Goal: Task Accomplishment & Management: Use online tool/utility

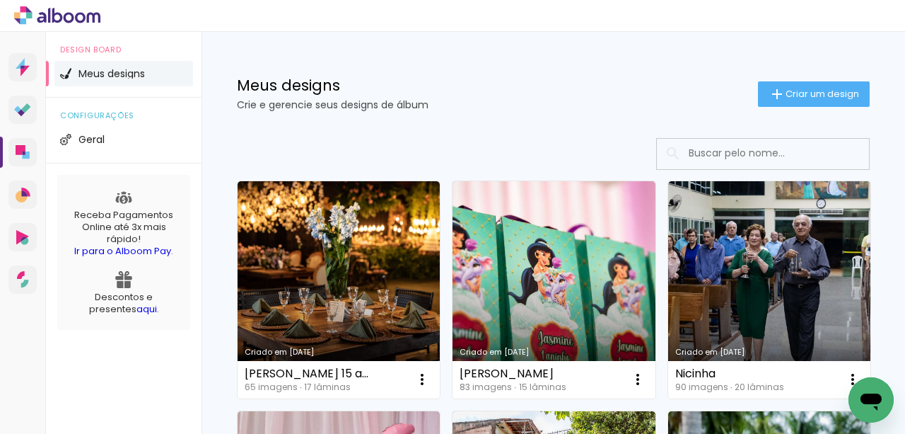
click at [119, 75] on span "Meus designs" at bounding box center [112, 74] width 66 height 10
click at [103, 140] on span "Geral" at bounding box center [92, 139] width 26 height 10
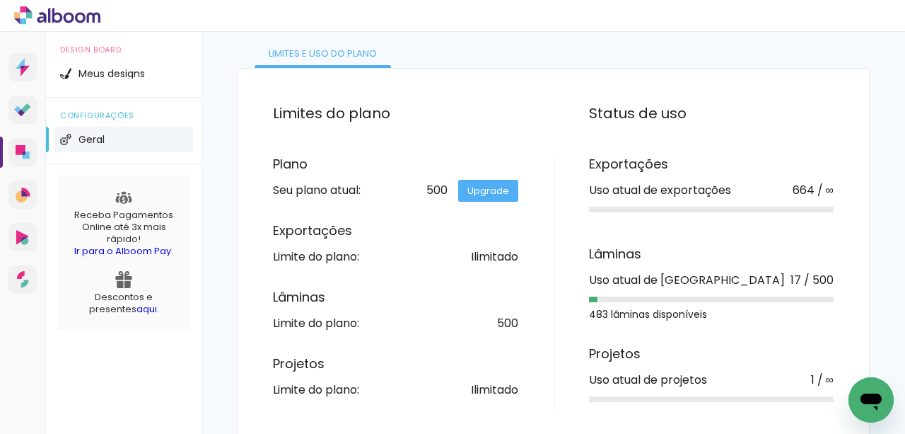
scroll to position [99, 0]
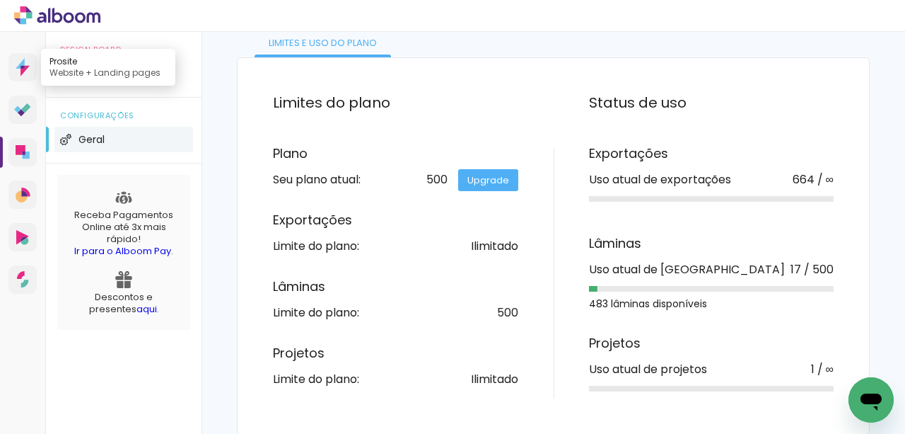
click at [24, 74] on icon at bounding box center [23, 67] width 14 height 18
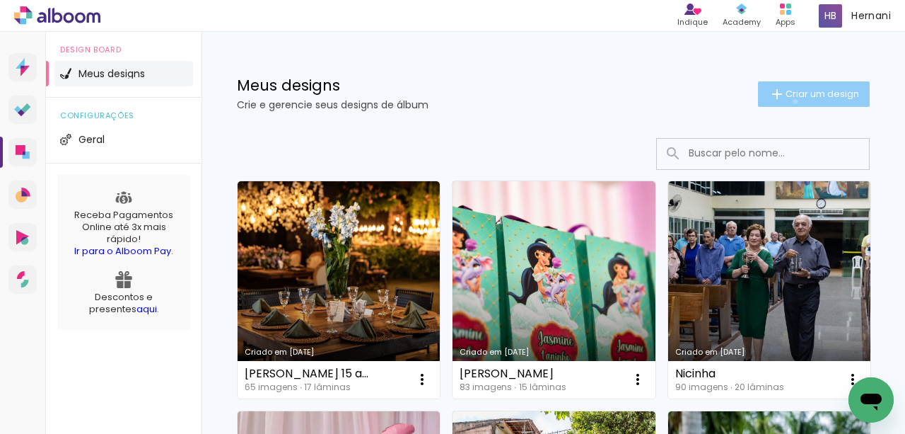
click at [786, 101] on paper-button "Criar um design" at bounding box center [814, 93] width 112 height 25
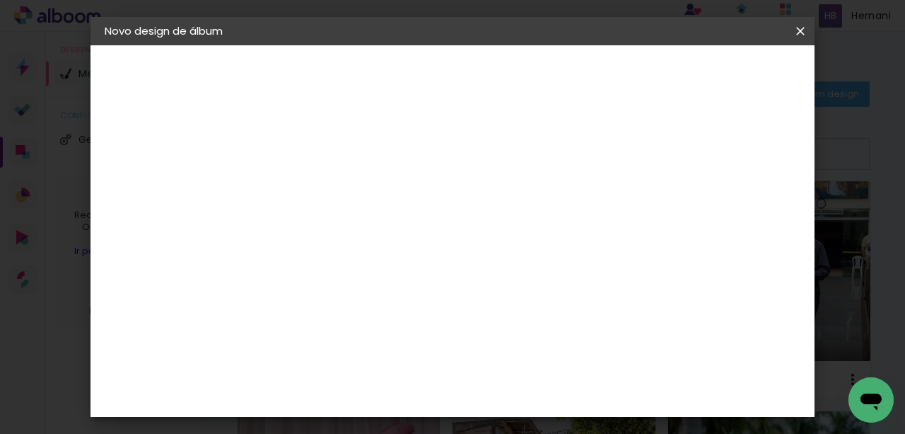
click at [336, 188] on input at bounding box center [336, 190] width 0 height 22
type input "maria 15 anos"
type paper-input "maria 15 anos"
click at [0, 0] on slot "Avançar" at bounding box center [0, 0] width 0 height 0
click at [379, 261] on input at bounding box center [372, 269] width 143 height 18
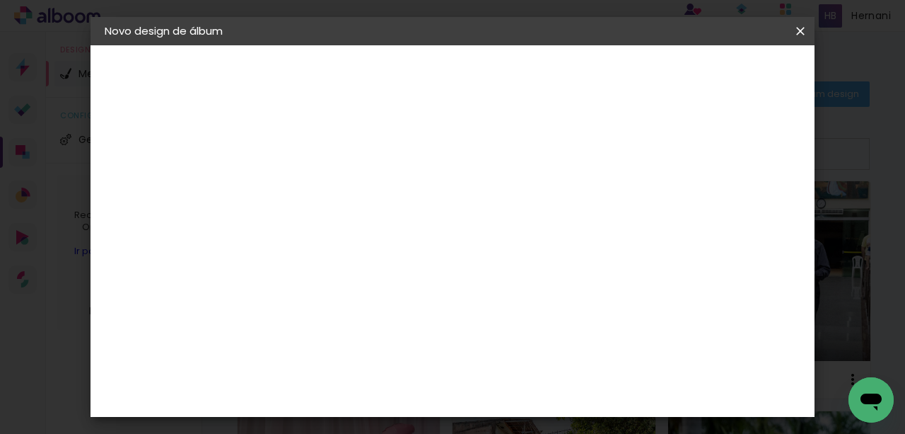
type input "[PERSON_NAME]"
type paper-input "[PERSON_NAME]"
click at [393, 319] on div "[PERSON_NAME]" at bounding box center [374, 319] width 94 height 11
click at [0, 0] on slot "Avançar" at bounding box center [0, 0] width 0 height 0
click at [391, 236] on input "text" at bounding box center [363, 247] width 55 height 22
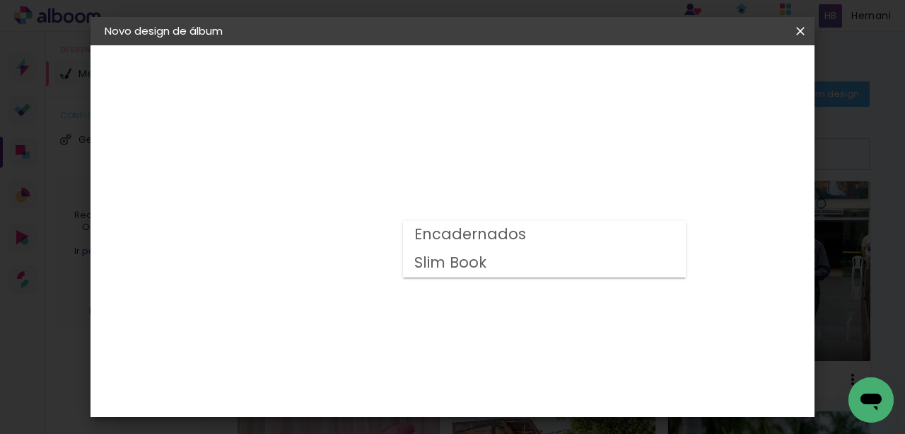
click at [0, 0] on slot "Slim Book" at bounding box center [0, 0] width 0 height 0
type input "Slim Book"
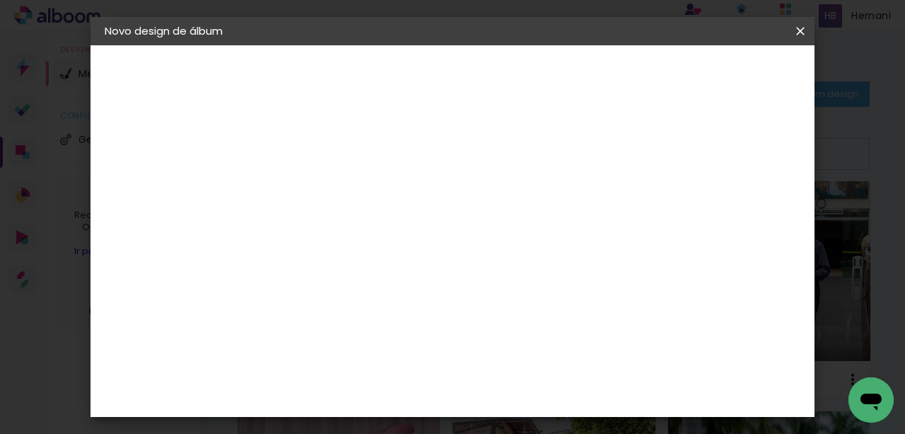
scroll to position [519, 0]
click at [0, 0] on slot "Avançar" at bounding box center [0, 0] width 0 height 0
click at [501, 80] on span "Iniciar design" at bounding box center [484, 80] width 33 height 20
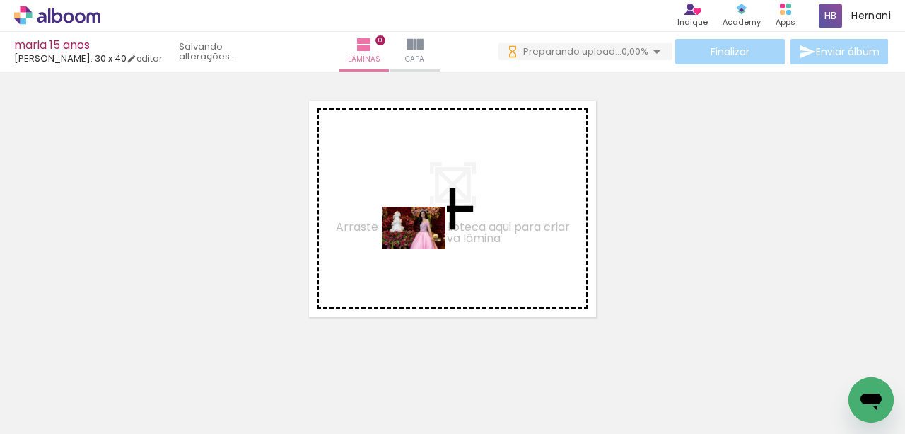
drag, startPoint x: 163, startPoint y: 396, endPoint x: 427, endPoint y: 248, distance: 303.4
click at [427, 248] on quentale-workspace at bounding box center [452, 217] width 905 height 434
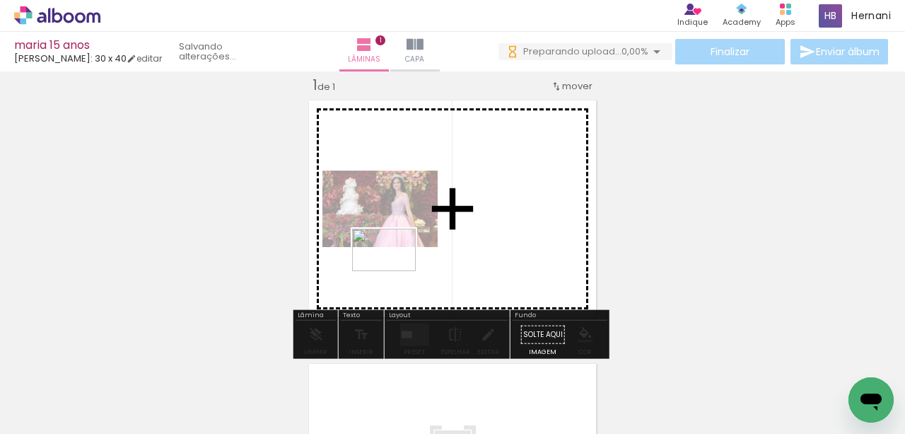
drag, startPoint x: 247, startPoint y: 390, endPoint x: 395, endPoint y: 271, distance: 190.1
click at [395, 271] on quentale-workspace at bounding box center [452, 217] width 905 height 434
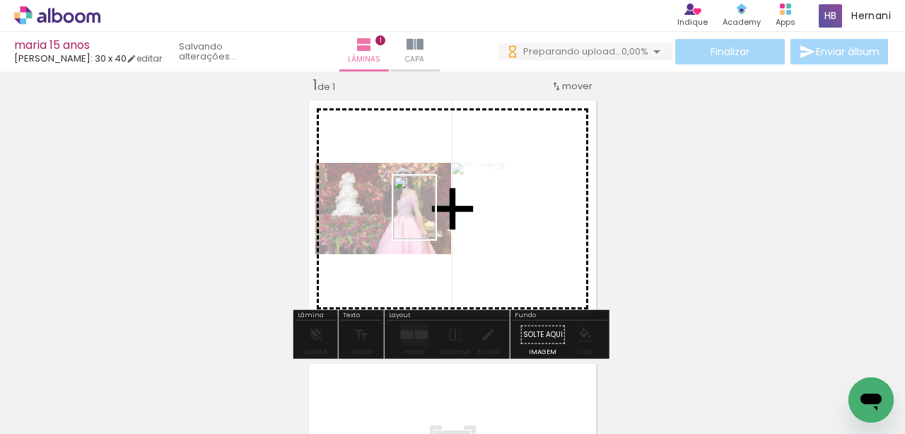
drag, startPoint x: 394, startPoint y: 394, endPoint x: 436, endPoint y: 216, distance: 182.4
click at [436, 216] on quentale-workspace at bounding box center [452, 217] width 905 height 434
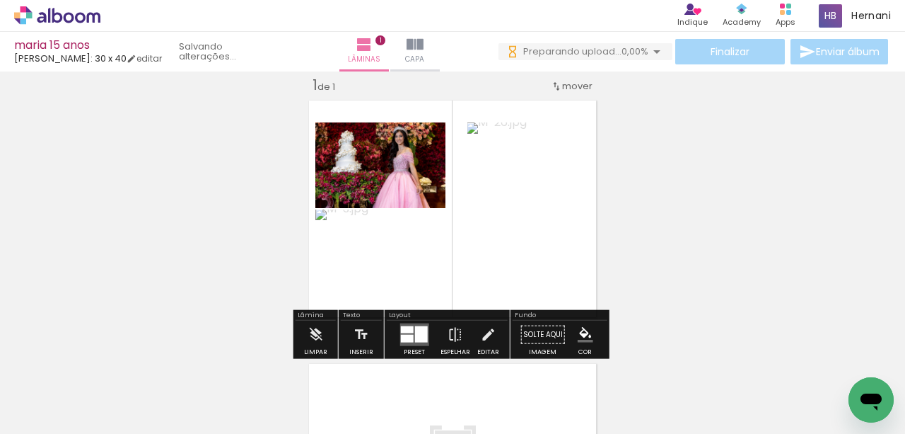
click at [415, 330] on div at bounding box center [421, 334] width 13 height 16
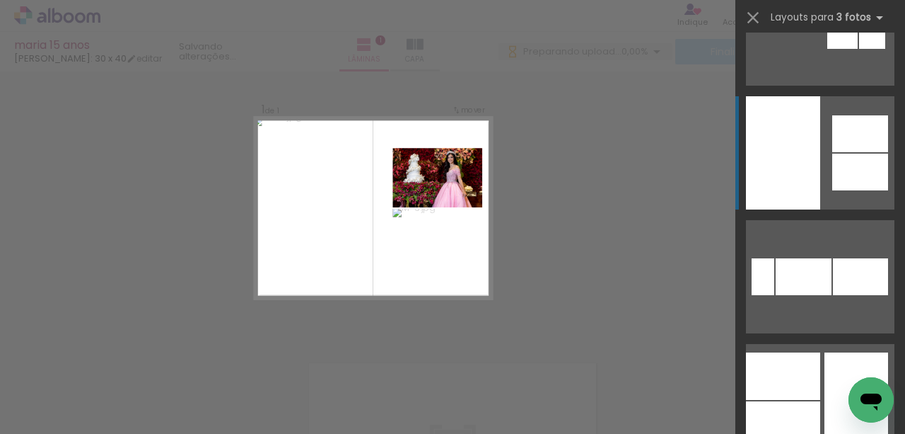
click at [804, 153] on div at bounding box center [783, 152] width 74 height 113
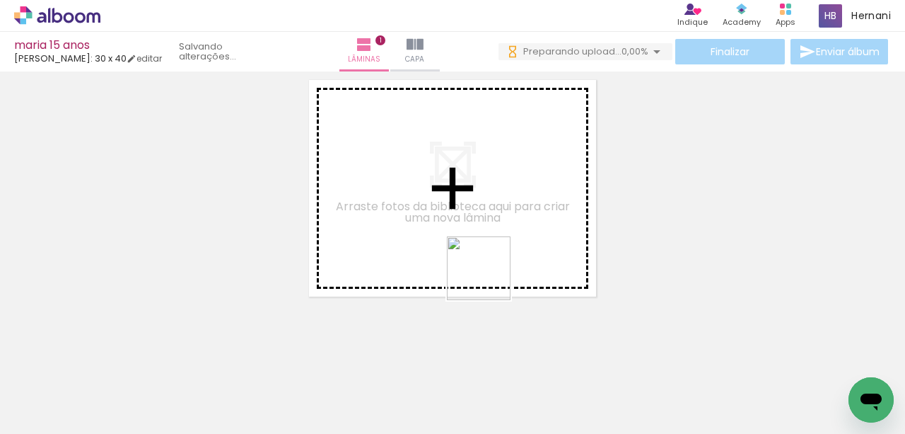
drag, startPoint x: 552, startPoint y: 400, endPoint x: 588, endPoint y: 385, distance: 38.4
click at [470, 251] on quentale-workspace at bounding box center [452, 217] width 905 height 434
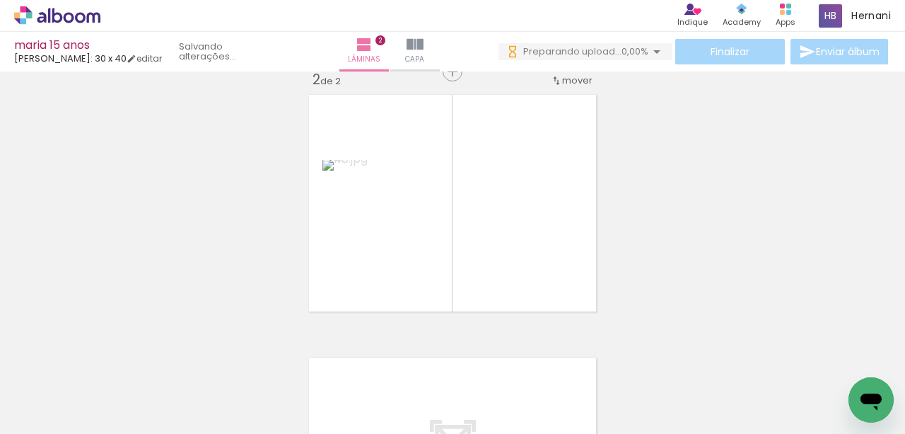
scroll to position [282, 0]
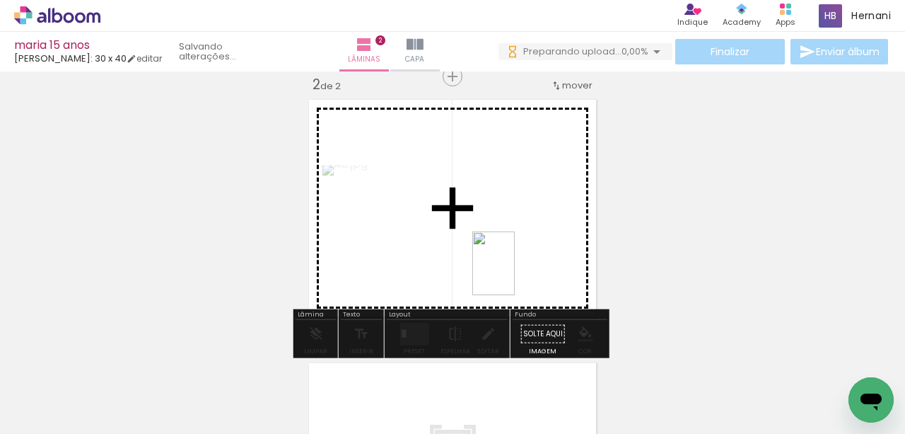
drag, startPoint x: 620, startPoint y: 392, endPoint x: 515, endPoint y: 274, distance: 157.9
click at [515, 274] on quentale-workspace at bounding box center [452, 217] width 905 height 434
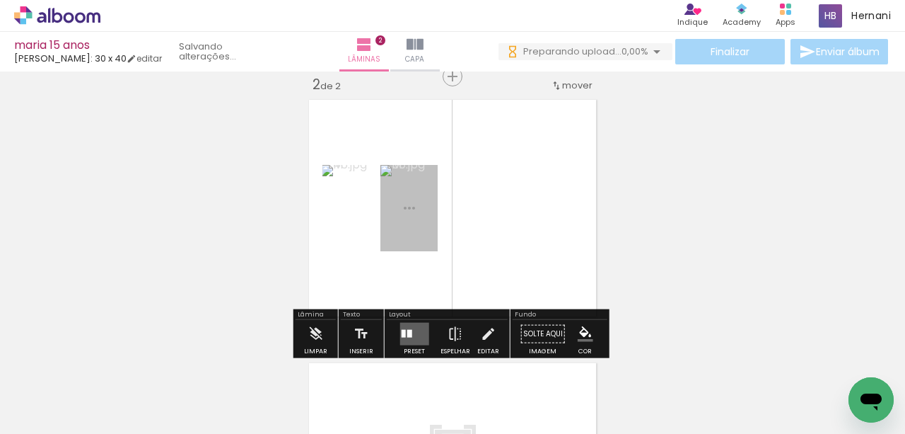
scroll to position [0, 0]
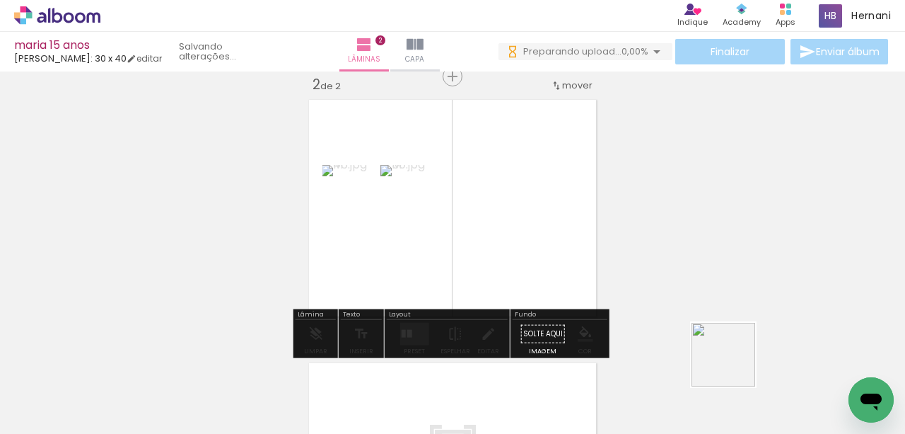
drag, startPoint x: 779, startPoint y: 399, endPoint x: 551, endPoint y: 250, distance: 272.3
click at [552, 248] on quentale-workspace at bounding box center [452, 217] width 905 height 434
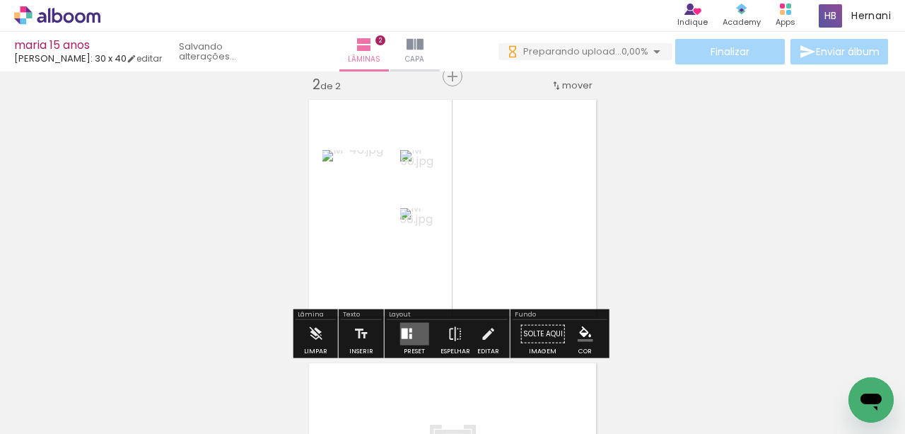
click at [424, 237] on paper-button "P&B" at bounding box center [417, 244] width 21 height 21
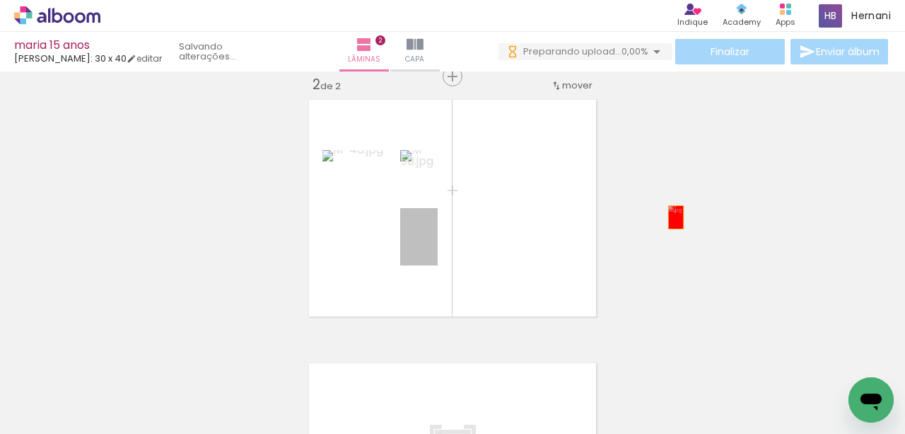
drag, startPoint x: 433, startPoint y: 219, endPoint x: 673, endPoint y: 217, distance: 239.8
drag, startPoint x: 473, startPoint y: 398, endPoint x: 512, endPoint y: 234, distance: 168.8
click at [512, 234] on quentale-workspace at bounding box center [452, 217] width 905 height 434
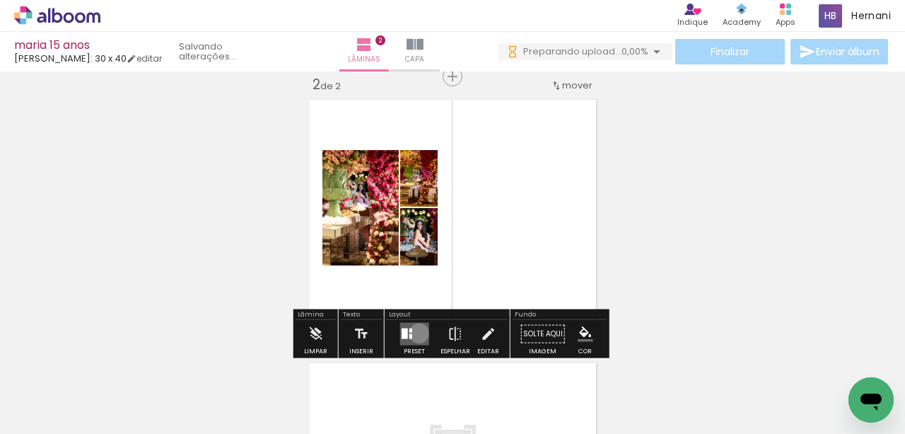
click at [416, 332] on quentale-layouter at bounding box center [414, 334] width 29 height 23
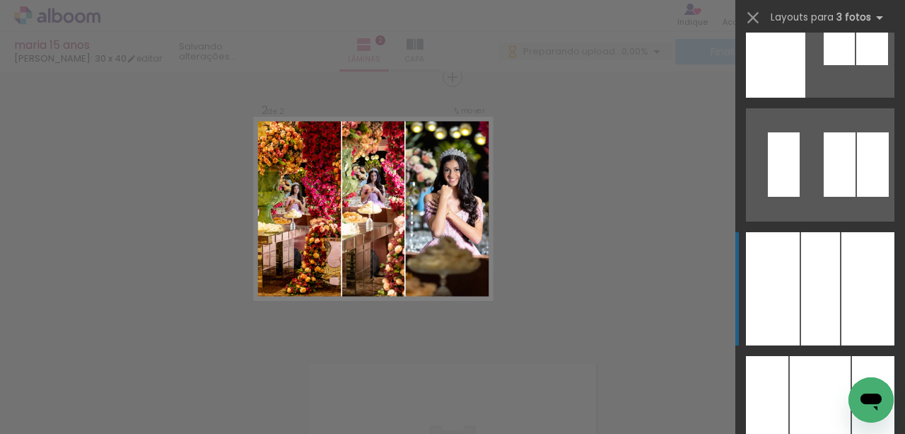
click at [795, 290] on div at bounding box center [773, 288] width 54 height 113
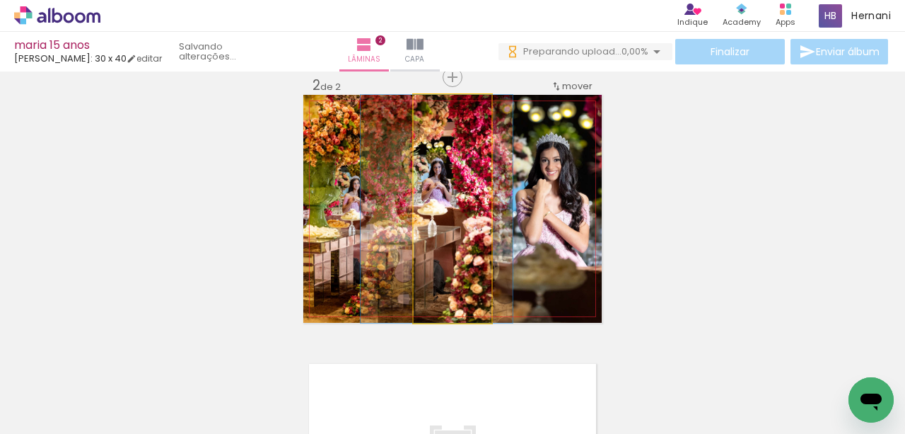
drag, startPoint x: 474, startPoint y: 226, endPoint x: 458, endPoint y: 226, distance: 15.6
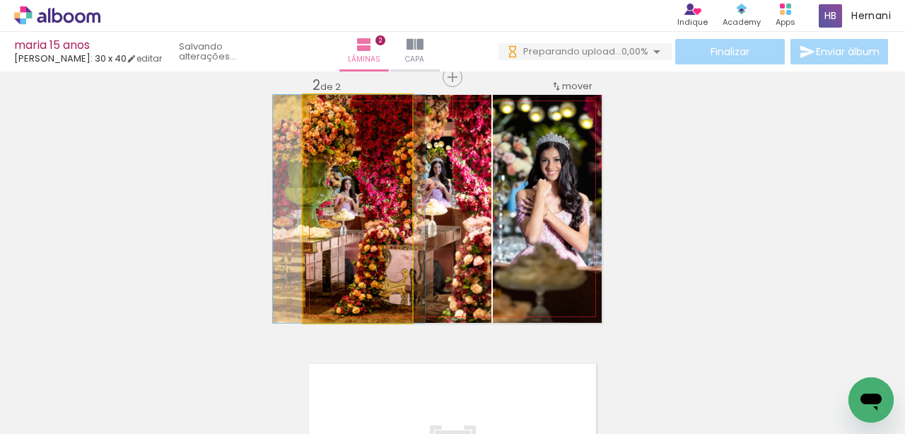
drag, startPoint x: 381, startPoint y: 239, endPoint x: 373, endPoint y: 239, distance: 8.5
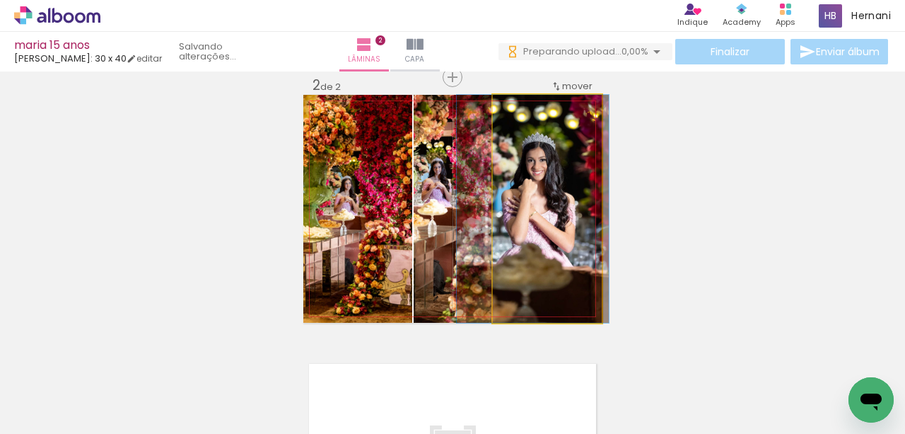
drag, startPoint x: 562, startPoint y: 225, endPoint x: 548, endPoint y: 224, distance: 14.2
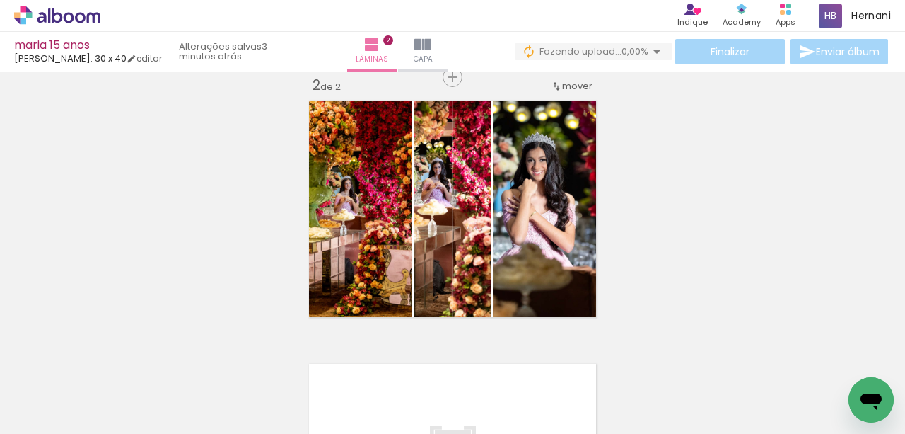
scroll to position [0, 131]
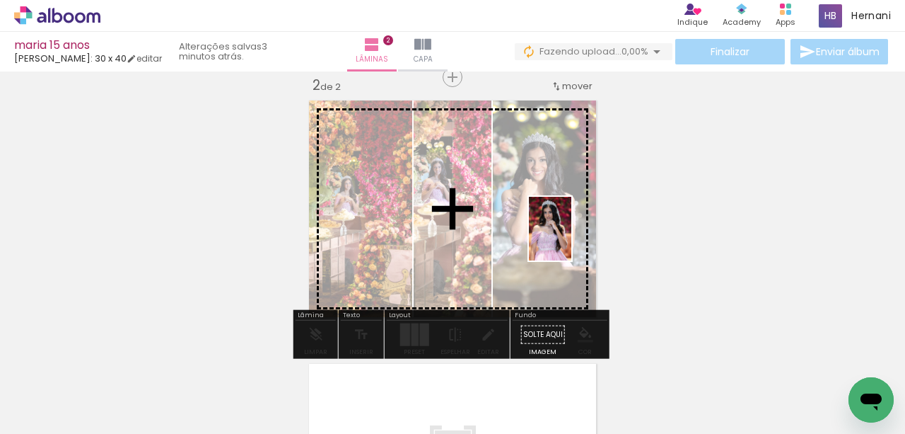
drag, startPoint x: 719, startPoint y: 393, endPoint x: 572, endPoint y: 239, distance: 213.1
click at [572, 239] on quentale-workspace at bounding box center [452, 217] width 905 height 434
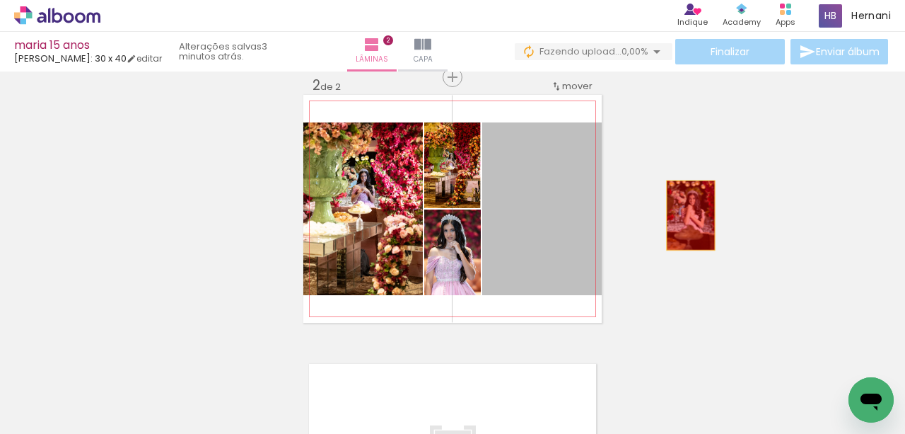
drag, startPoint x: 563, startPoint y: 227, endPoint x: 690, endPoint y: 215, distance: 127.9
click at [690, 215] on div "Inserir lâmina 1 de 2 Inserir lâmina 2 de 2" at bounding box center [452, 191] width 905 height 790
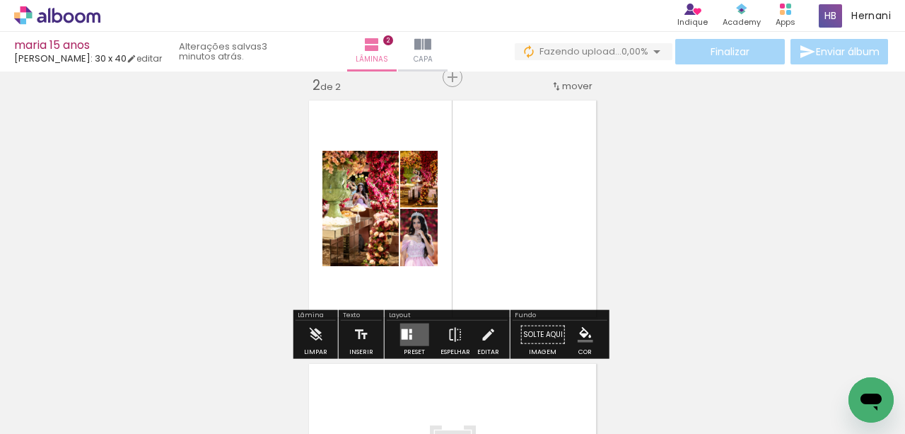
click at [401, 330] on div at bounding box center [404, 334] width 6 height 11
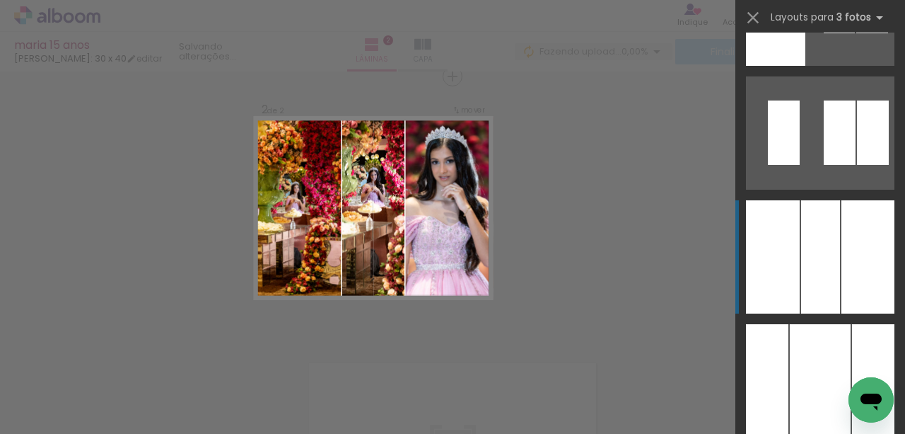
scroll to position [2876, 0]
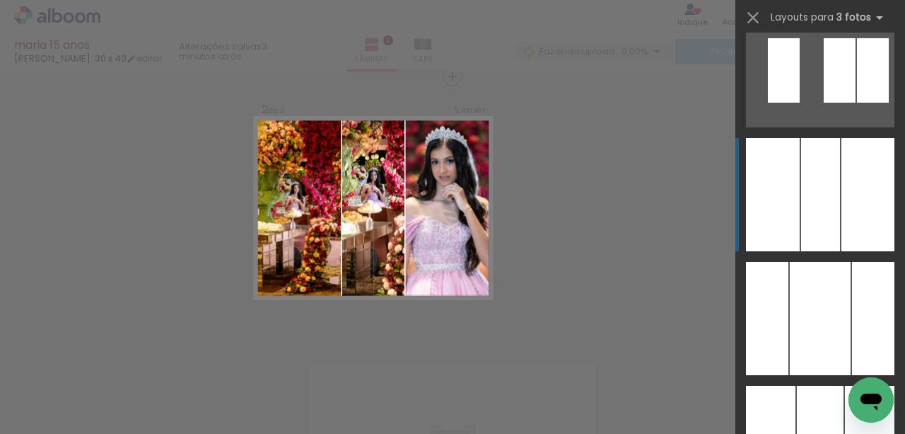
click at [828, 220] on div at bounding box center [820, 194] width 39 height 113
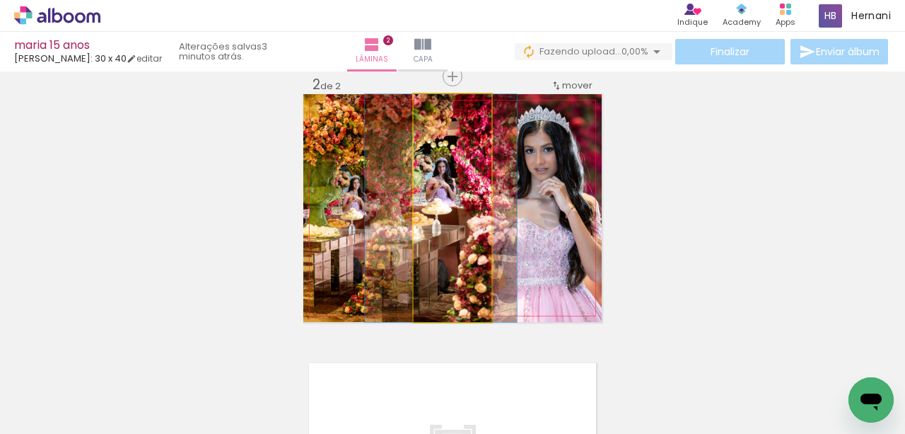
drag, startPoint x: 473, startPoint y: 231, endPoint x: 461, endPoint y: 231, distance: 11.3
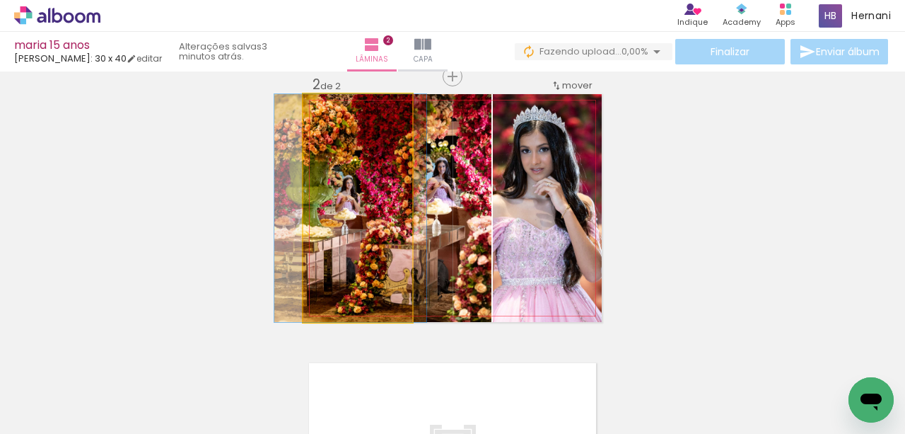
drag, startPoint x: 383, startPoint y: 248, endPoint x: 382, endPoint y: 235, distance: 12.8
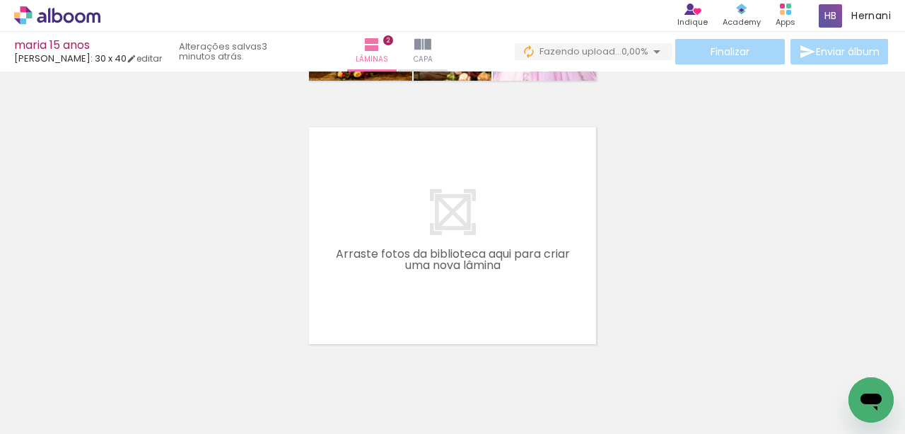
scroll to position [0, 0]
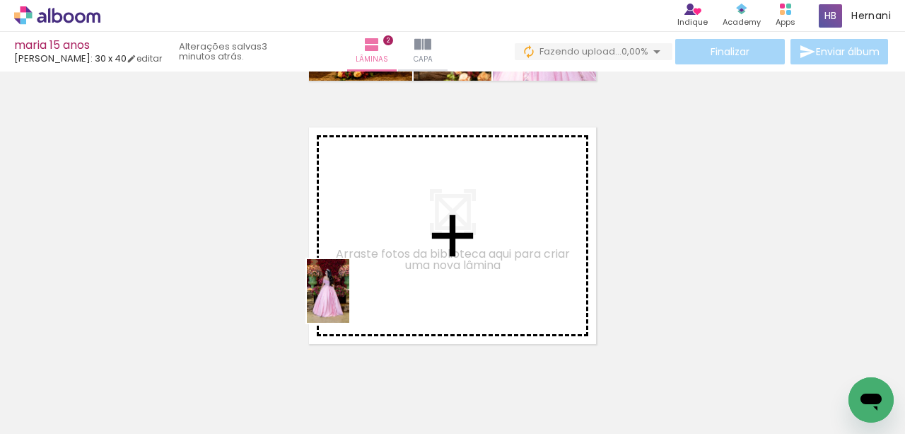
drag, startPoint x: 309, startPoint y: 390, endPoint x: 349, endPoint y: 301, distance: 97.8
click at [349, 301] on quentale-workspace at bounding box center [452, 217] width 905 height 434
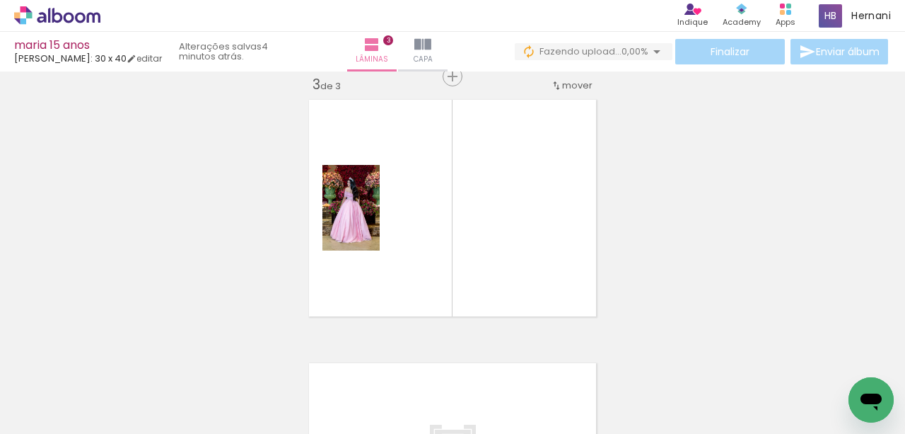
scroll to position [0, 434]
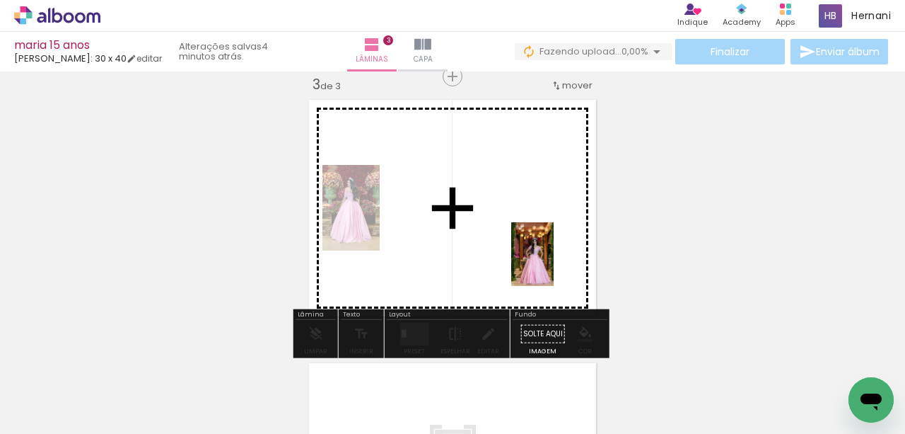
drag, startPoint x: 664, startPoint y: 388, endPoint x: 554, endPoint y: 265, distance: 165.3
click at [554, 265] on quentale-workspace at bounding box center [452, 217] width 905 height 434
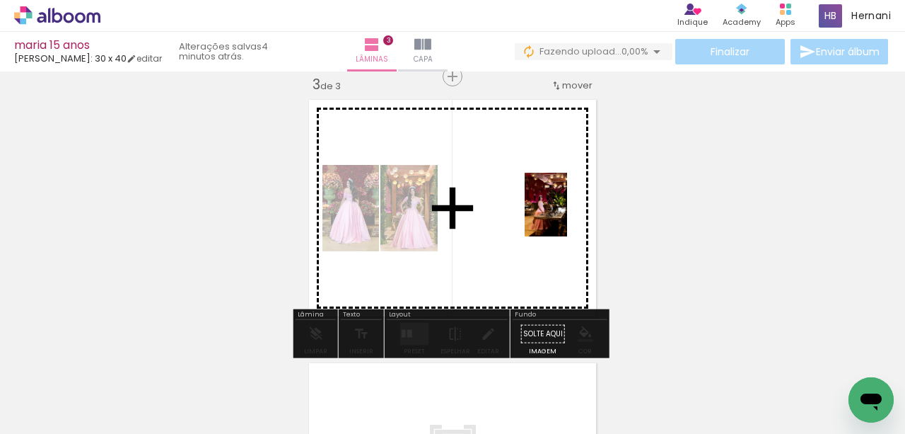
drag, startPoint x: 742, startPoint y: 397, endPoint x: 555, endPoint y: 334, distance: 197.8
click at [567, 215] on quentale-workspace at bounding box center [452, 217] width 905 height 434
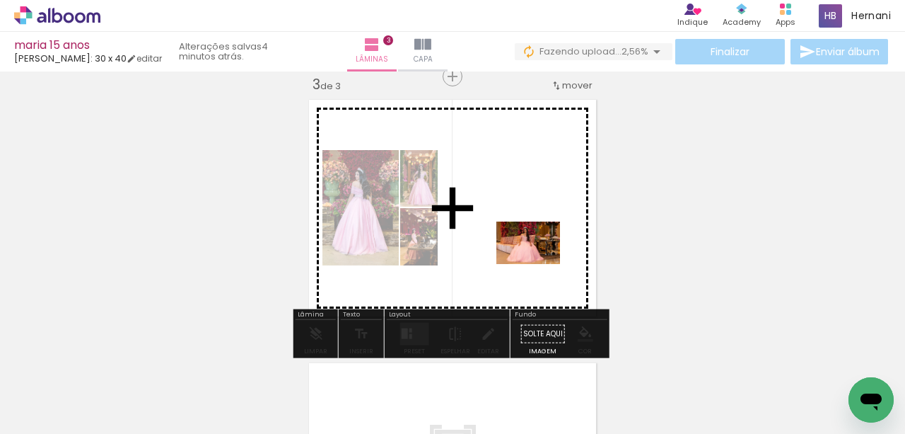
drag, startPoint x: 576, startPoint y: 396, endPoint x: 539, endPoint y: 264, distance: 137.3
click at [539, 264] on quentale-workspace at bounding box center [452, 217] width 905 height 434
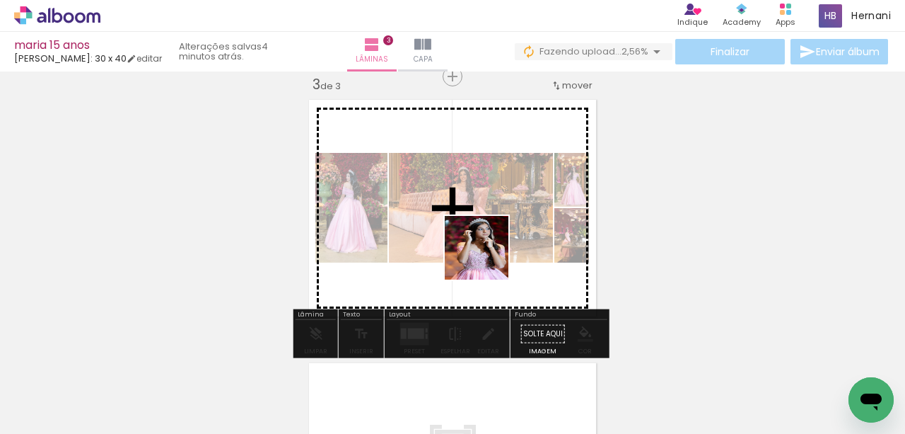
drag, startPoint x: 514, startPoint y: 400, endPoint x: 486, endPoint y: 248, distance: 154.6
click at [486, 248] on quentale-workspace at bounding box center [452, 217] width 905 height 434
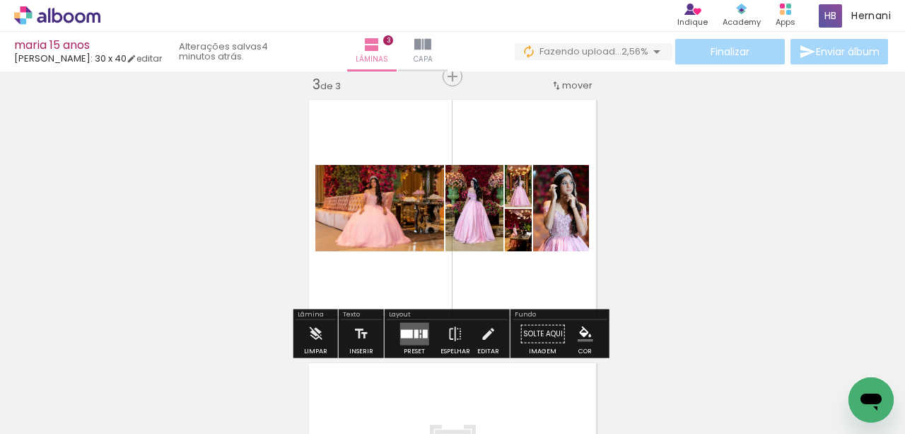
click at [429, 327] on div at bounding box center [414, 334] width 38 height 28
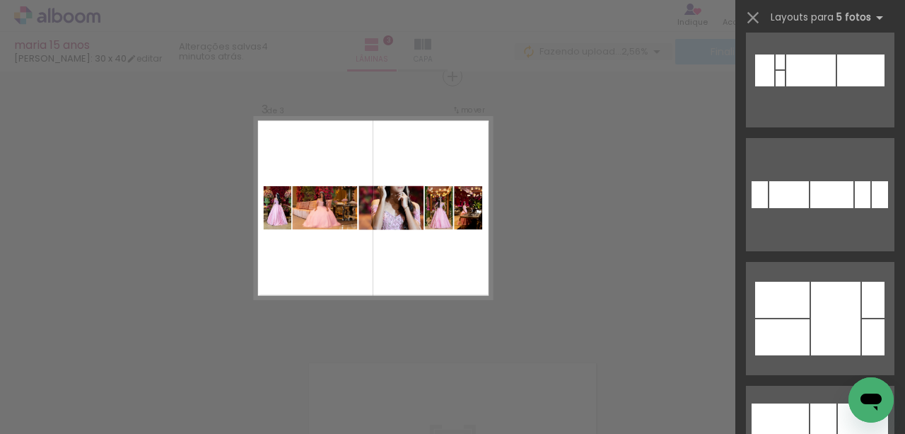
scroll to position [5989, 0]
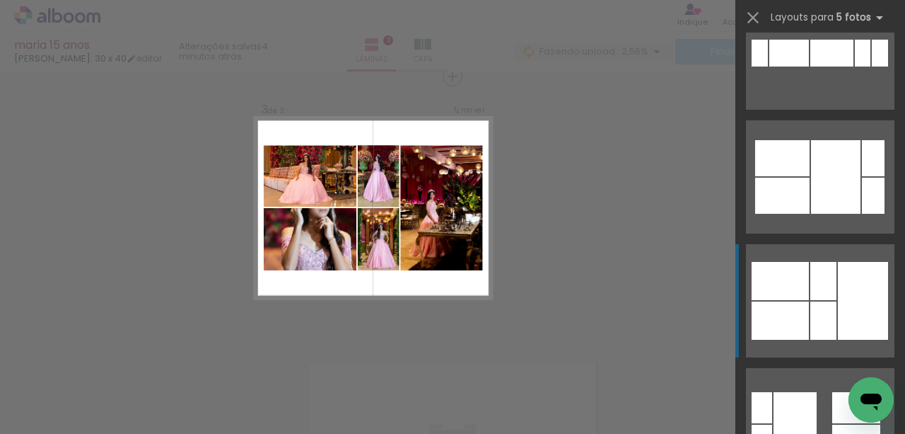
click at [802, 306] on div at bounding box center [780, 320] width 57 height 38
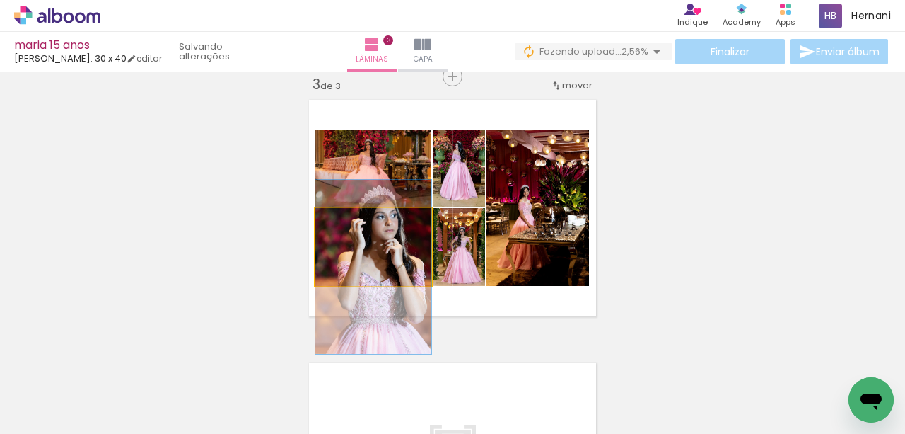
drag, startPoint x: 419, startPoint y: 245, endPoint x: 412, endPoint y: 265, distance: 21.0
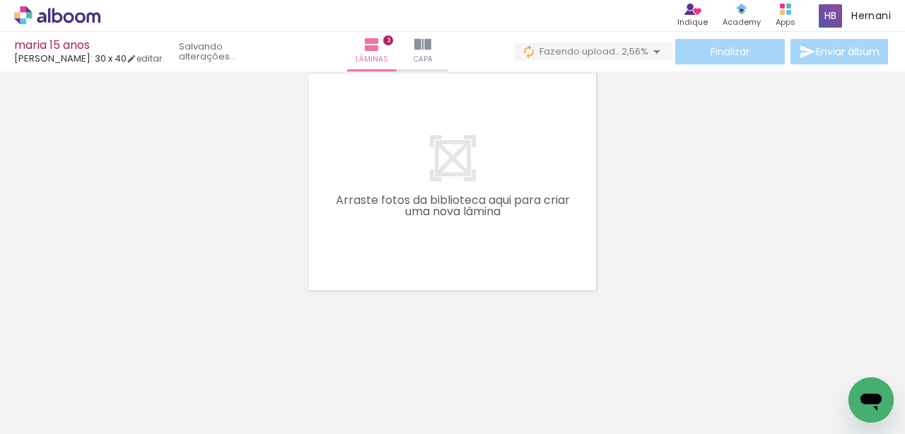
scroll to position [0, 833]
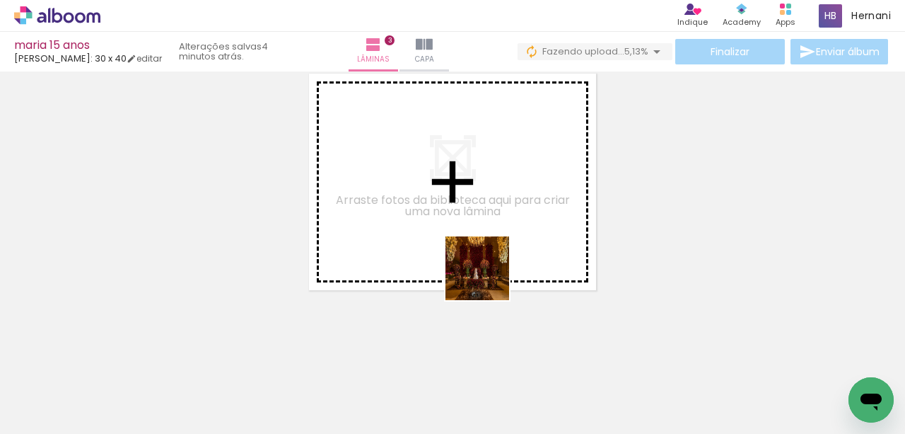
drag, startPoint x: 512, startPoint y: 396, endPoint x: 484, endPoint y: 266, distance: 133.2
click at [484, 266] on quentale-workspace at bounding box center [452, 217] width 905 height 434
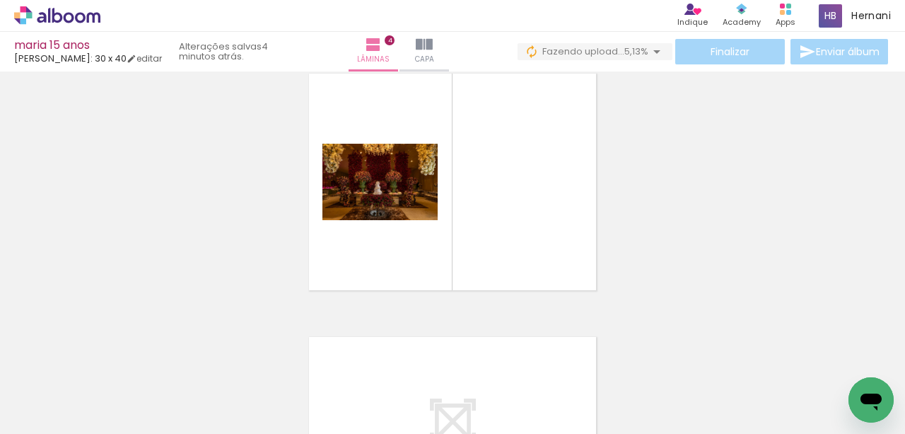
scroll to position [808, 0]
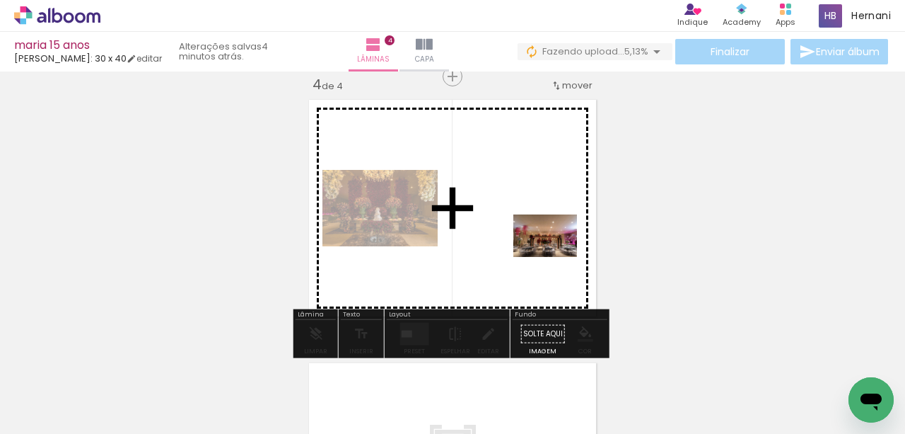
drag, startPoint x: 643, startPoint y: 371, endPoint x: 556, endPoint y: 257, distance: 143.3
click at [556, 257] on quentale-workspace at bounding box center [452, 217] width 905 height 434
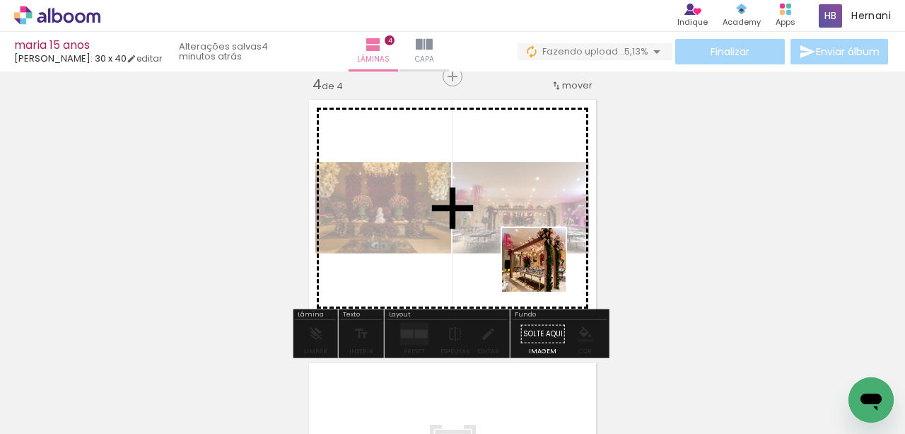
drag, startPoint x: 746, startPoint y: 386, endPoint x: 695, endPoint y: 402, distance: 53.3
click at [544, 270] on quentale-workspace at bounding box center [452, 217] width 905 height 434
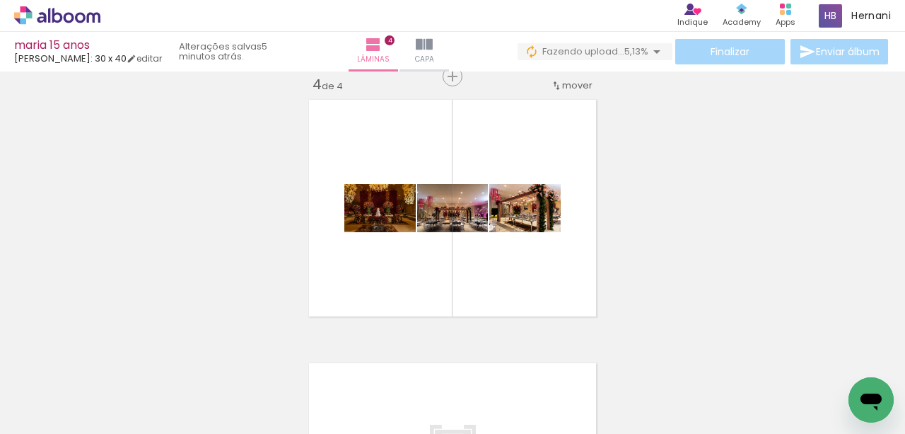
scroll to position [0, 1343]
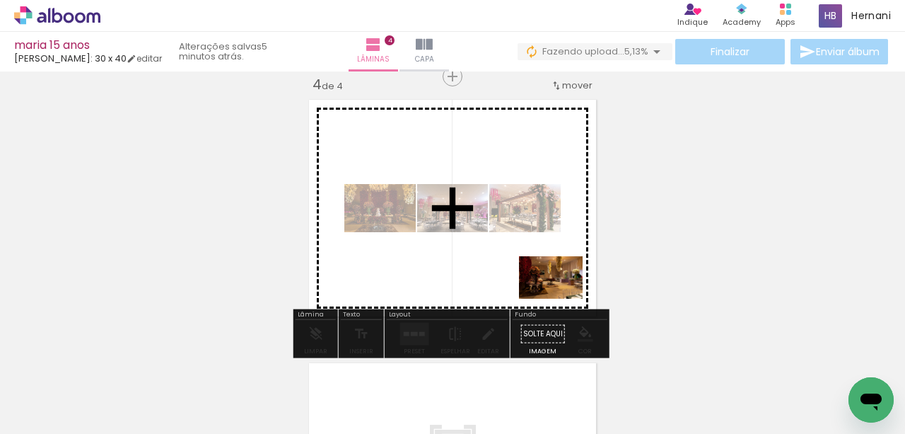
drag, startPoint x: 623, startPoint y: 396, endPoint x: 562, endPoint y: 299, distance: 115.0
click at [562, 299] on quentale-workspace at bounding box center [452, 217] width 905 height 434
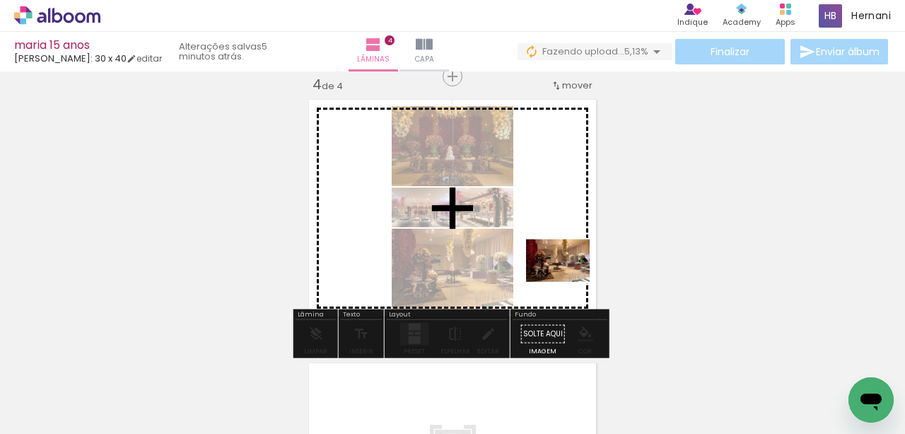
drag, startPoint x: 717, startPoint y: 392, endPoint x: 569, endPoint y: 282, distance: 184.5
click at [569, 282] on quentale-workspace at bounding box center [452, 217] width 905 height 434
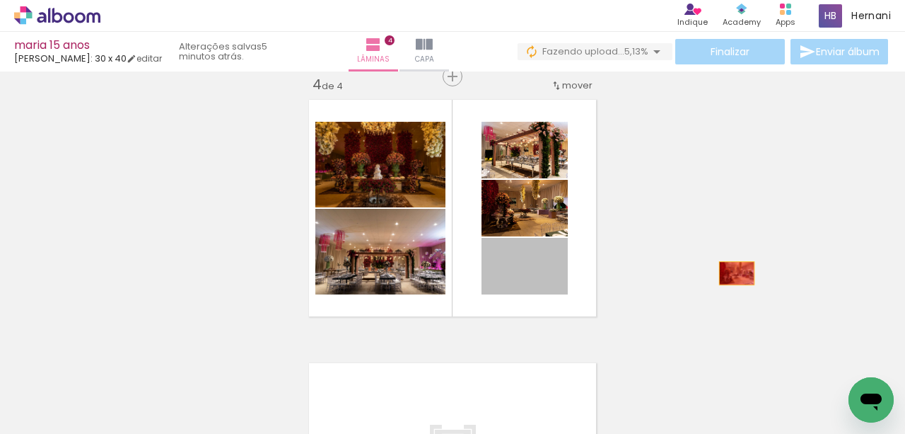
drag, startPoint x: 551, startPoint y: 277, endPoint x: 738, endPoint y: 273, distance: 186.8
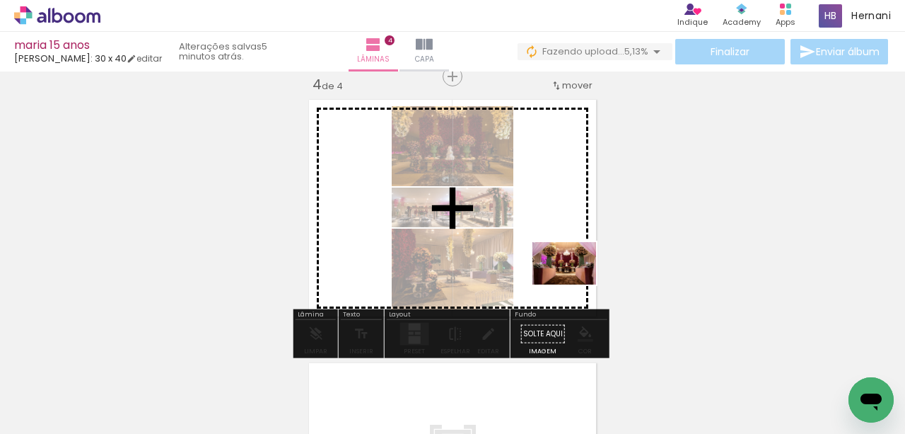
drag, startPoint x: 639, startPoint y: 320, endPoint x: 575, endPoint y: 284, distance: 73.2
click at [575, 284] on quentale-workspace at bounding box center [452, 217] width 905 height 434
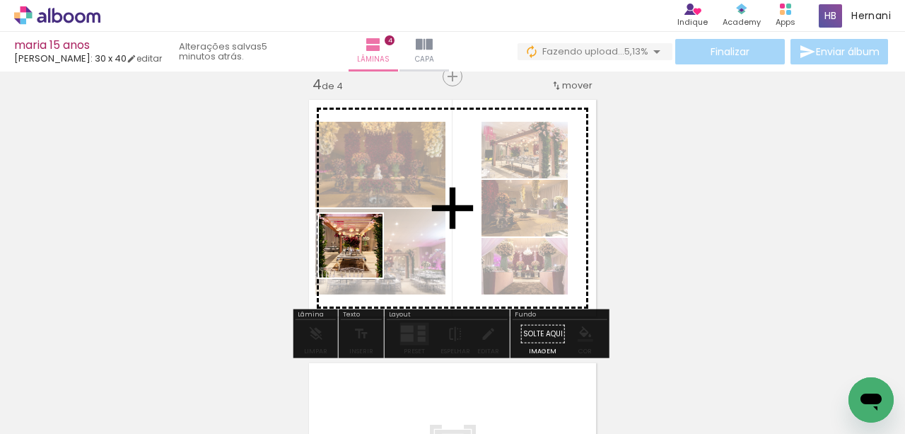
click at [361, 256] on quentale-workspace at bounding box center [452, 217] width 905 height 434
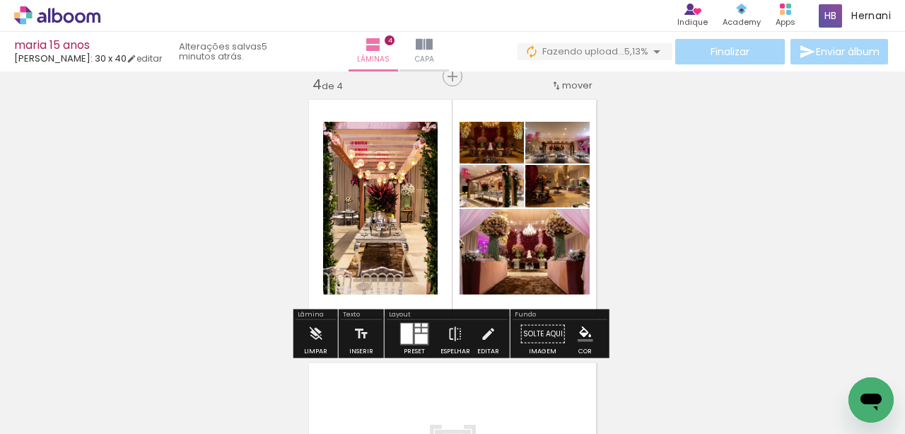
click at [415, 331] on div at bounding box center [418, 330] width 6 height 4
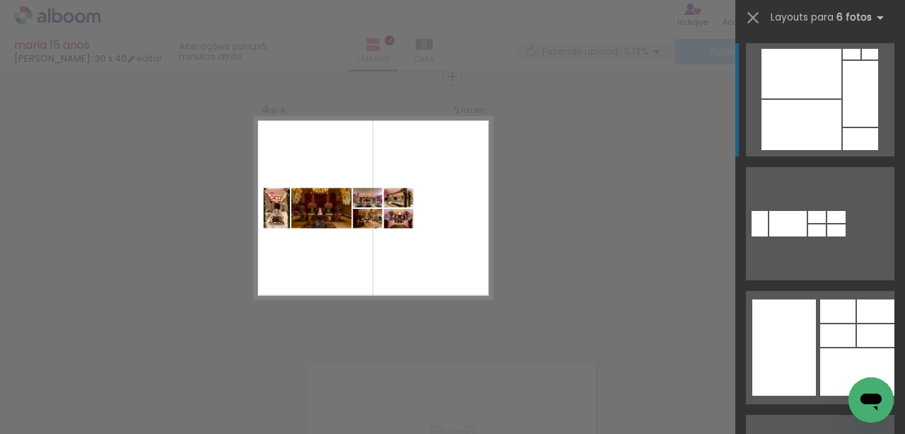
scroll to position [2075, 0]
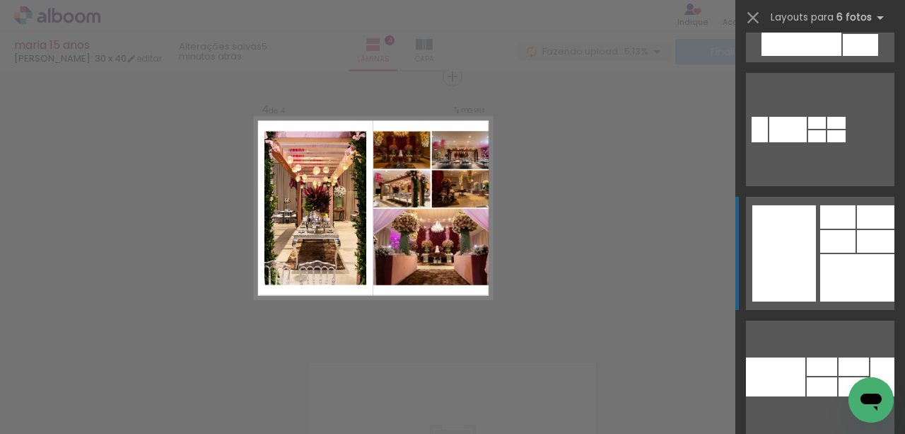
click at [811, 250] on div at bounding box center [785, 253] width 64 height 96
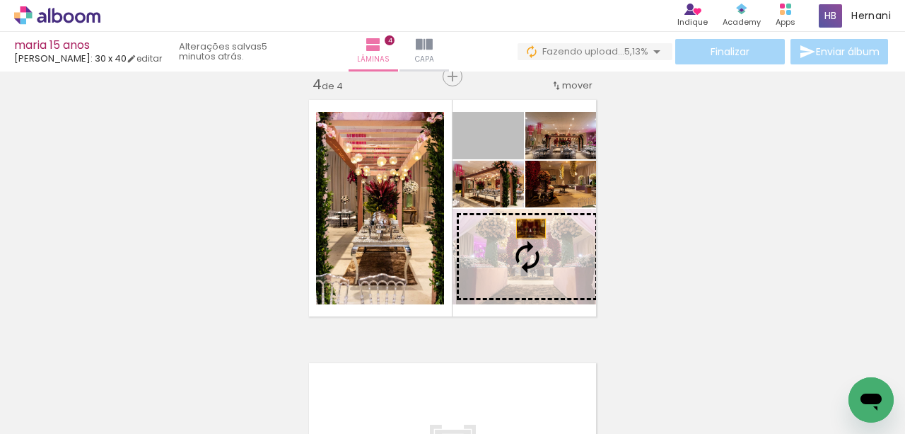
drag, startPoint x: 515, startPoint y: 142, endPoint x: 535, endPoint y: 270, distance: 129.6
click at [0, 0] on slot at bounding box center [0, 0] width 0 height 0
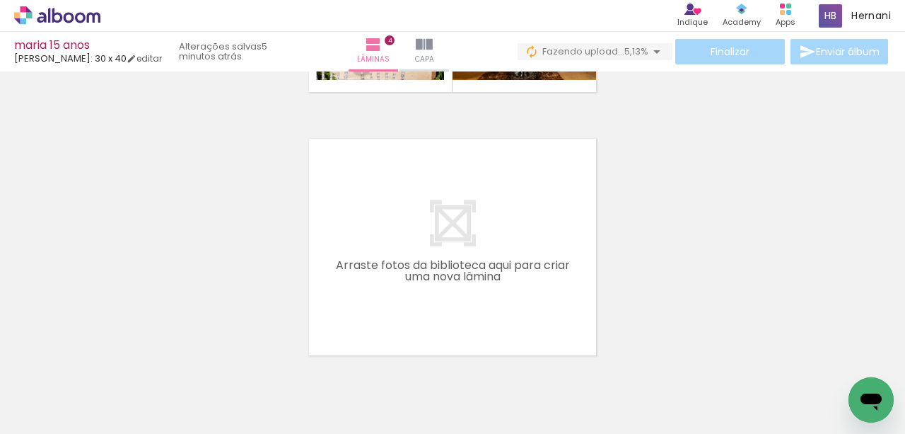
scroll to position [1091, 0]
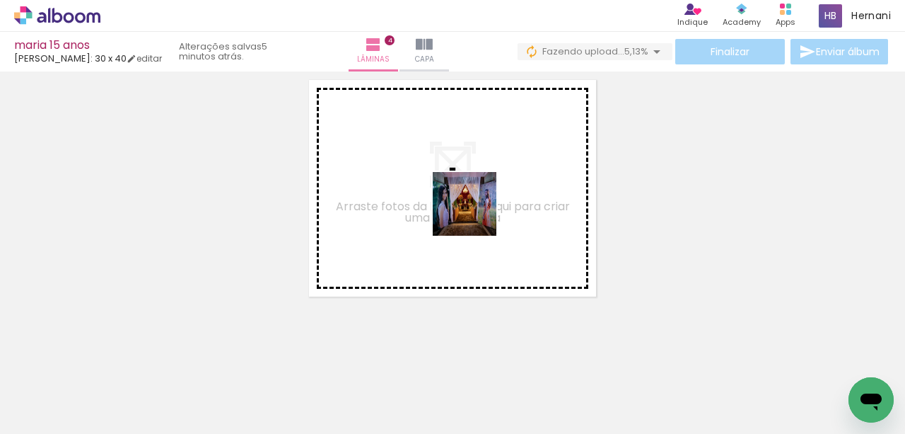
drag, startPoint x: 505, startPoint y: 385, endPoint x: 475, endPoint y: 214, distance: 173.1
click at [475, 214] on quentale-workspace at bounding box center [452, 217] width 905 height 434
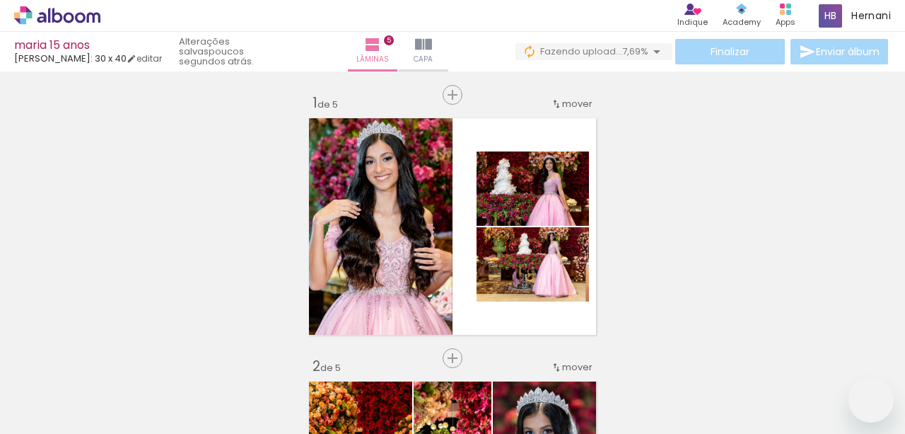
drag, startPoint x: 0, startPoint y: 0, endPoint x: 383, endPoint y: 366, distance: 530.4
click at [389, 221] on quentale-workspace at bounding box center [452, 217] width 905 height 434
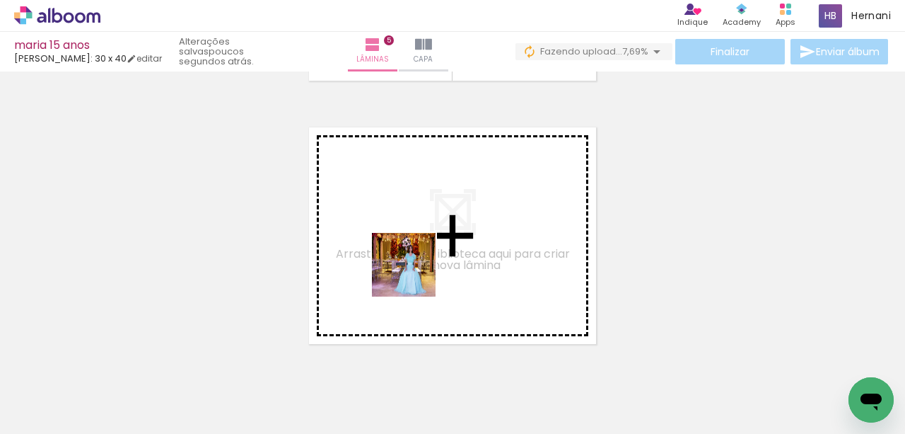
drag, startPoint x: 404, startPoint y: 374, endPoint x: 415, endPoint y: 275, distance: 98.9
click at [415, 275] on quentale-workspace at bounding box center [452, 217] width 905 height 434
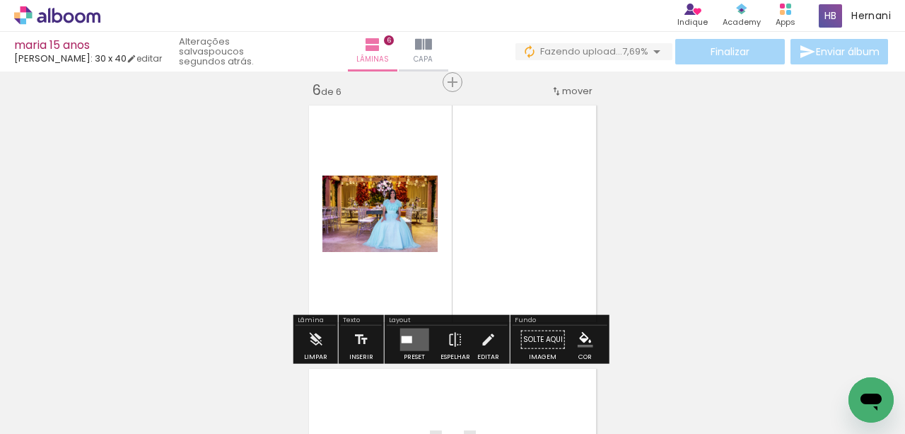
scroll to position [1334, 0]
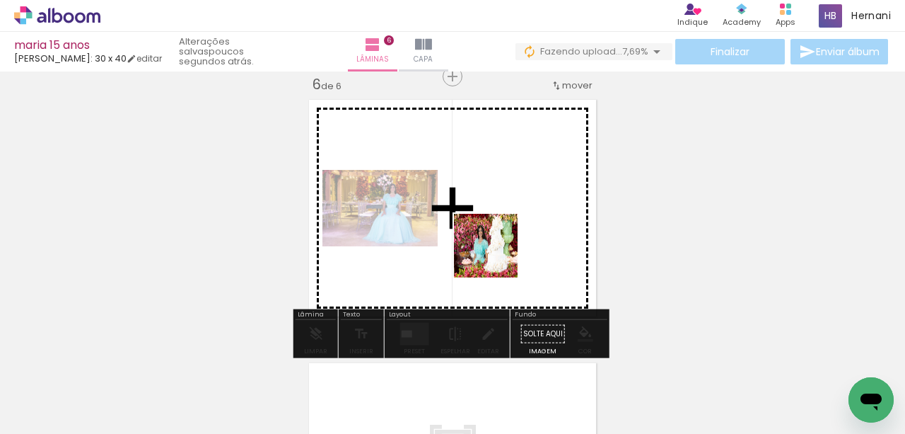
drag, startPoint x: 492, startPoint y: 398, endPoint x: 497, endPoint y: 256, distance: 141.5
click at [497, 256] on quentale-workspace at bounding box center [452, 217] width 905 height 434
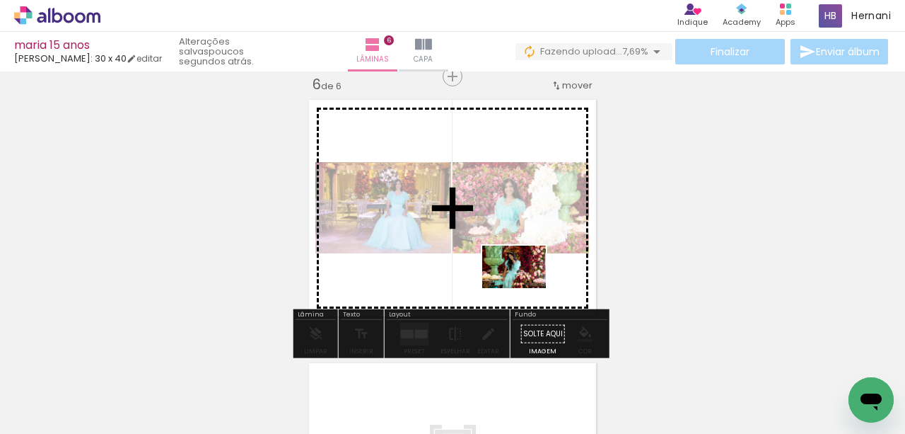
drag, startPoint x: 710, startPoint y: 392, endPoint x: 525, endPoint y: 287, distance: 212.2
click at [525, 287] on quentale-workspace at bounding box center [452, 217] width 905 height 434
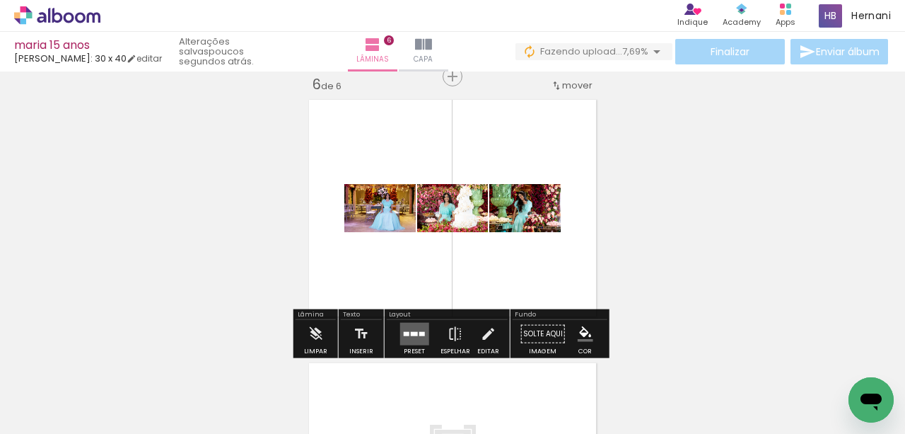
scroll to position [0, 2266]
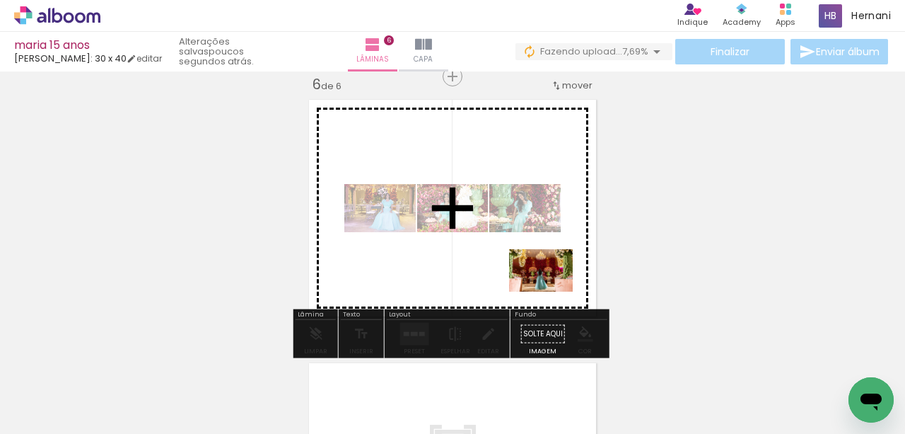
drag, startPoint x: 808, startPoint y: 390, endPoint x: 544, endPoint y: 290, distance: 282.3
click at [544, 290] on quentale-workspace at bounding box center [452, 217] width 905 height 434
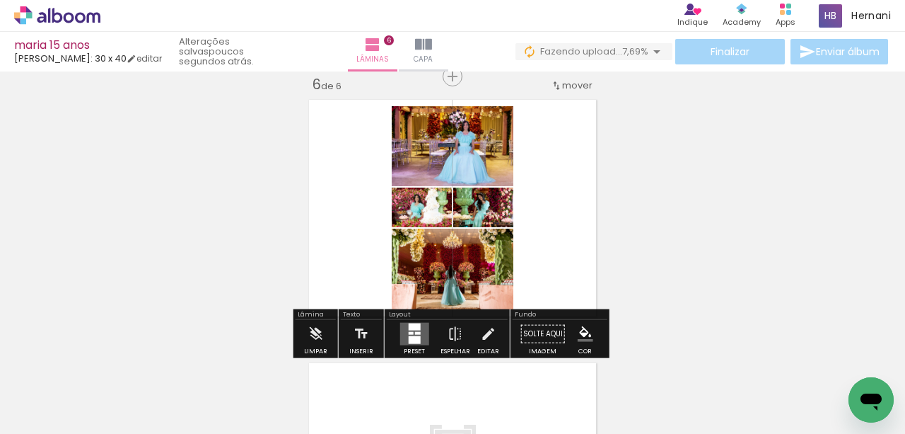
click at [408, 332] on div at bounding box center [410, 333] width 5 height 3
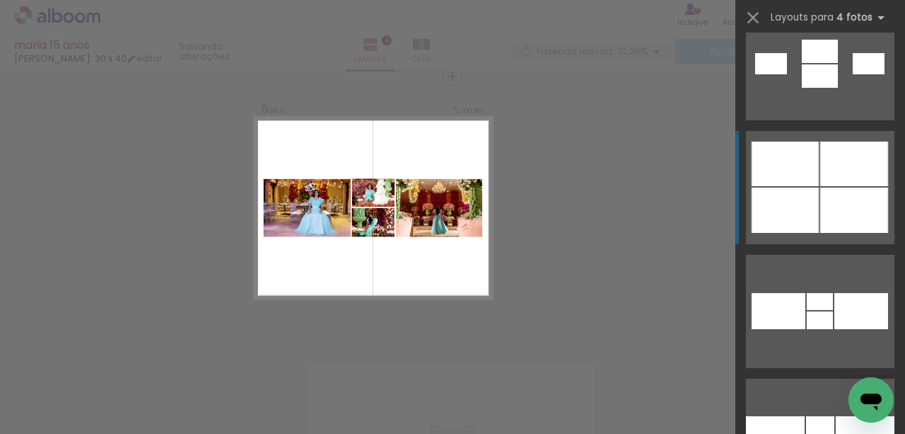
scroll to position [3773, 0]
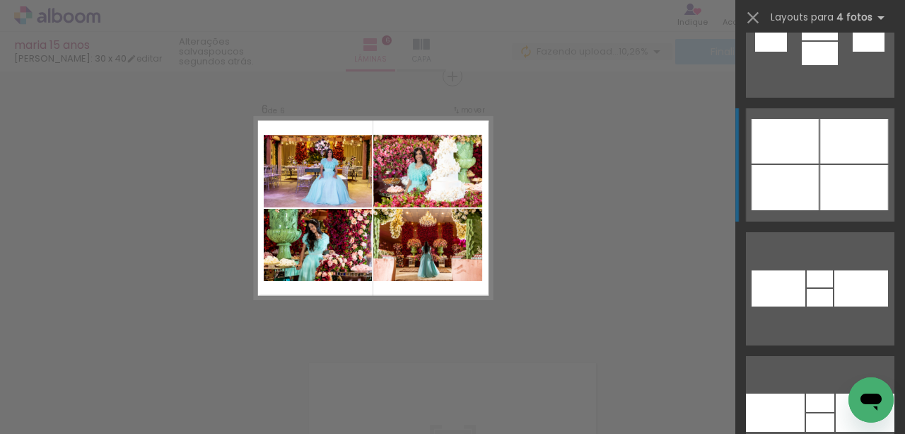
click at [823, 194] on div at bounding box center [855, 187] width 68 height 45
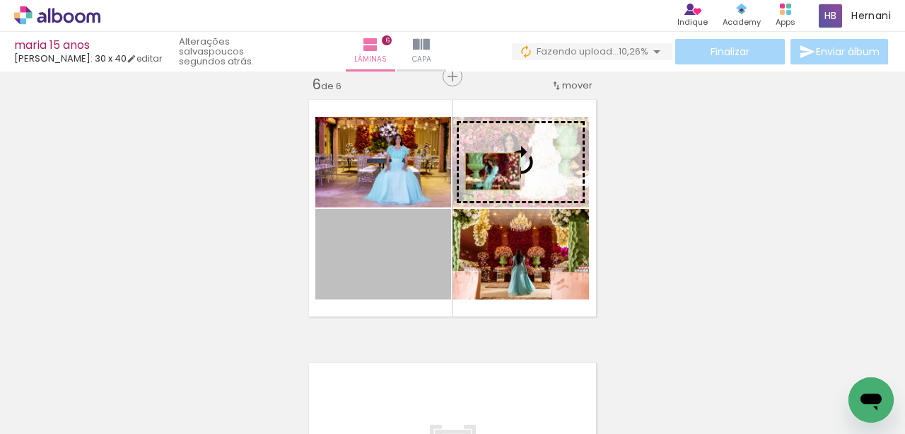
drag, startPoint x: 417, startPoint y: 262, endPoint x: 490, endPoint y: 171, distance: 115.8
click at [0, 0] on slot at bounding box center [0, 0] width 0 height 0
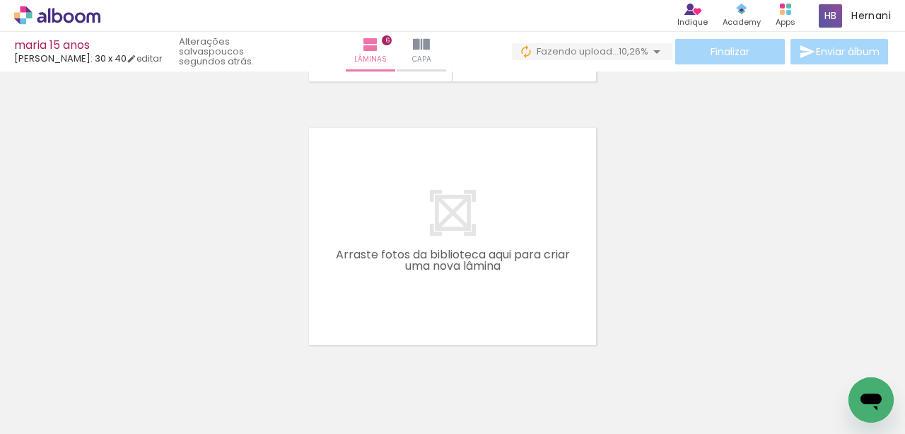
scroll to position [1570, 0]
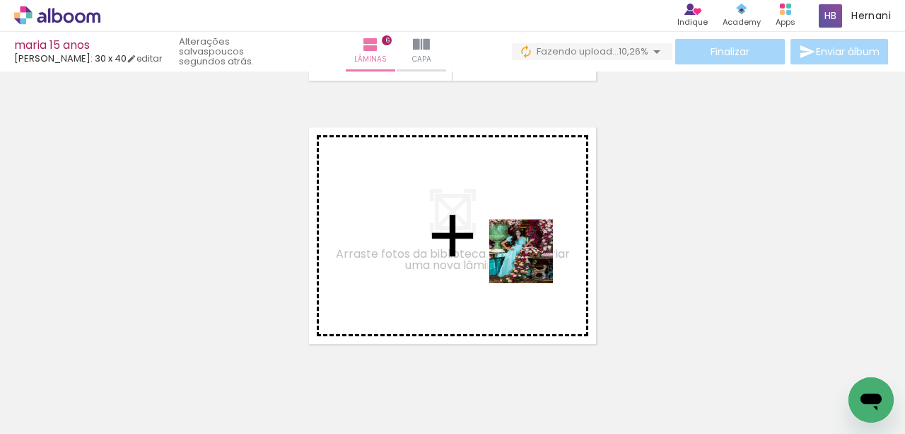
drag, startPoint x: 580, startPoint y: 392, endPoint x: 723, endPoint y: 383, distance: 143.2
click at [532, 262] on quentale-workspace at bounding box center [452, 217] width 905 height 434
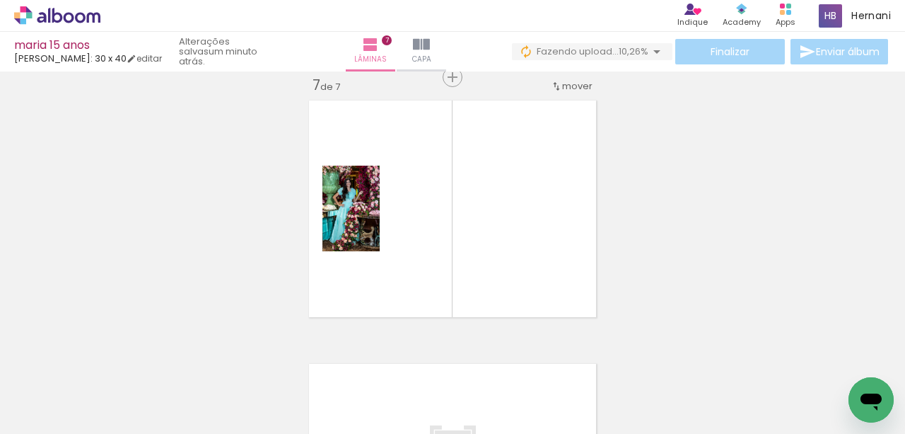
scroll to position [0, 2305]
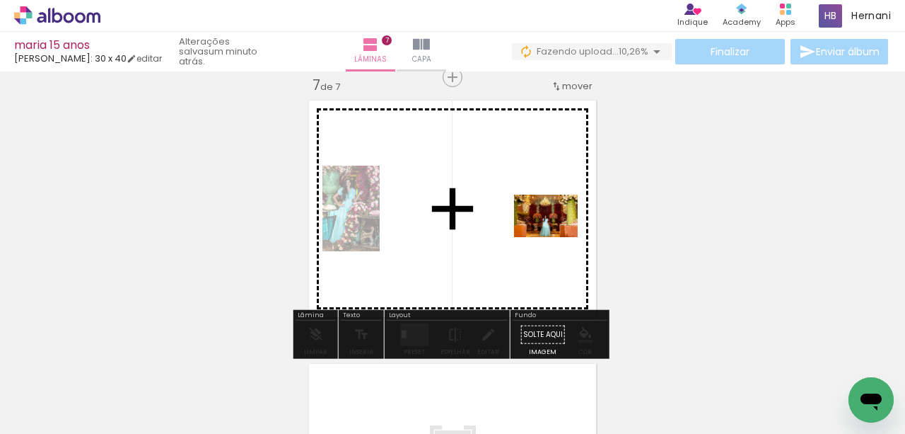
drag, startPoint x: 627, startPoint y: 392, endPoint x: 557, endPoint y: 237, distance: 170.0
click at [557, 237] on quentale-workspace at bounding box center [452, 217] width 905 height 434
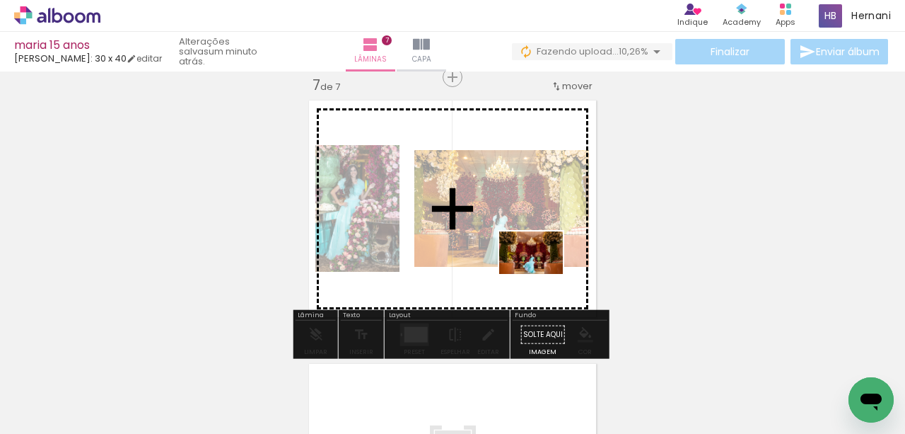
drag, startPoint x: 832, startPoint y: 385, endPoint x: 542, endPoint y: 274, distance: 310.6
click at [542, 274] on quentale-workspace at bounding box center [452, 217] width 905 height 434
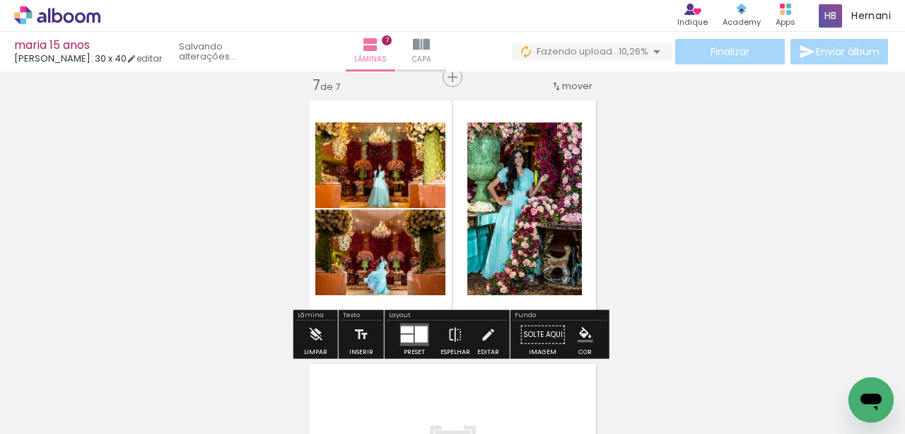
click at [422, 332] on div at bounding box center [421, 334] width 13 height 16
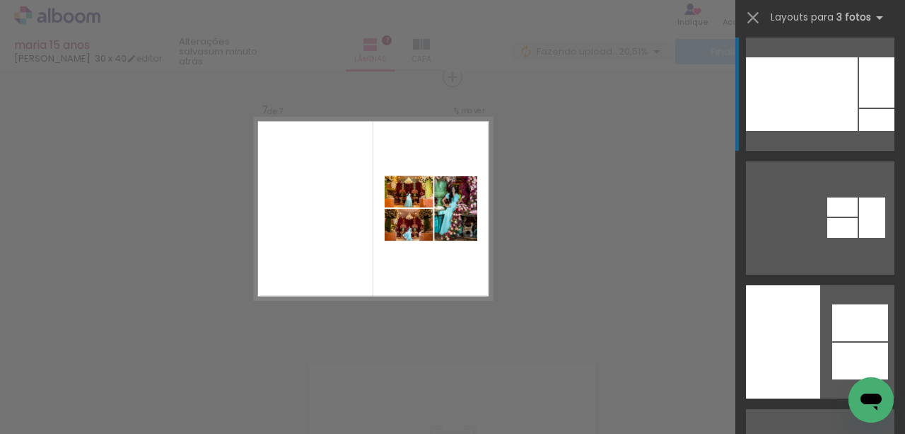
scroll to position [519, 0]
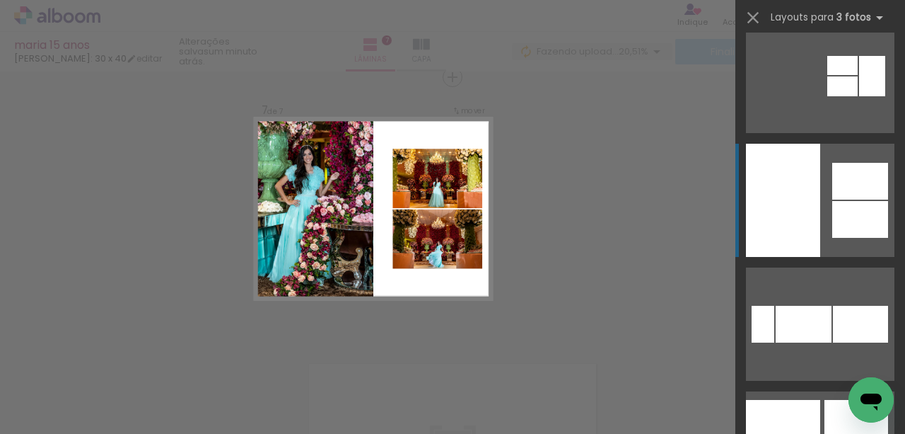
click at [813, 204] on div at bounding box center [783, 200] width 74 height 113
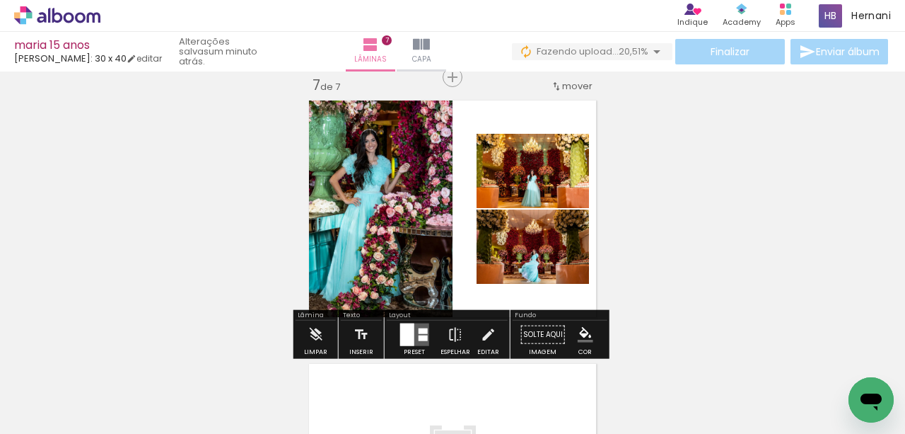
click at [418, 335] on div at bounding box center [422, 338] width 9 height 6
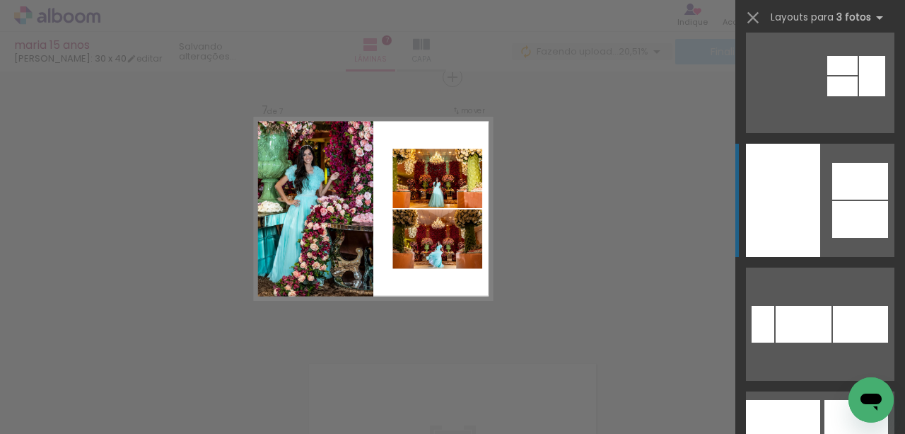
scroll to position [619, 0]
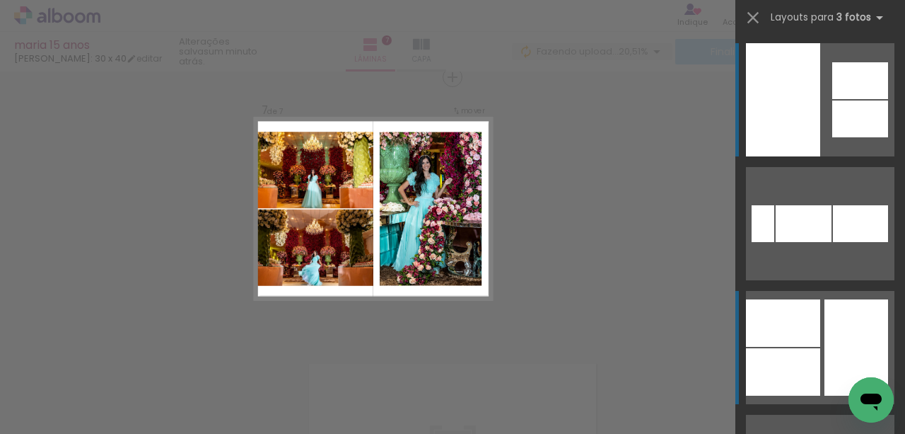
click at [797, 342] on div at bounding box center [783, 322] width 74 height 47
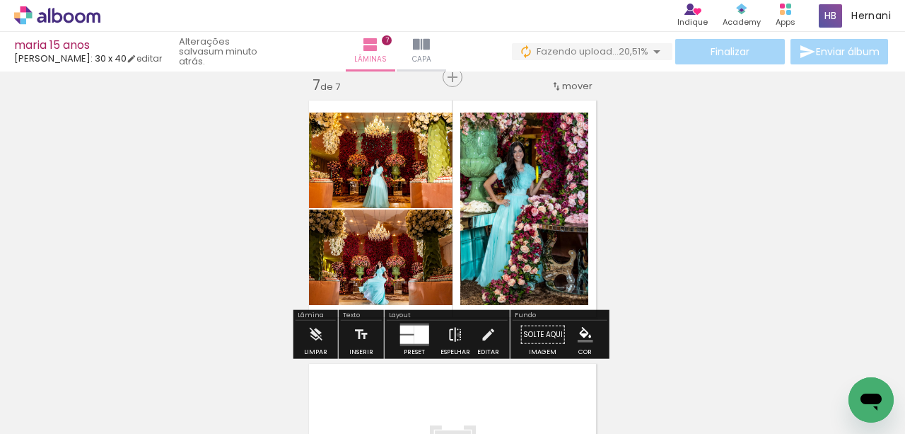
click at [456, 334] on iron-icon at bounding box center [456, 334] width 16 height 28
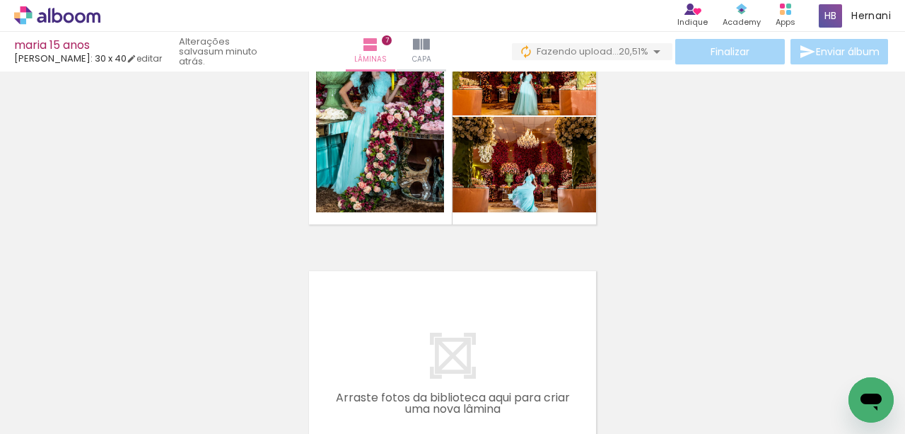
scroll to position [1691, 0]
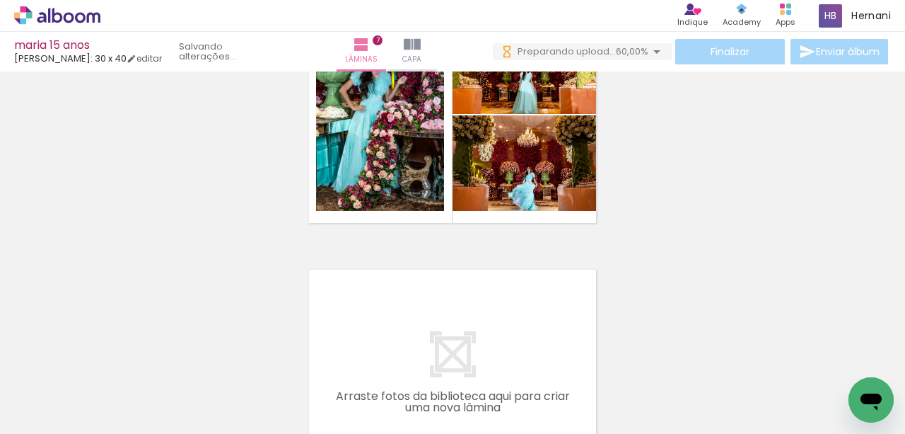
scroll to position [0, 3018]
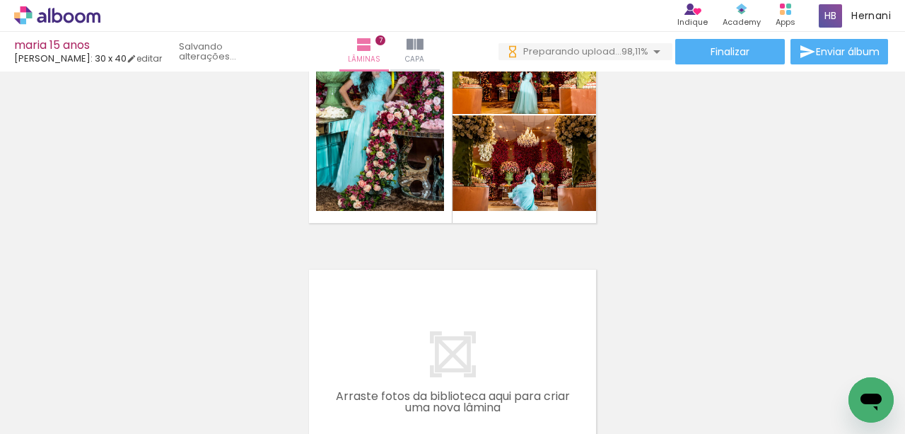
scroll to position [0, 4682]
drag, startPoint x: 627, startPoint y: 429, endPoint x: 16, endPoint y: 44, distance: 721.7
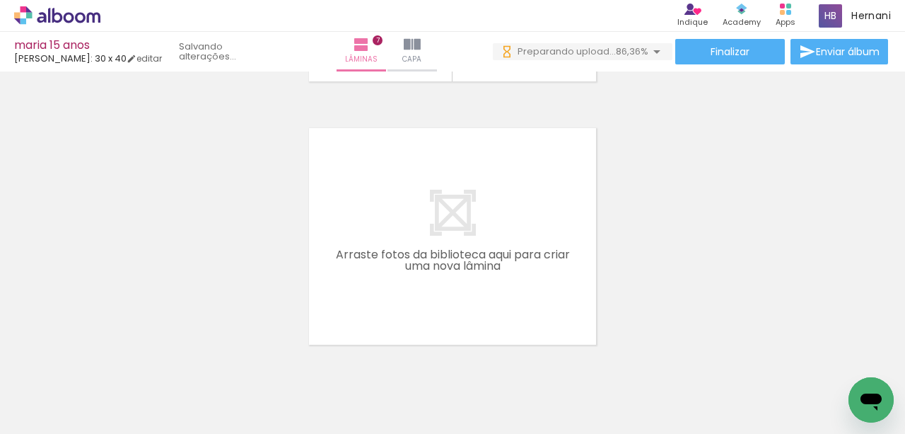
scroll to position [0, 2831]
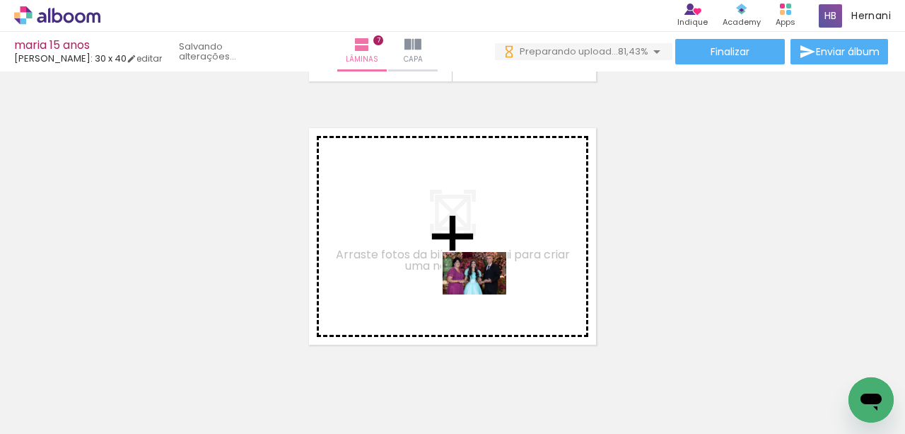
drag, startPoint x: 491, startPoint y: 383, endPoint x: 485, endPoint y: 294, distance: 88.6
click at [485, 294] on quentale-workspace at bounding box center [452, 217] width 905 height 434
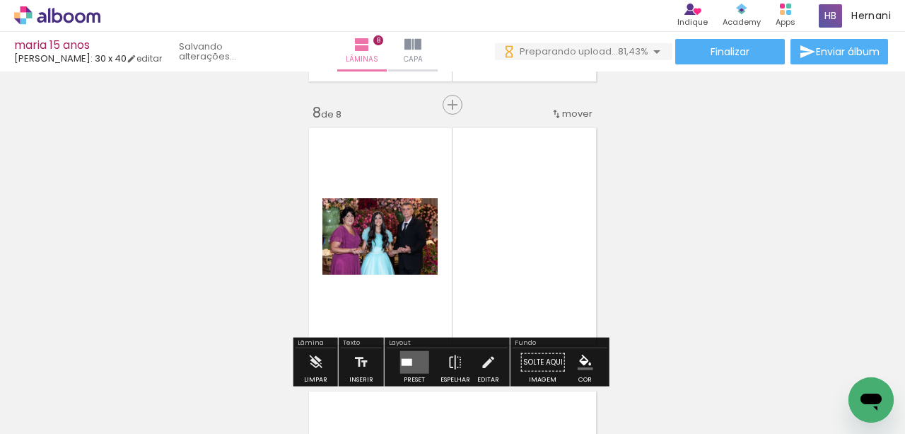
scroll to position [1860, 0]
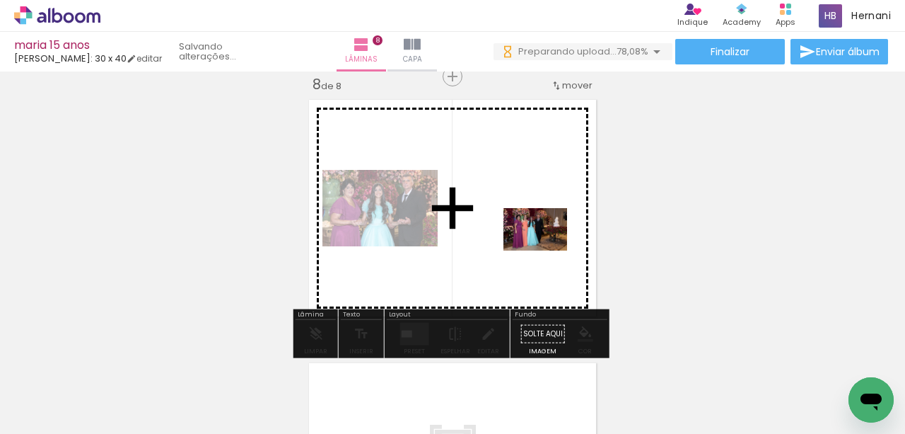
drag, startPoint x: 719, startPoint y: 389, endPoint x: 580, endPoint y: 307, distance: 161.7
click at [545, 250] on quentale-workspace at bounding box center [452, 217] width 905 height 434
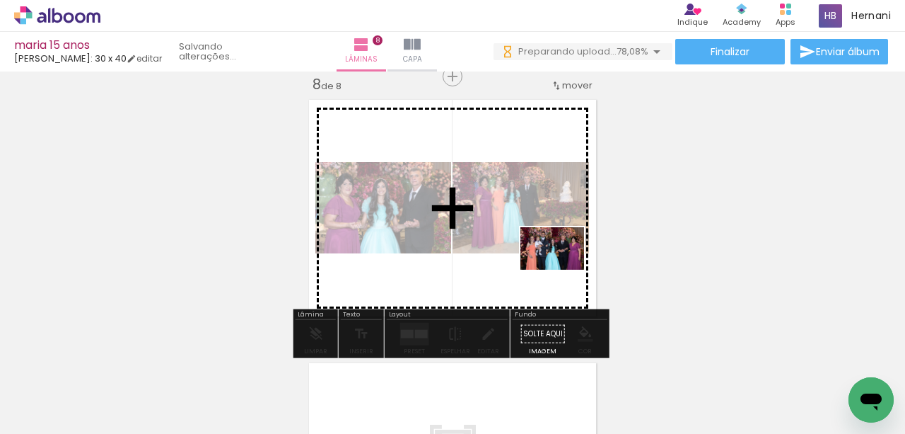
drag, startPoint x: 797, startPoint y: 384, endPoint x: 563, endPoint y: 270, distance: 260.1
click at [563, 270] on quentale-workspace at bounding box center [452, 217] width 905 height 434
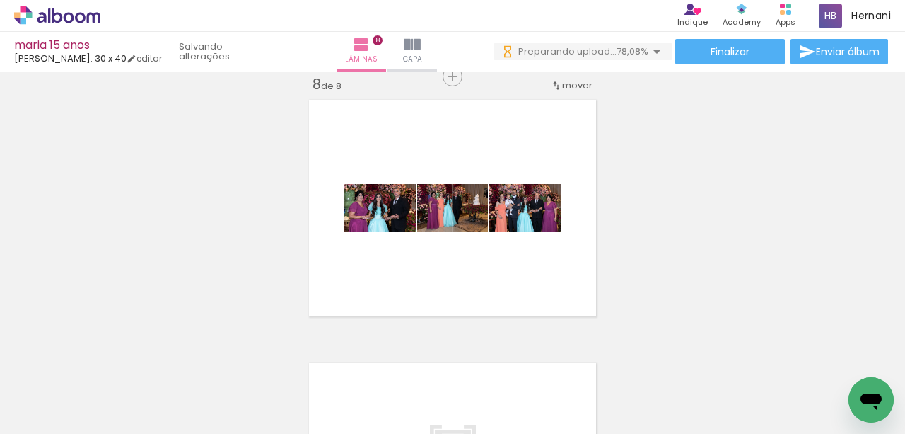
scroll to position [0, 3292]
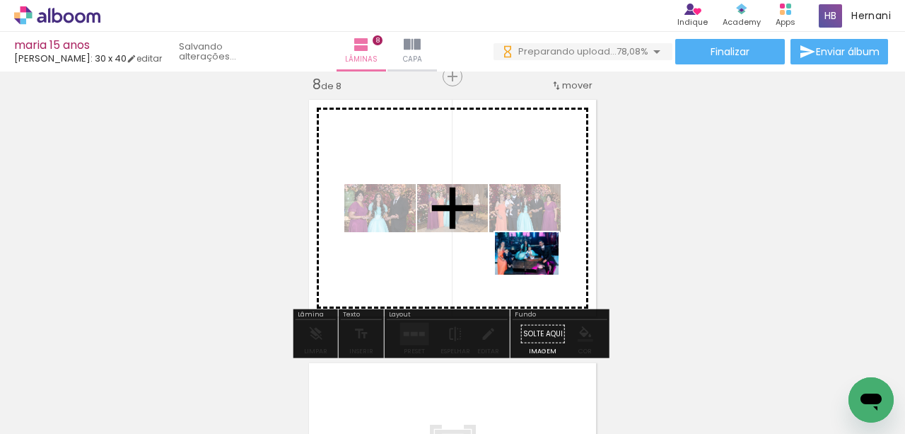
drag, startPoint x: 652, startPoint y: 390, endPoint x: 538, endPoint y: 274, distance: 163.1
click at [538, 274] on quentale-workspace at bounding box center [452, 217] width 905 height 434
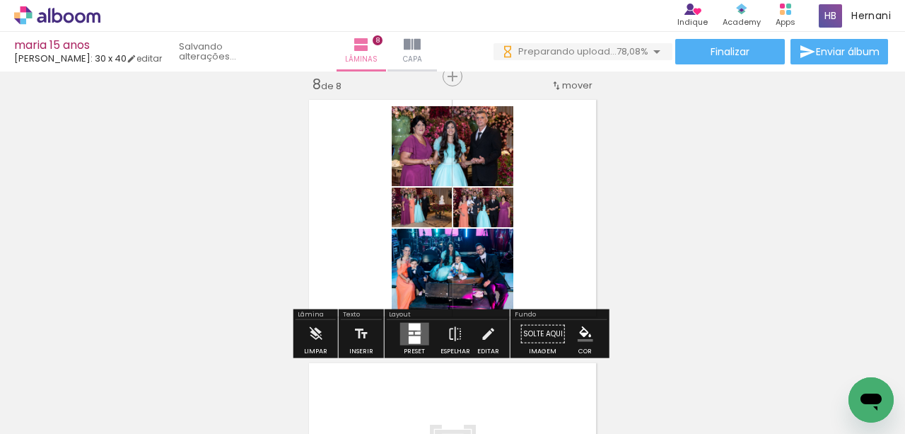
click at [416, 332] on div at bounding box center [418, 333] width 6 height 3
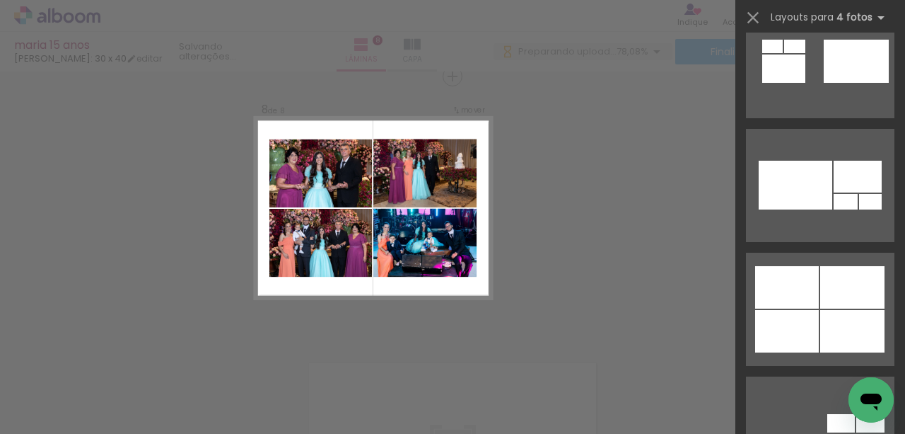
scroll to position [1367, 0]
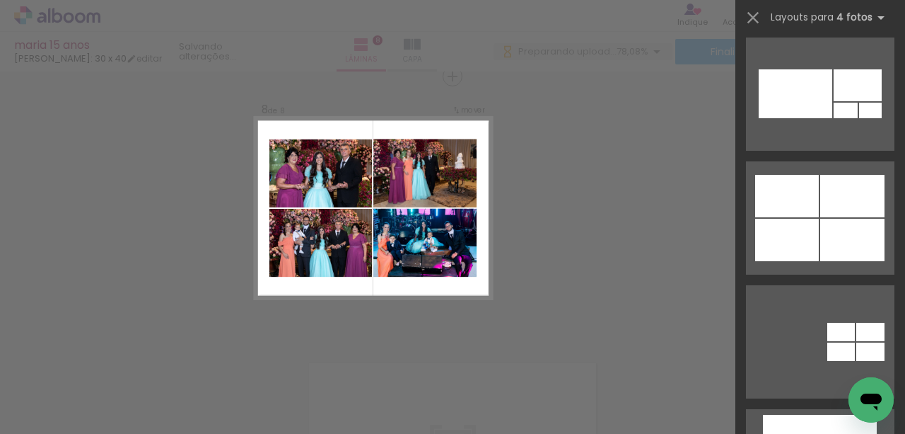
click at [825, 222] on div at bounding box center [853, 240] width 64 height 42
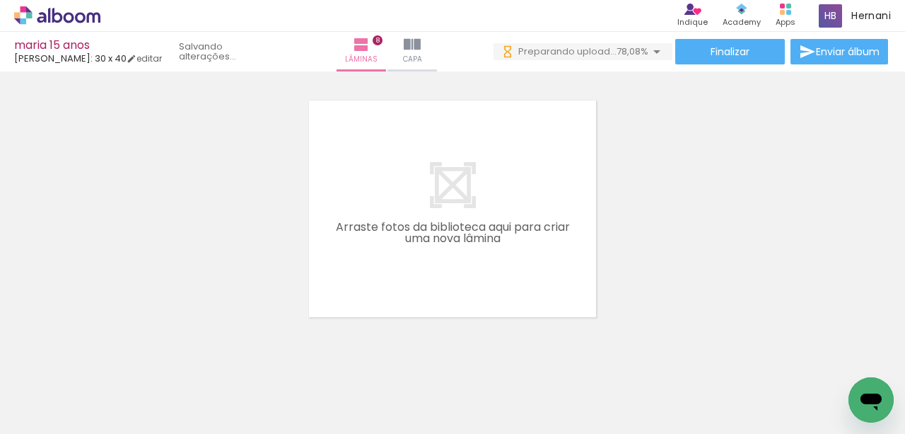
scroll to position [2143, 0]
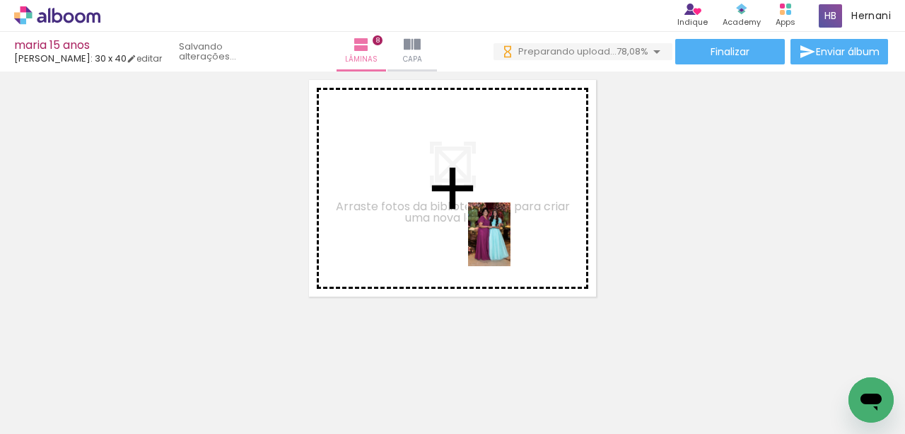
drag, startPoint x: 533, startPoint y: 381, endPoint x: 586, endPoint y: 375, distance: 52.7
click at [508, 245] on quentale-workspace at bounding box center [452, 217] width 905 height 434
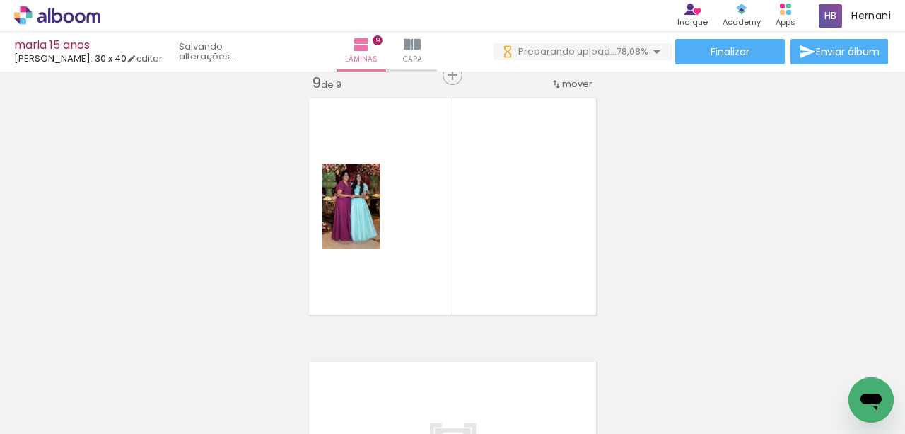
scroll to position [2124, 0]
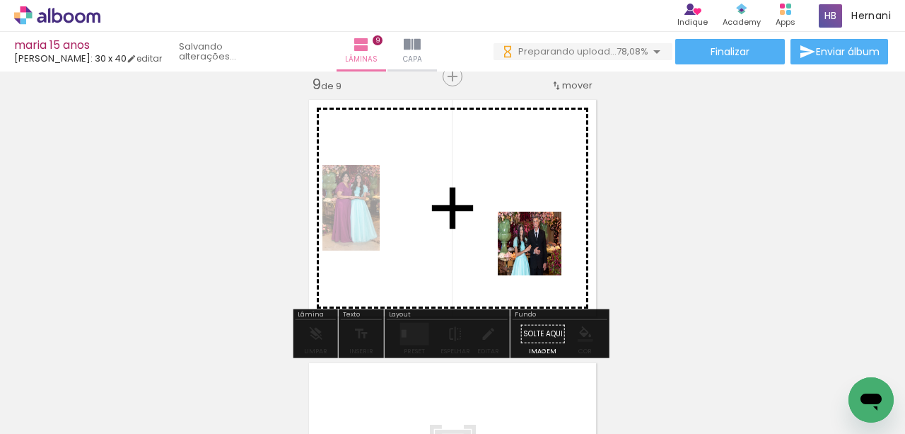
drag, startPoint x: 607, startPoint y: 384, endPoint x: 540, endPoint y: 252, distance: 148.4
click at [540, 252] on quentale-workspace at bounding box center [452, 217] width 905 height 434
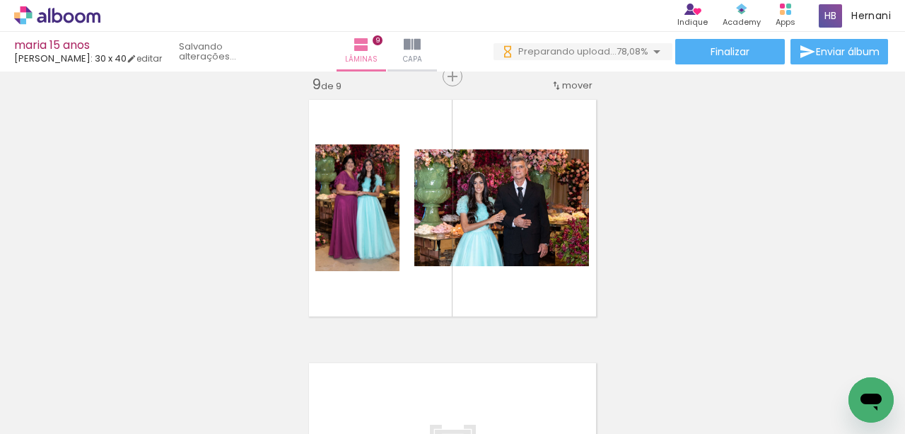
scroll to position [0, 3398]
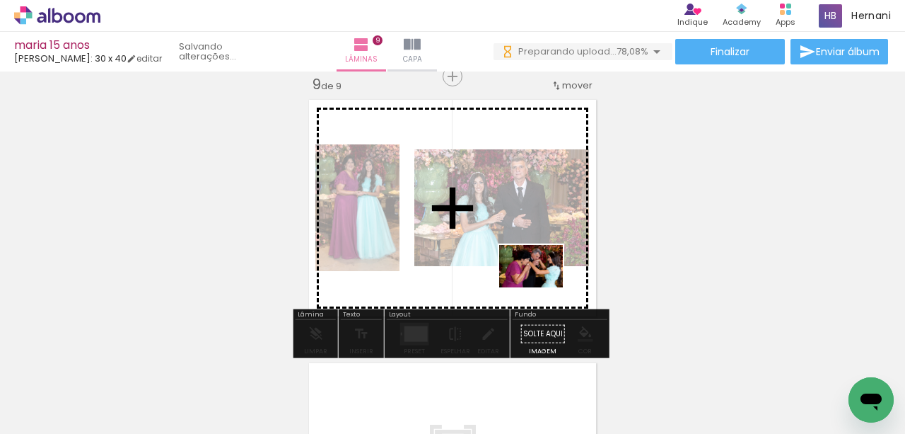
drag, startPoint x: 702, startPoint y: 390, endPoint x: 542, endPoint y: 287, distance: 190.3
click at [542, 287] on quentale-workspace at bounding box center [452, 217] width 905 height 434
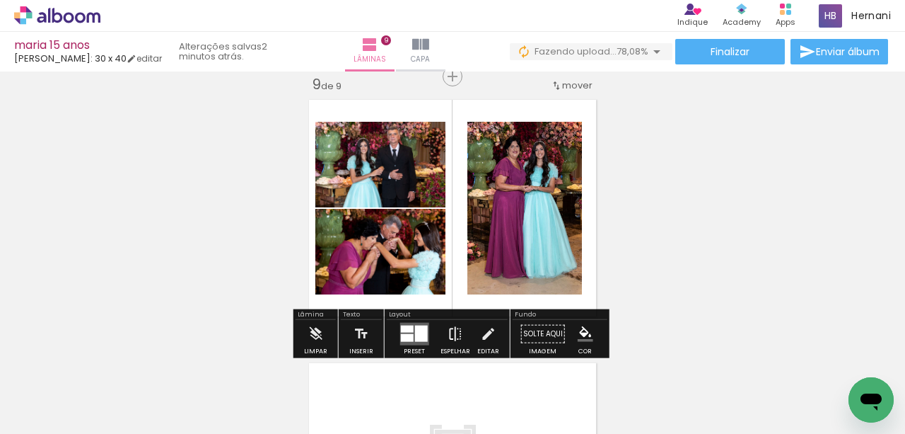
click at [453, 333] on iron-icon at bounding box center [456, 334] width 16 height 28
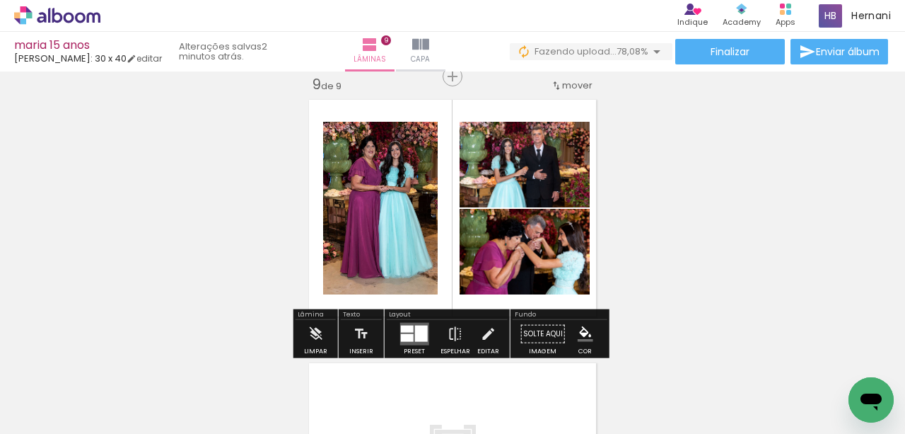
click at [424, 333] on quentale-layouter at bounding box center [414, 334] width 29 height 23
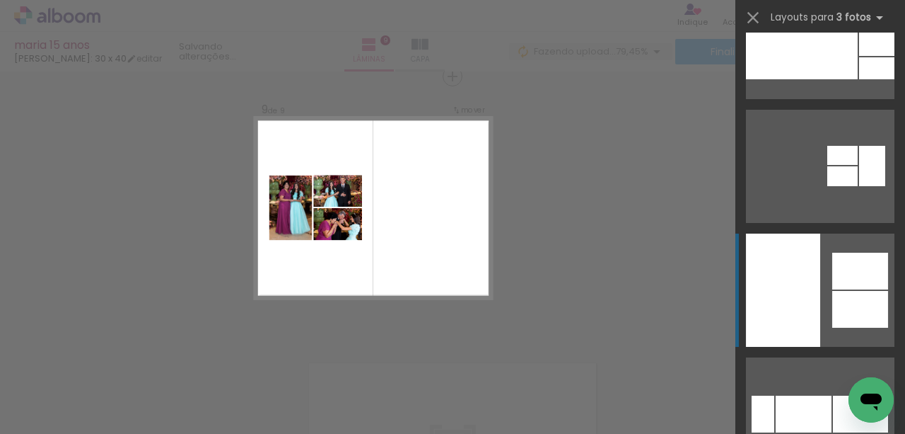
scroll to position [471, 0]
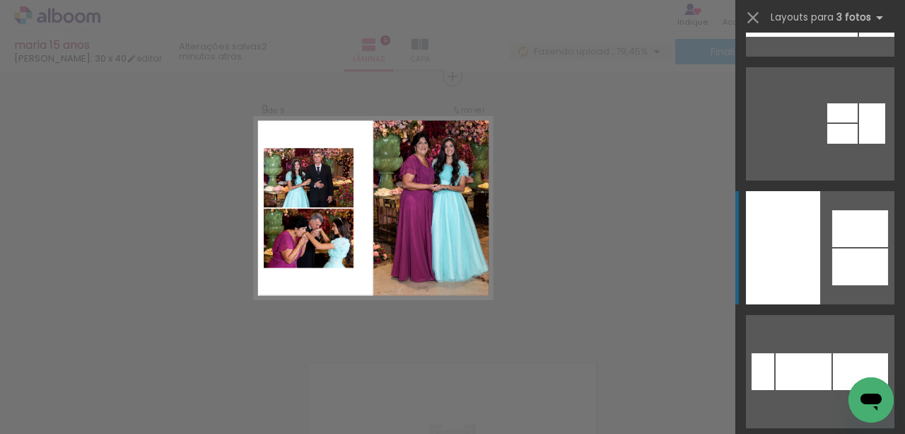
click at [806, 241] on div at bounding box center [783, 247] width 74 height 113
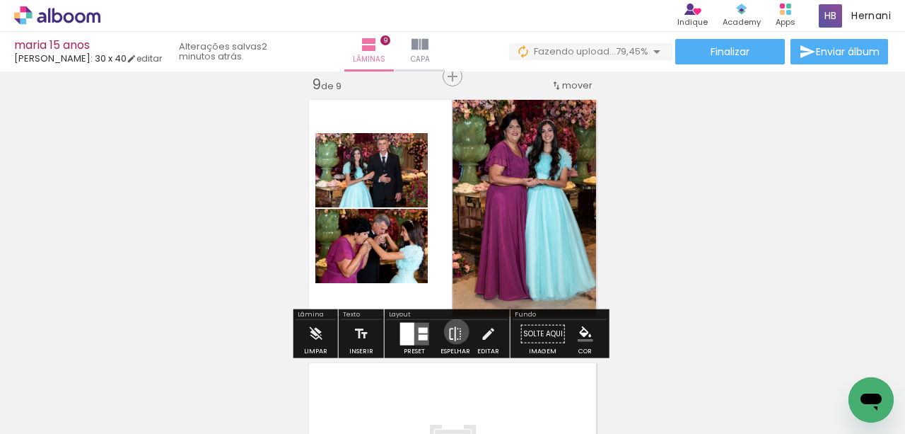
click at [453, 331] on iron-icon at bounding box center [456, 334] width 16 height 28
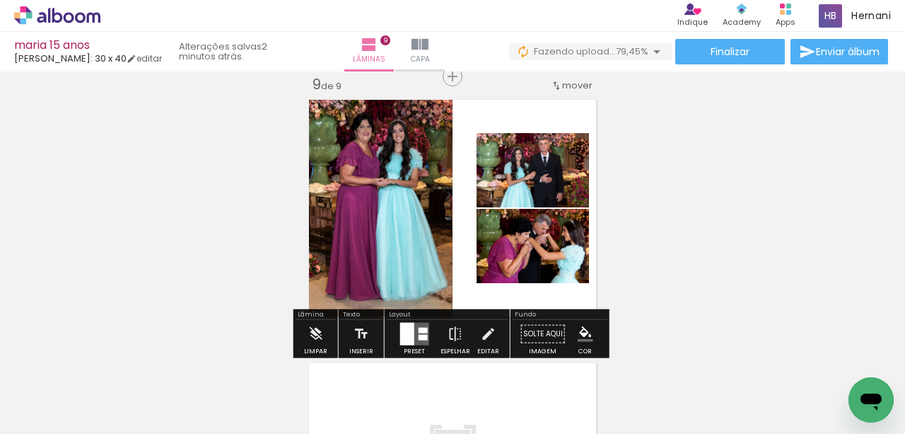
click at [410, 333] on div at bounding box center [407, 334] width 14 height 23
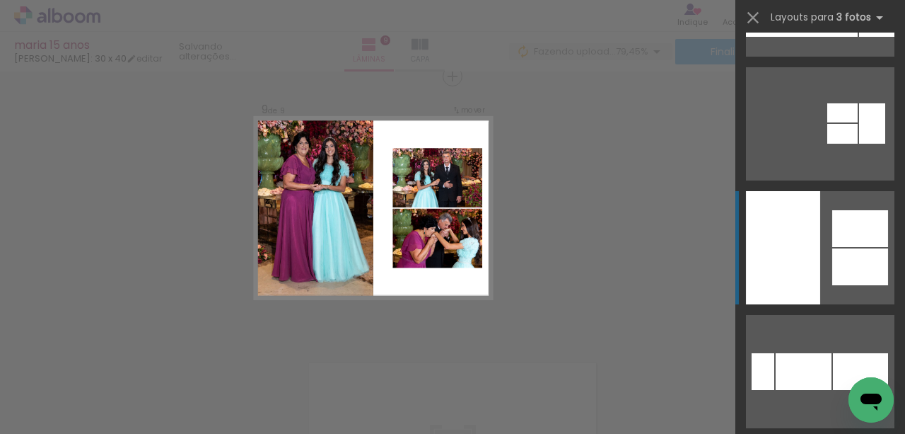
scroll to position [619, 0]
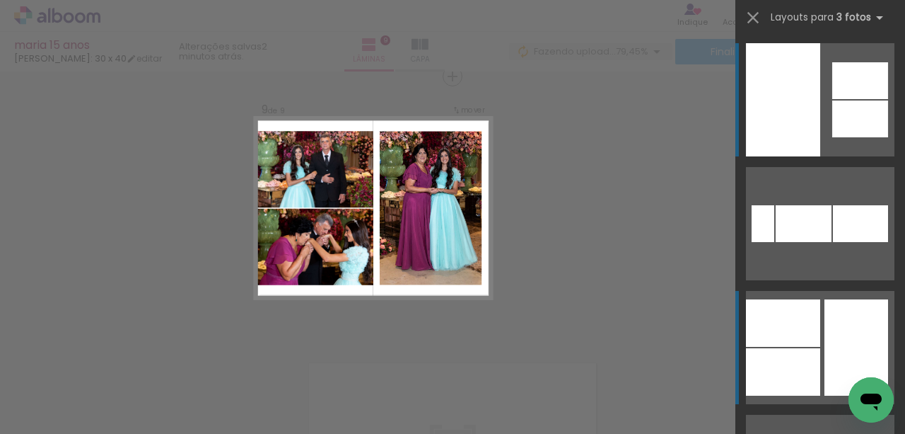
click at [794, 337] on div at bounding box center [783, 322] width 74 height 47
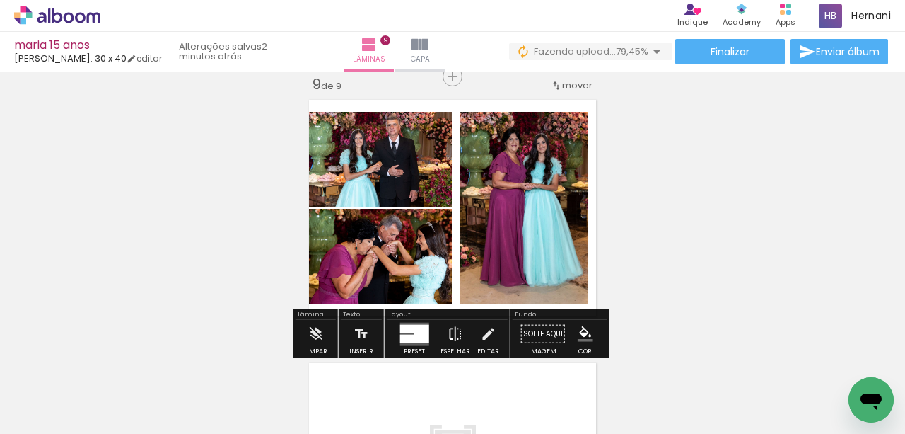
click at [448, 330] on iron-icon at bounding box center [456, 334] width 16 height 28
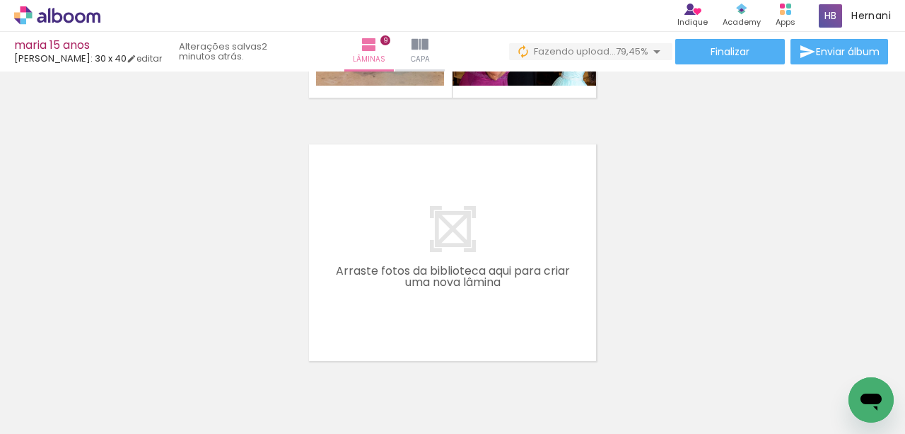
scroll to position [2359, 0]
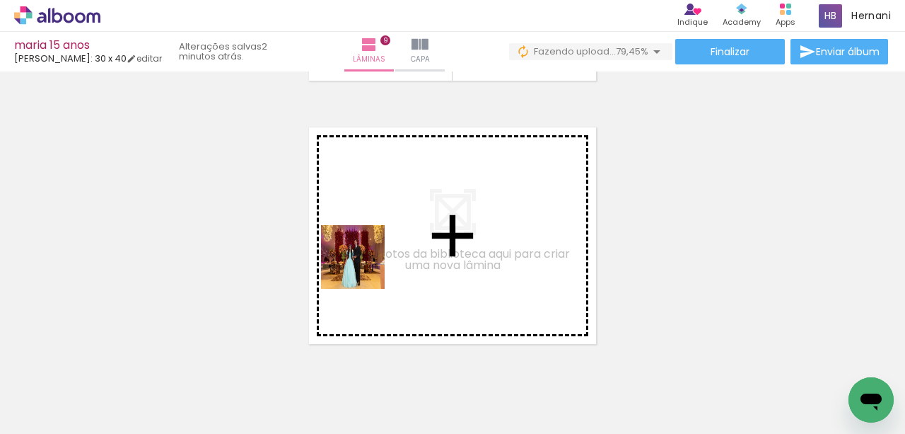
drag, startPoint x: 323, startPoint y: 386, endPoint x: 365, endPoint y: 265, distance: 127.5
click at [365, 265] on quentale-workspace at bounding box center [452, 217] width 905 height 434
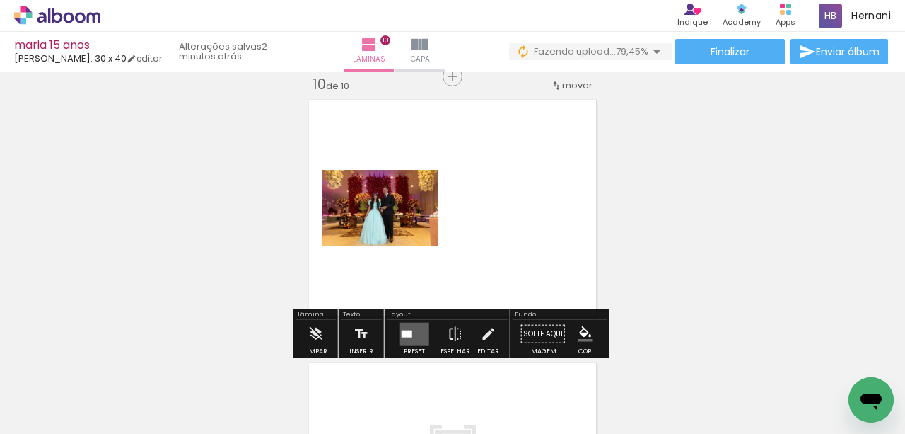
scroll to position [0, 3212]
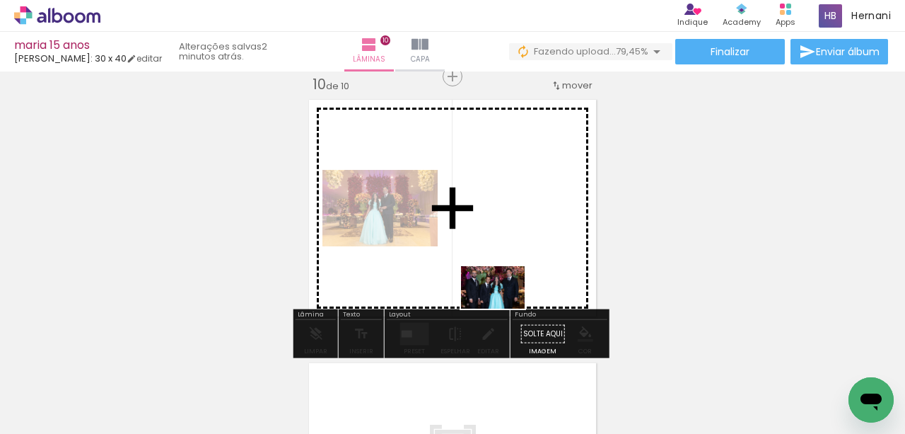
drag, startPoint x: 508, startPoint y: 390, endPoint x: 504, endPoint y: 308, distance: 82.2
click at [504, 308] on quentale-workspace at bounding box center [452, 217] width 905 height 434
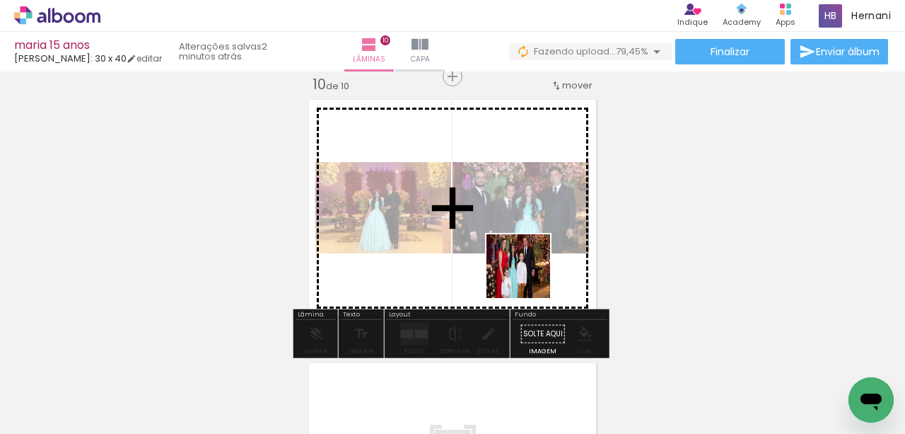
drag, startPoint x: 574, startPoint y: 386, endPoint x: 613, endPoint y: 374, distance: 40.7
click at [529, 275] on quentale-workspace at bounding box center [452, 217] width 905 height 434
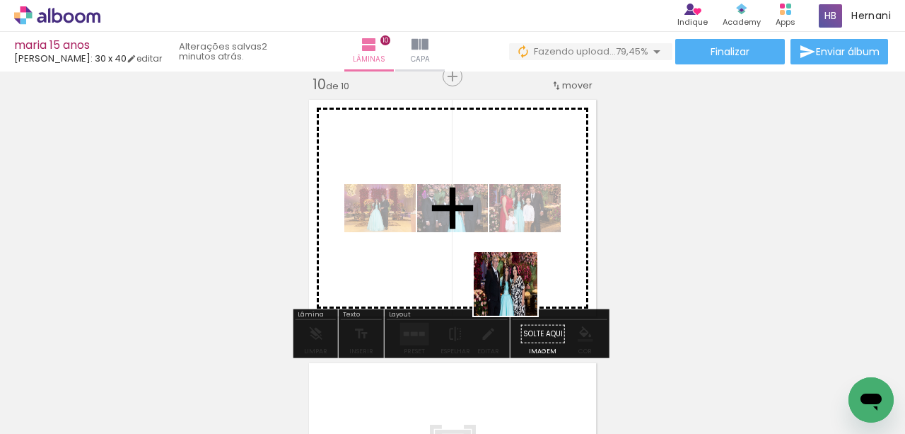
drag, startPoint x: 647, startPoint y: 387, endPoint x: 515, endPoint y: 293, distance: 161.8
click at [515, 293] on quentale-workspace at bounding box center [452, 217] width 905 height 434
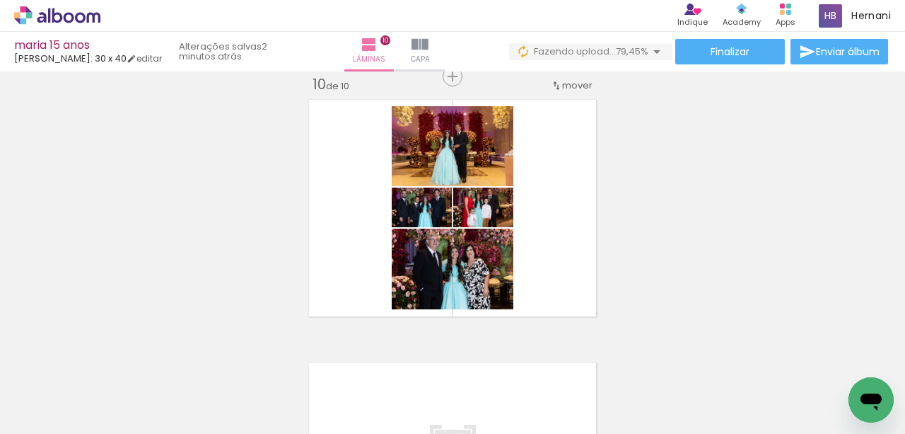
scroll to position [0, 3618]
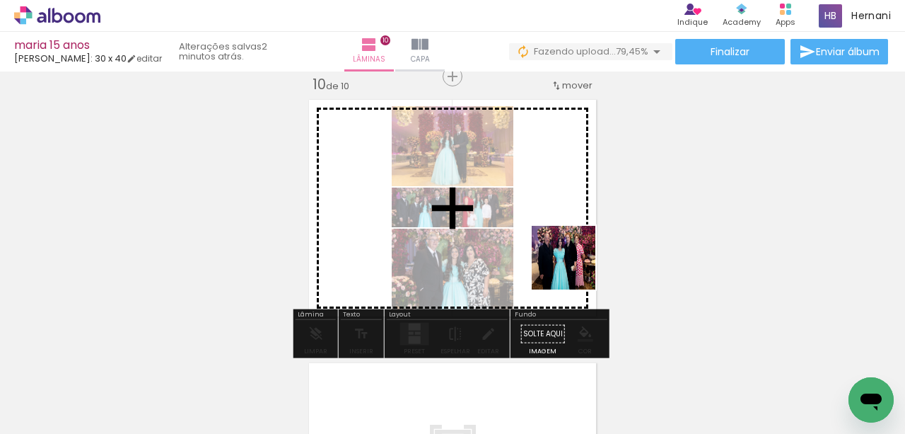
drag, startPoint x: 579, startPoint y: 388, endPoint x: 572, endPoint y: 253, distance: 134.6
click at [572, 253] on quentale-workspace at bounding box center [452, 217] width 905 height 434
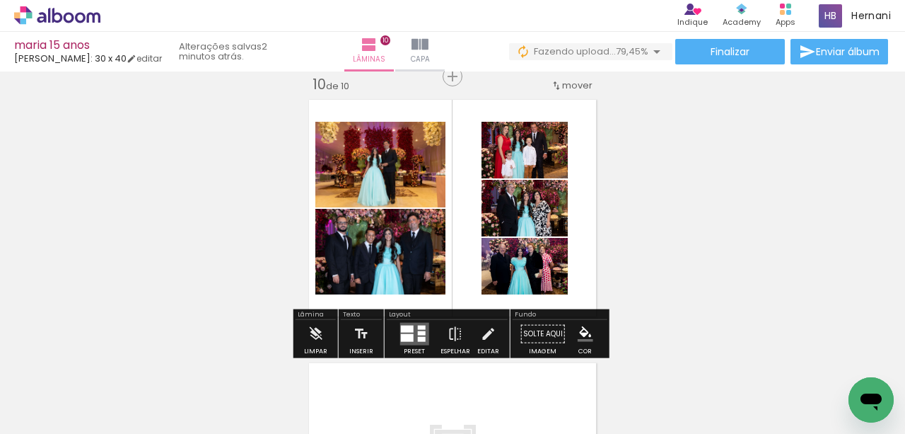
click at [403, 332] on quentale-layouter at bounding box center [414, 334] width 29 height 23
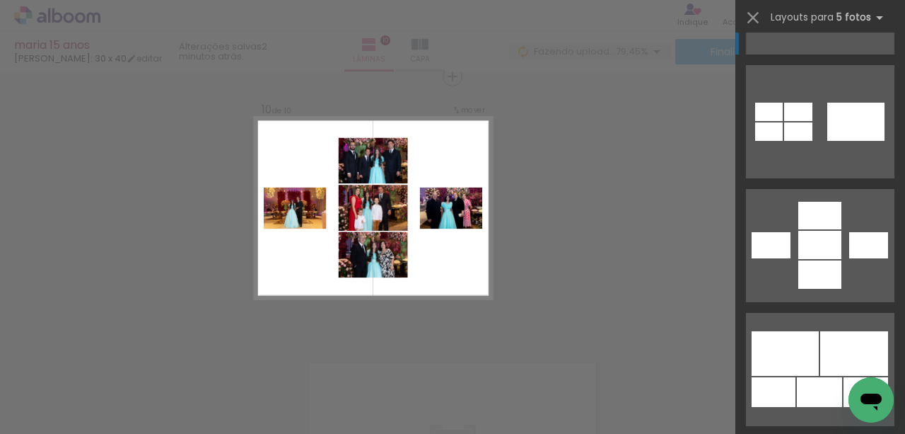
scroll to position [1273, 0]
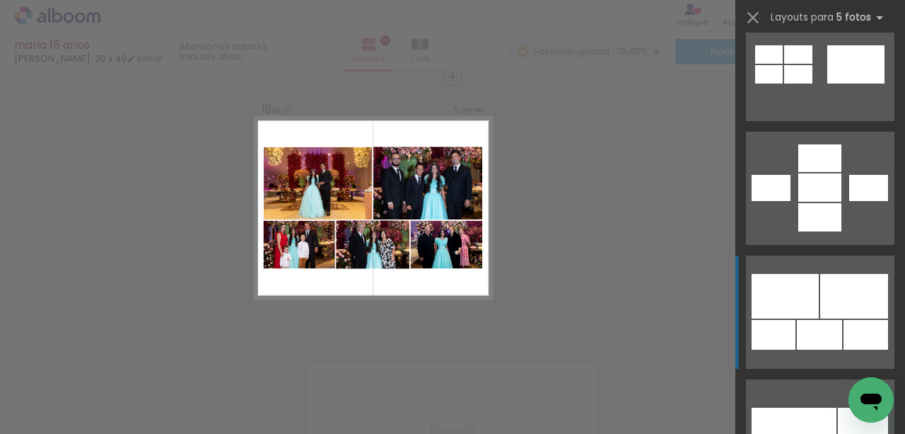
click at [798, 308] on div at bounding box center [785, 296] width 67 height 45
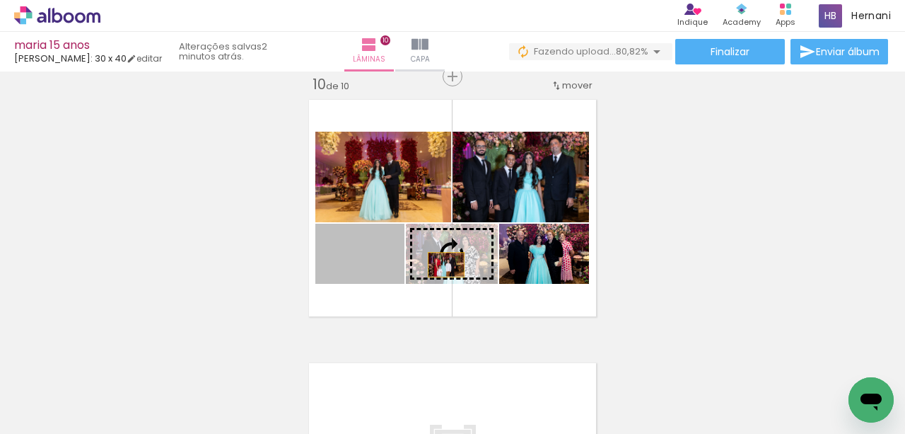
drag, startPoint x: 385, startPoint y: 266, endPoint x: 443, endPoint y: 265, distance: 58.0
click at [0, 0] on slot at bounding box center [0, 0] width 0 height 0
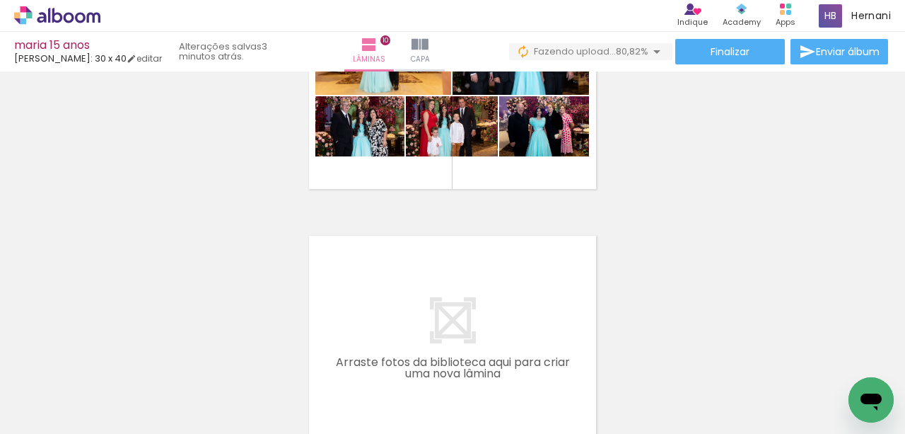
scroll to position [2528, 0]
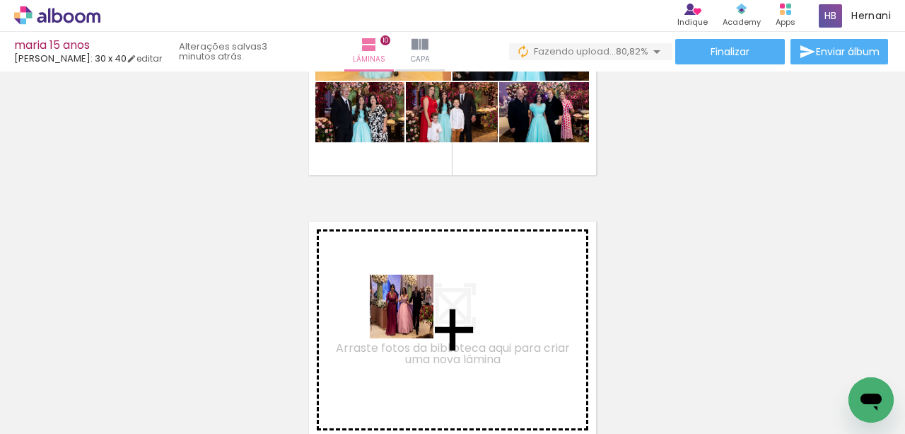
drag, startPoint x: 412, startPoint y: 317, endPoint x: 457, endPoint y: 381, distance: 78.3
click at [412, 313] on quentale-workspace at bounding box center [452, 217] width 905 height 434
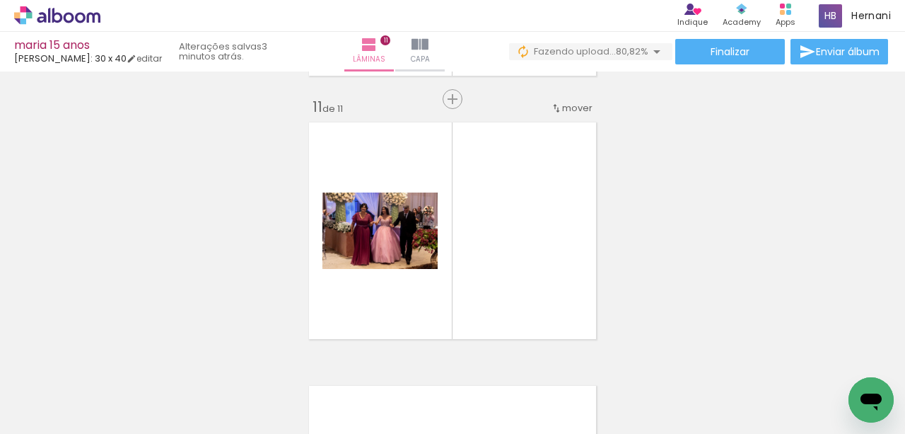
scroll to position [2650, 0]
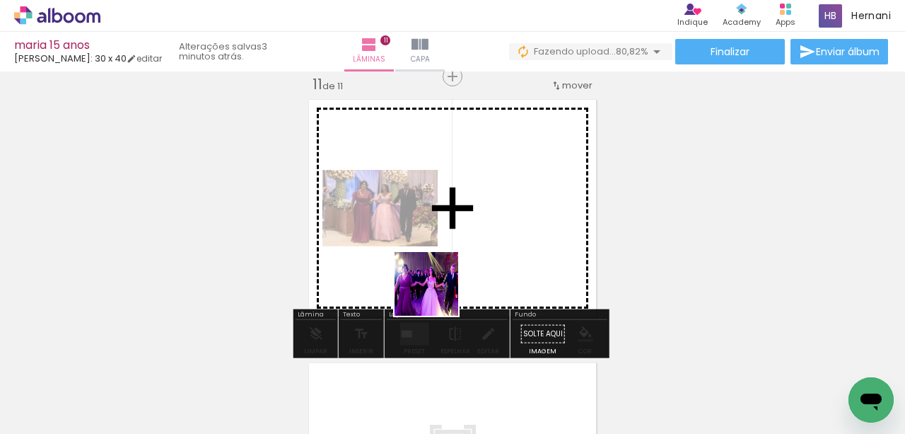
drag, startPoint x: 437, startPoint y: 294, endPoint x: 528, endPoint y: 354, distance: 108.3
click at [428, 283] on quentale-workspace at bounding box center [452, 217] width 905 height 434
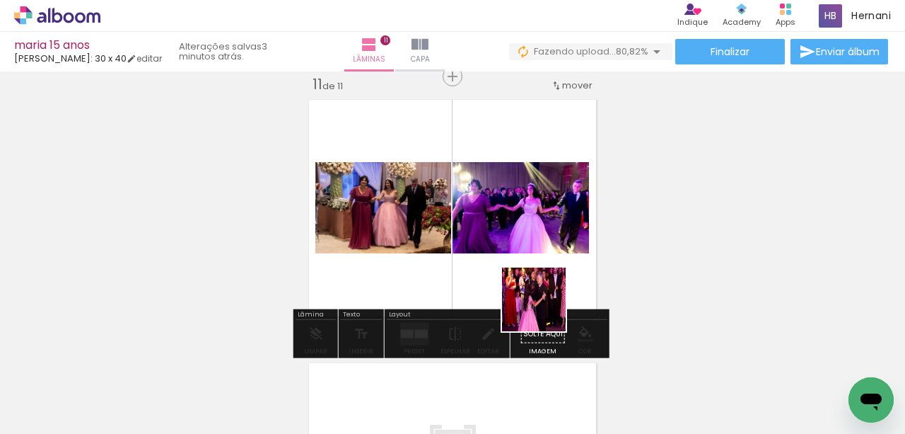
drag, startPoint x: 565, startPoint y: 385, endPoint x: 543, endPoint y: 304, distance: 83.4
click at [543, 304] on quentale-workspace at bounding box center [452, 217] width 905 height 434
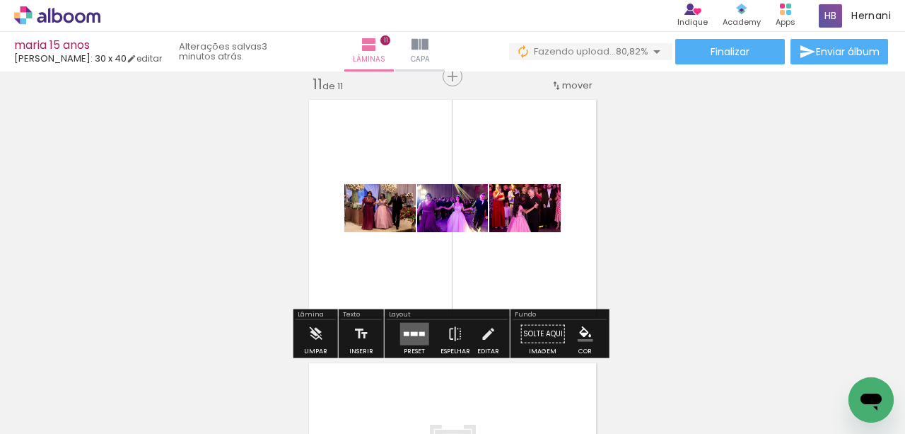
click at [419, 333] on div at bounding box center [422, 334] width 6 height 4
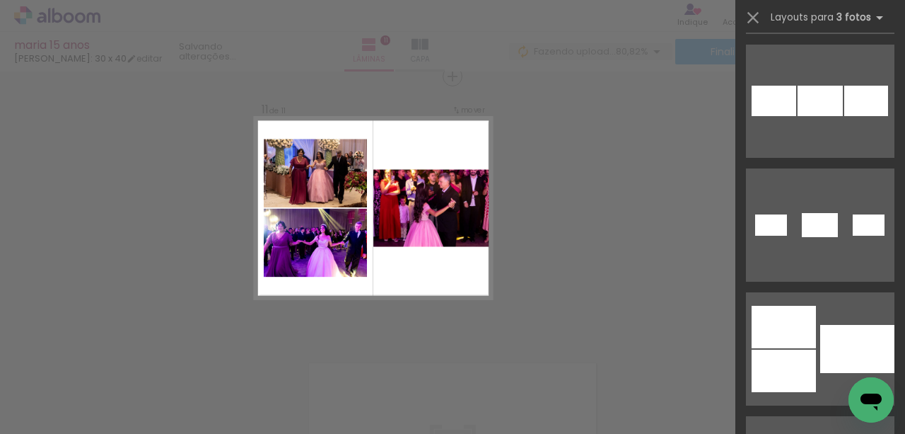
scroll to position [1320, 0]
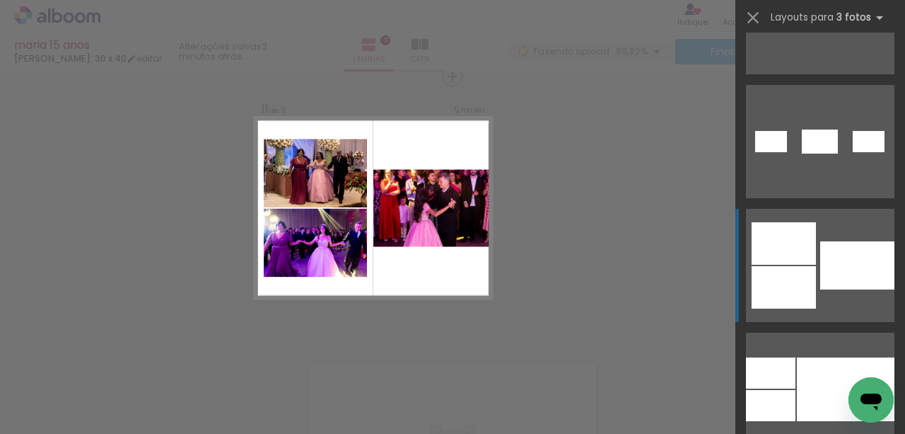
click at [806, 279] on div at bounding box center [784, 287] width 64 height 42
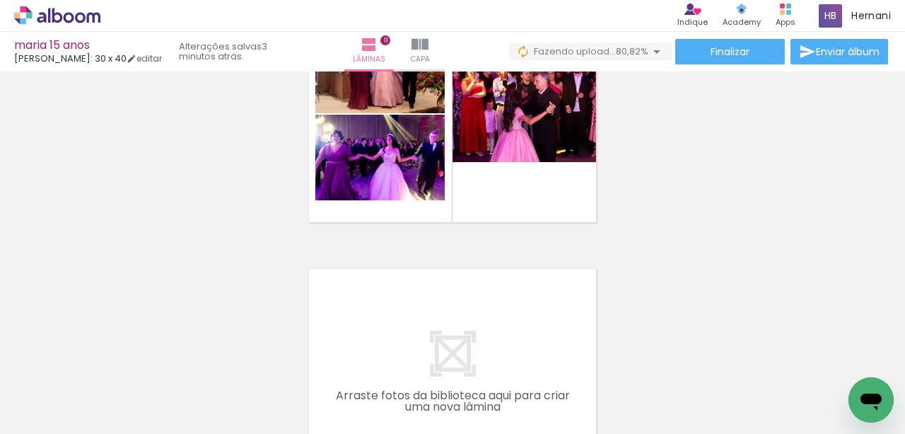
scroll to position [2885, 0]
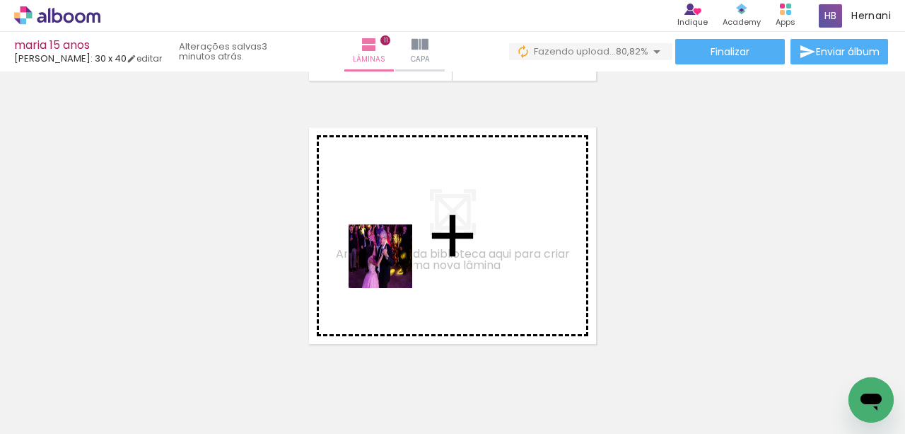
drag, startPoint x: 378, startPoint y: 381, endPoint x: 391, endPoint y: 267, distance: 114.6
click at [391, 267] on quentale-workspace at bounding box center [452, 217] width 905 height 434
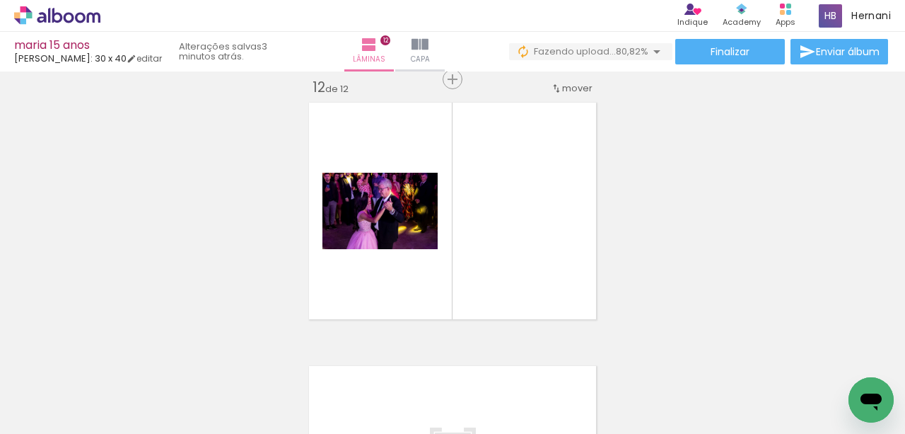
scroll to position [2913, 0]
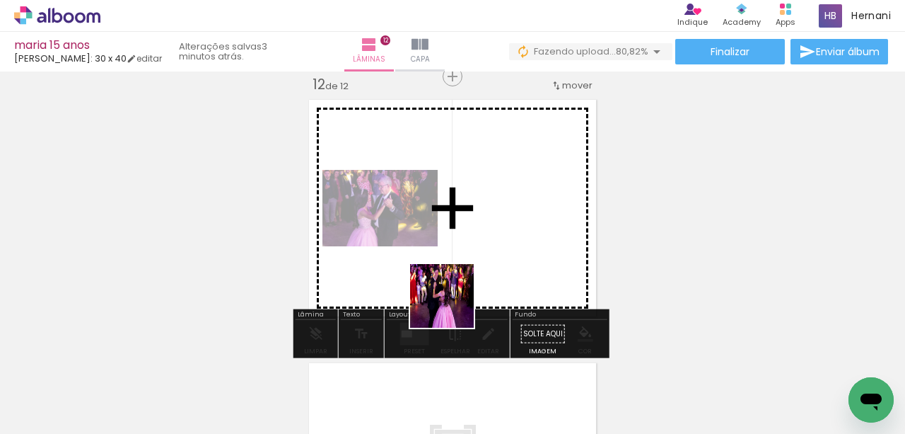
drag, startPoint x: 460, startPoint y: 380, endPoint x: 499, endPoint y: 383, distance: 39.8
click at [453, 300] on quentale-workspace at bounding box center [452, 217] width 905 height 434
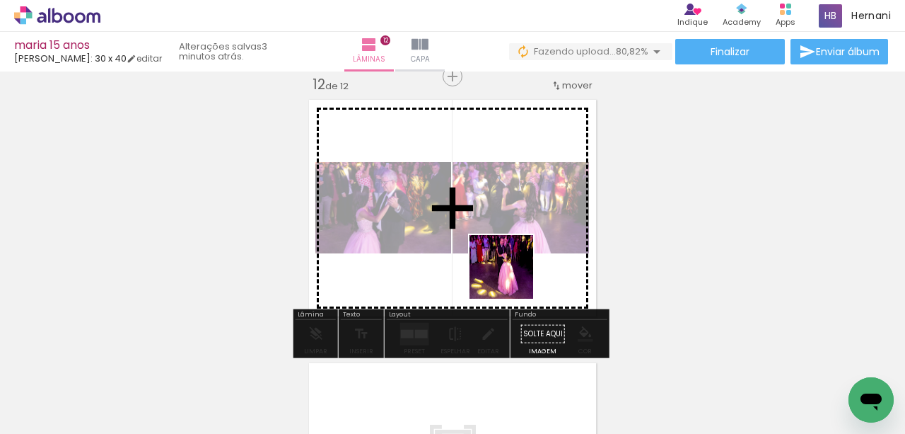
click at [512, 277] on quentale-workspace at bounding box center [452, 217] width 905 height 434
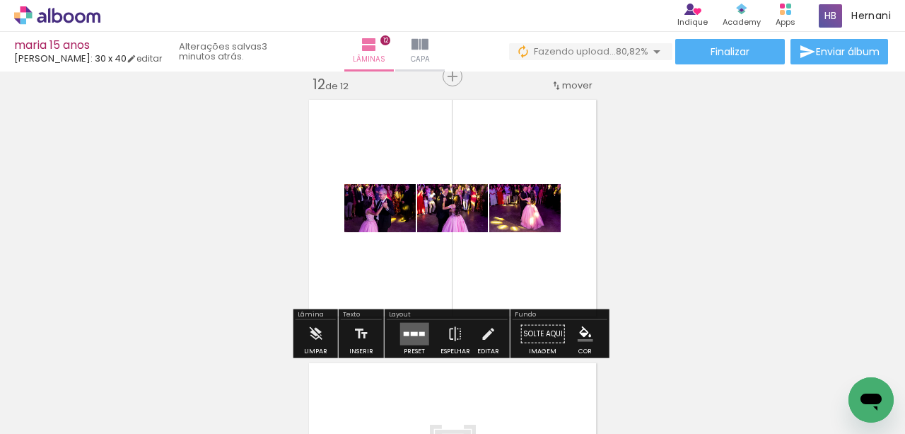
drag, startPoint x: 603, startPoint y: 383, endPoint x: 666, endPoint y: 403, distance: 65.3
click at [532, 245] on quentale-workspace at bounding box center [452, 217] width 905 height 434
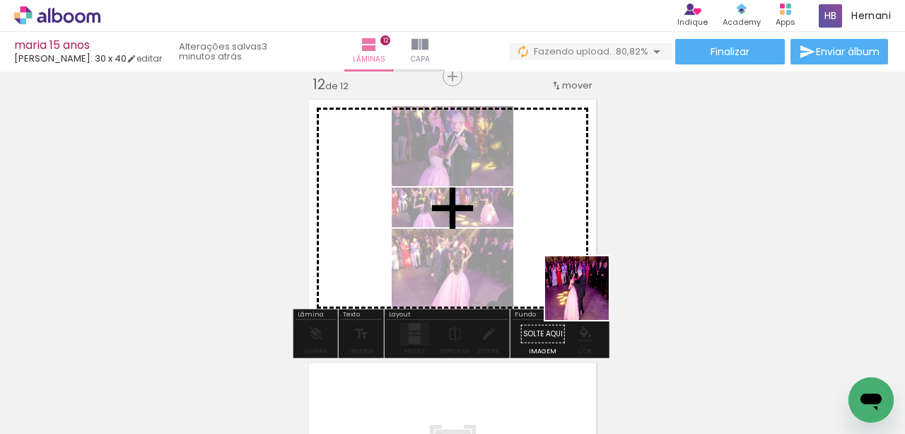
drag, startPoint x: 675, startPoint y: 387, endPoint x: 605, endPoint y: 414, distance: 75.0
click at [580, 286] on quentale-workspace at bounding box center [452, 217] width 905 height 434
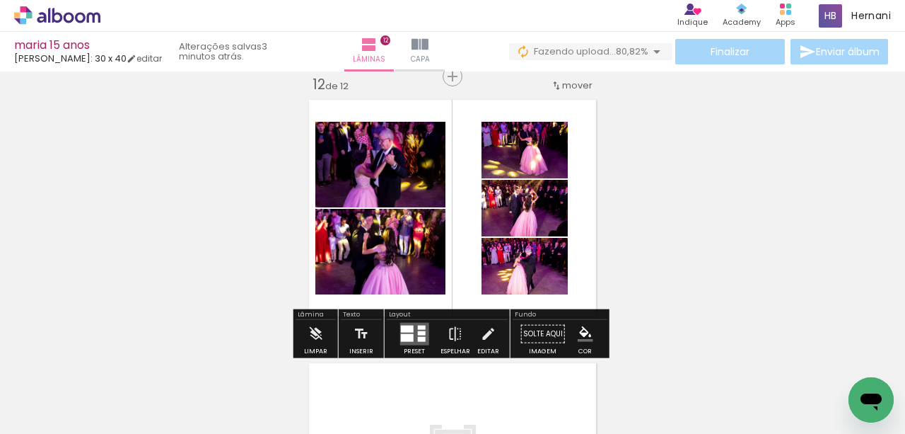
scroll to position [0, 4392]
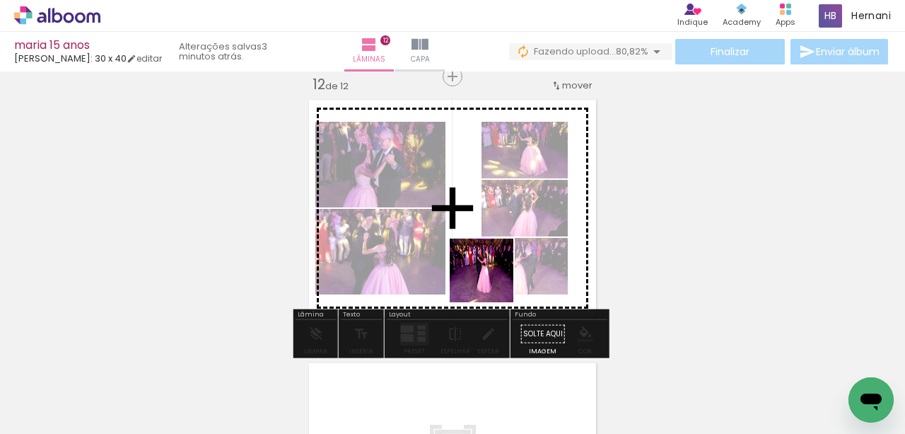
drag, startPoint x: 512, startPoint y: 390, endPoint x: 492, endPoint y: 281, distance: 111.4
click at [492, 281] on quentale-workspace at bounding box center [452, 217] width 905 height 434
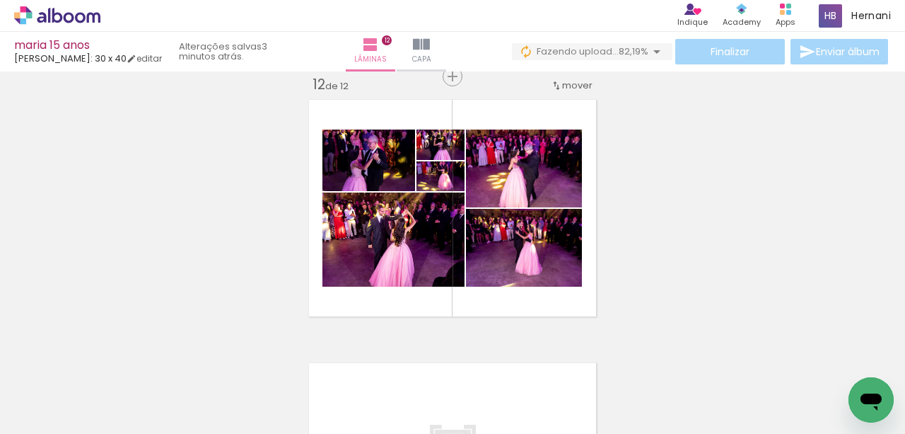
scroll to position [0, 4561]
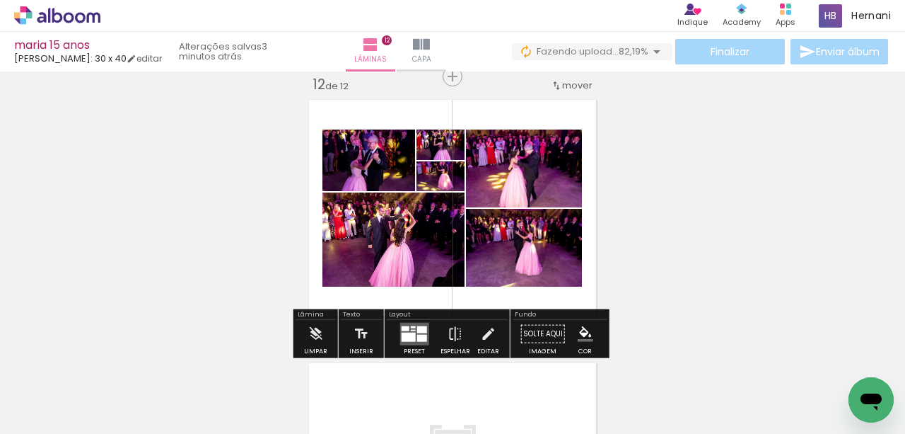
click at [417, 330] on div at bounding box center [422, 329] width 10 height 7
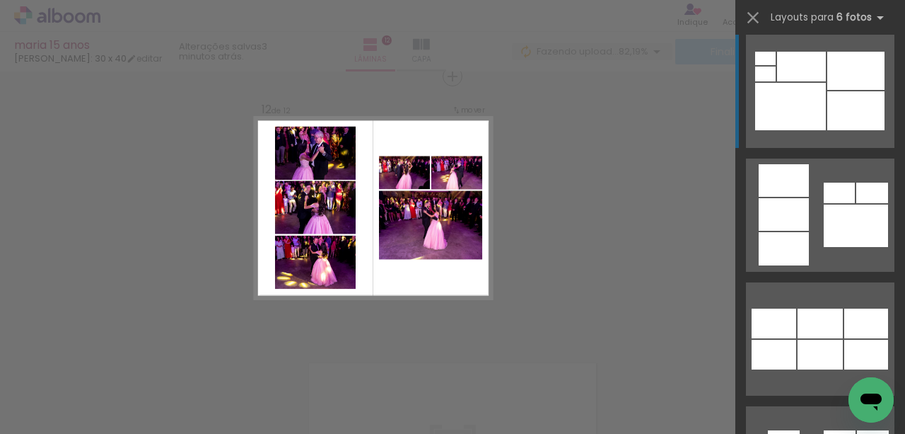
scroll to position [1744, 0]
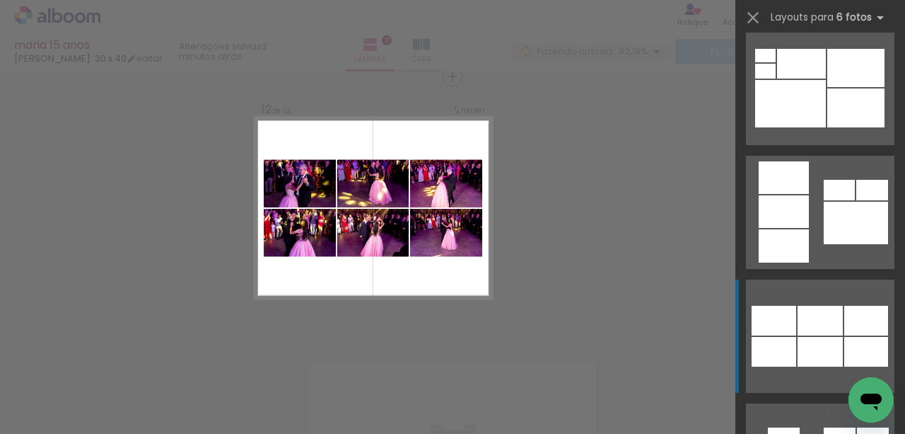
click at [806, 331] on div at bounding box center [820, 321] width 45 height 30
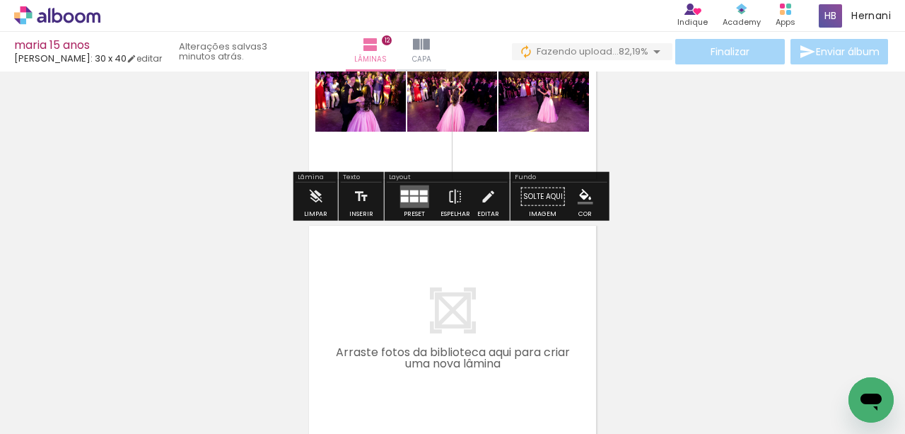
scroll to position [3055, 0]
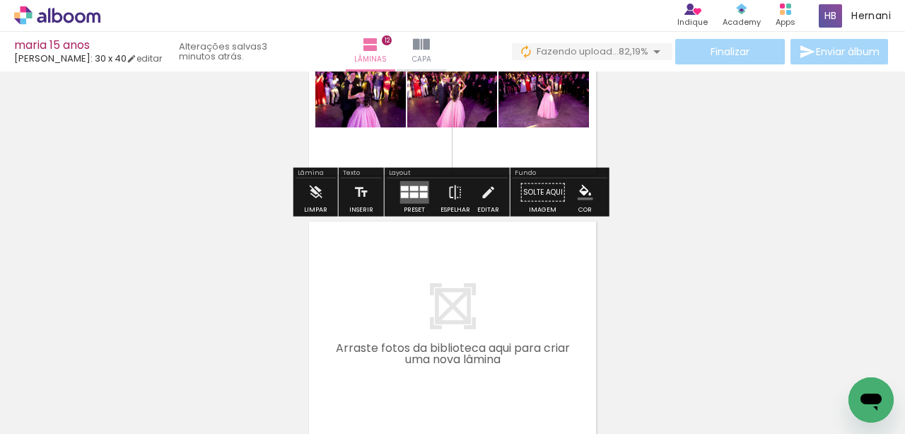
click at [420, 299] on quentale-workspace at bounding box center [452, 217] width 905 height 434
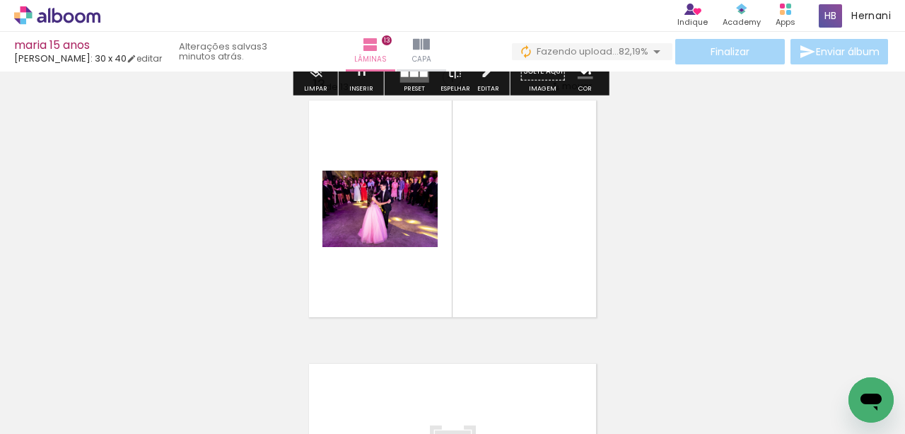
scroll to position [3176, 0]
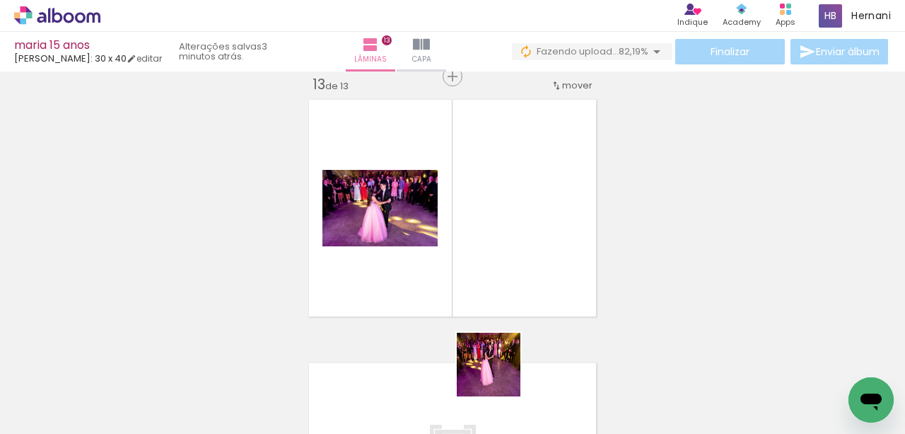
drag, startPoint x: 497, startPoint y: 387, endPoint x: 539, endPoint y: 358, distance: 50.8
click at [490, 216] on quentale-workspace at bounding box center [452, 217] width 905 height 434
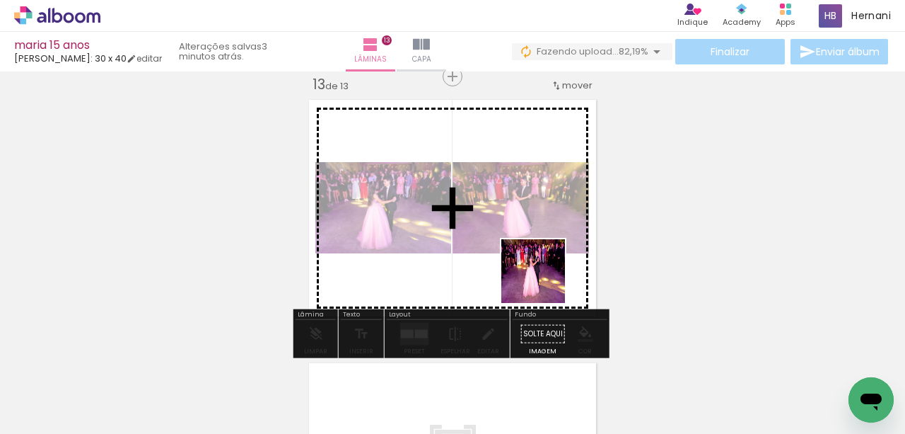
drag, startPoint x: 544, startPoint y: 282, endPoint x: 540, endPoint y: 267, distance: 14.8
click at [540, 267] on quentale-workspace at bounding box center [452, 217] width 905 height 434
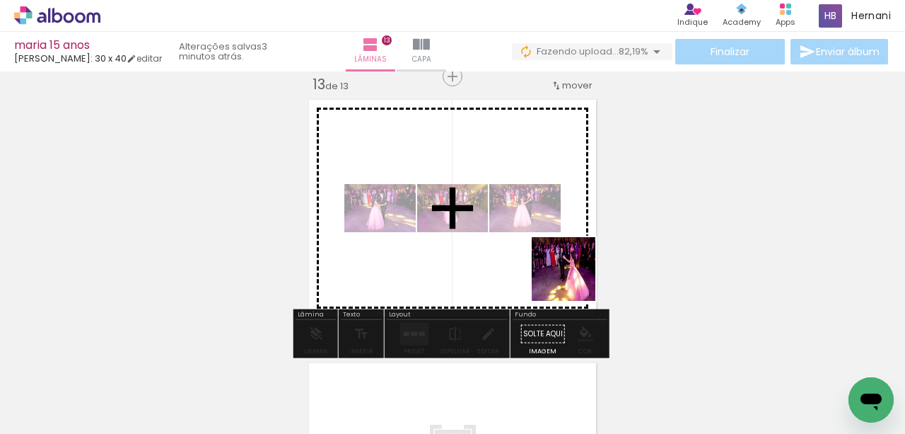
drag, startPoint x: 657, startPoint y: 389, endPoint x: 574, endPoint y: 279, distance: 137.4
click at [574, 279] on quentale-workspace at bounding box center [452, 217] width 905 height 434
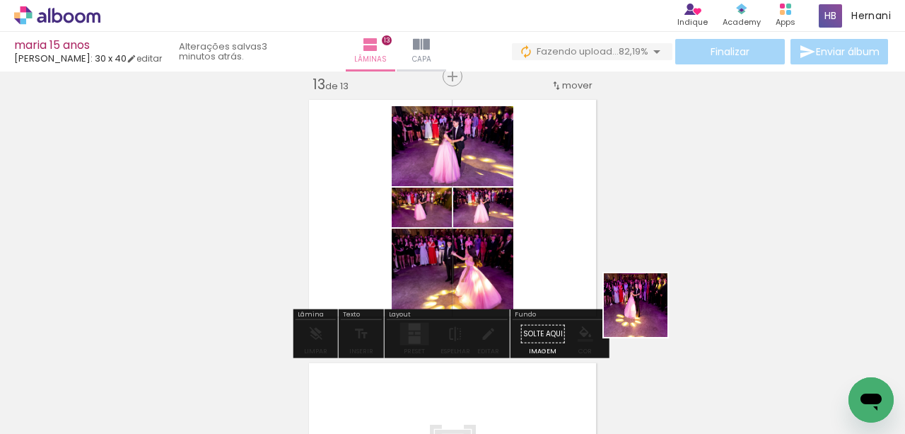
drag, startPoint x: 737, startPoint y: 386, endPoint x: 598, endPoint y: 418, distance: 142.3
click at [568, 267] on quentale-workspace at bounding box center [452, 217] width 905 height 434
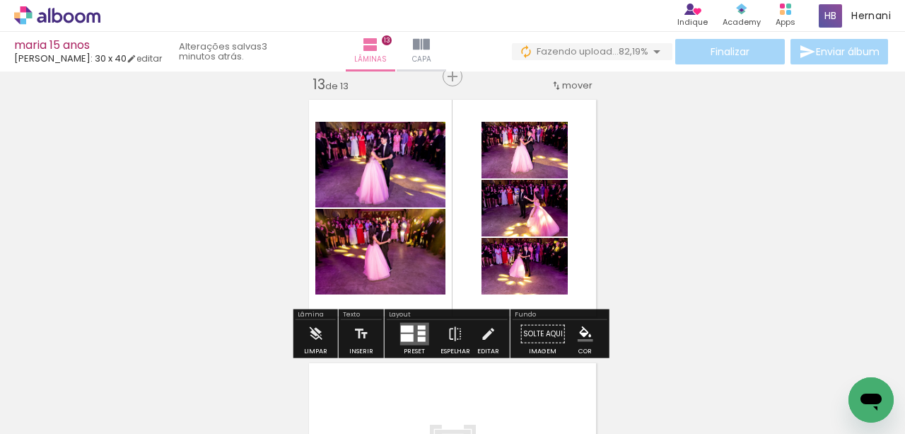
scroll to position [0, 4819]
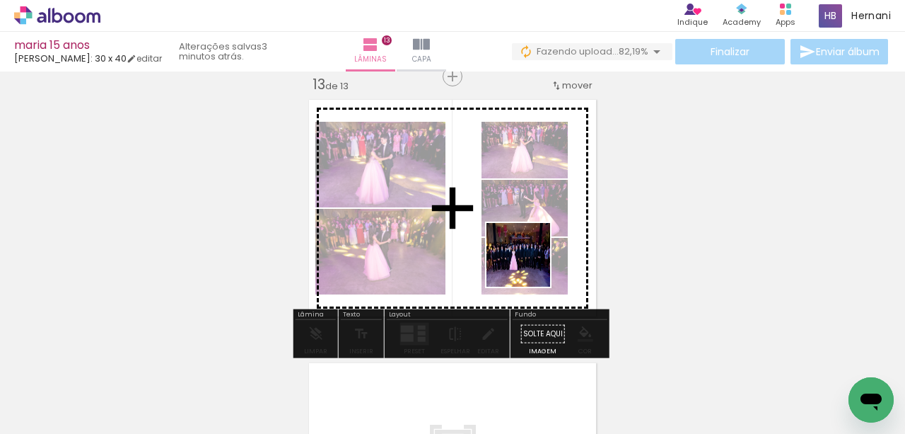
drag, startPoint x: 559, startPoint y: 392, endPoint x: 529, endPoint y: 263, distance: 132.1
click at [529, 263] on quentale-workspace at bounding box center [452, 217] width 905 height 434
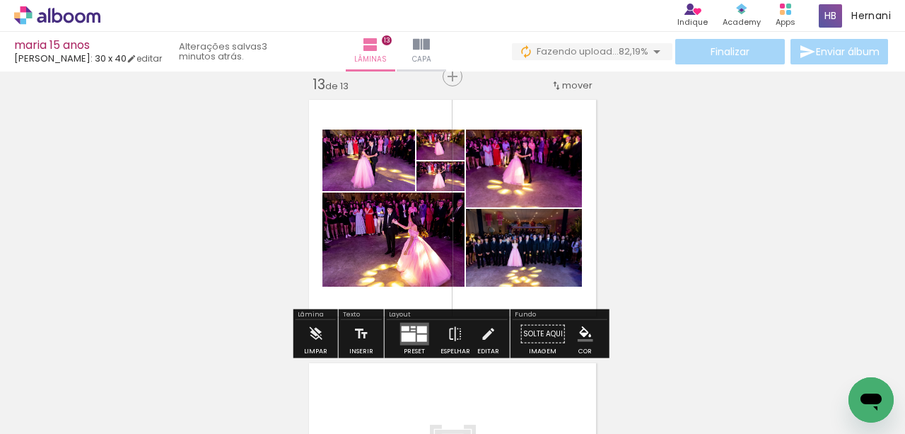
click at [406, 334] on div at bounding box center [408, 336] width 14 height 9
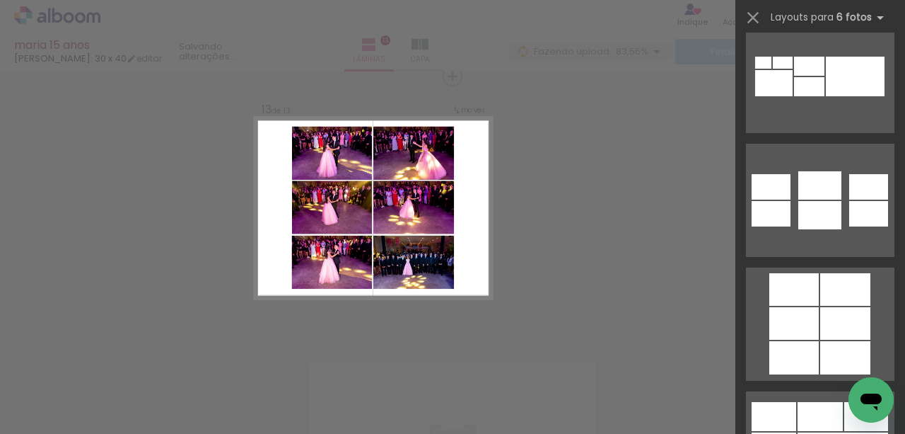
scroll to position [4904, 0]
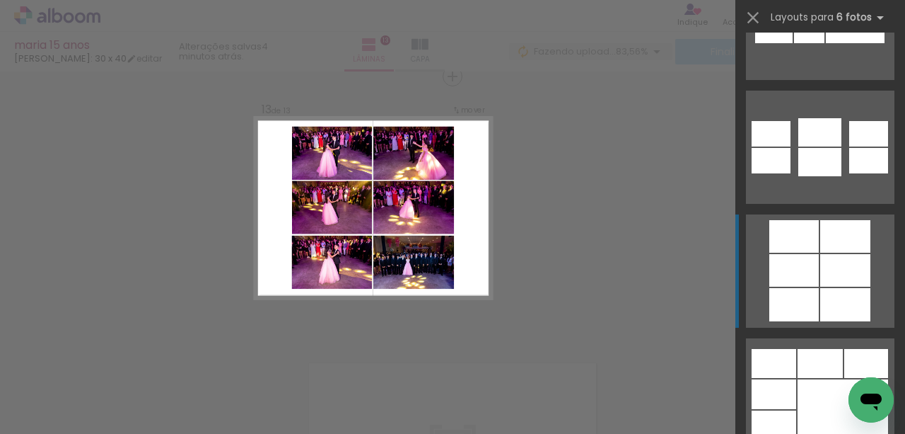
click at [811, 293] on div at bounding box center [795, 304] width 50 height 33
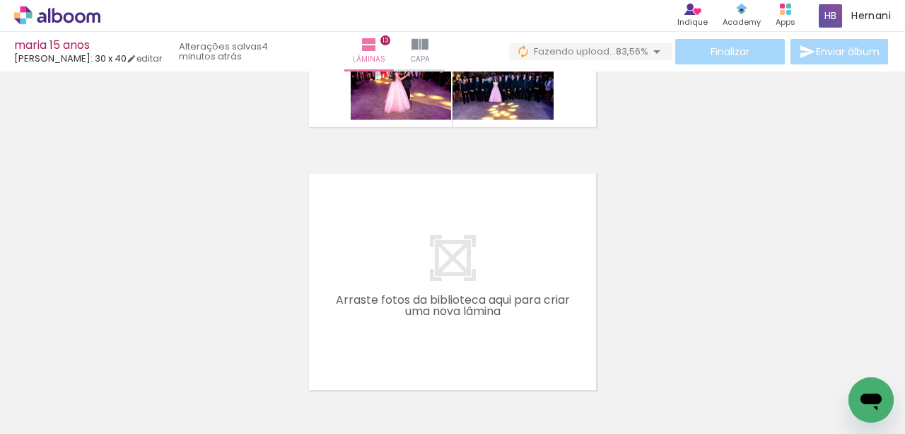
scroll to position [3412, 0]
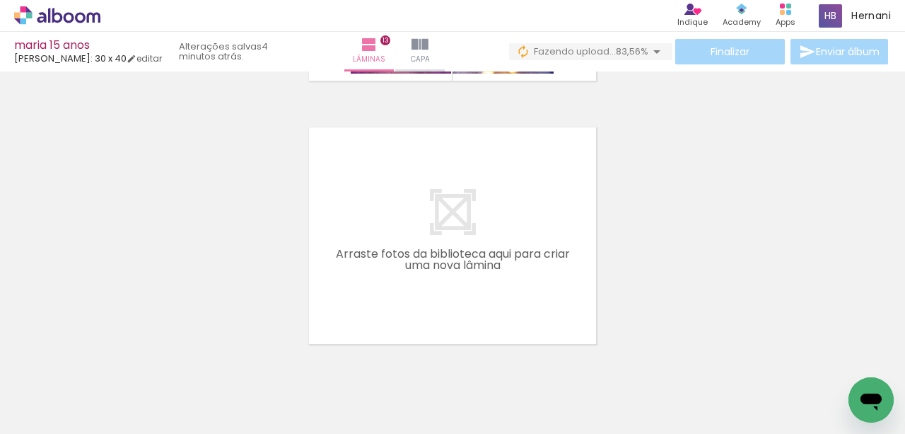
drag, startPoint x: 498, startPoint y: 382, endPoint x: 552, endPoint y: 366, distance: 56.6
click at [476, 282] on quentale-workspace at bounding box center [452, 217] width 905 height 434
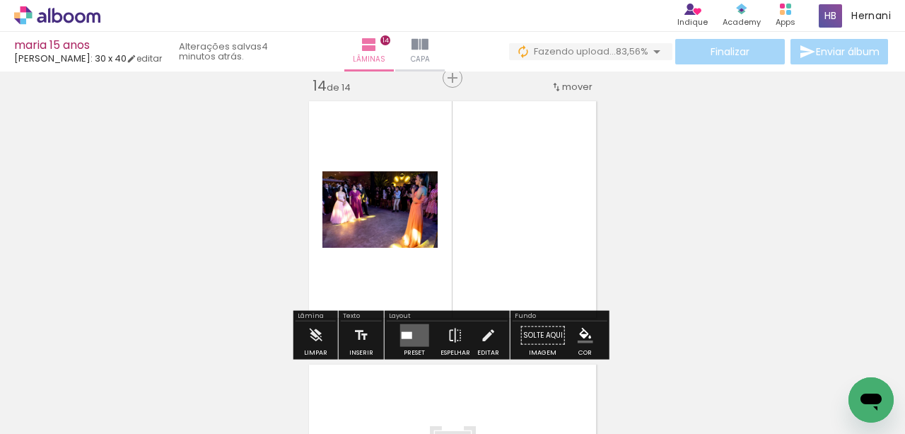
scroll to position [3439, 0]
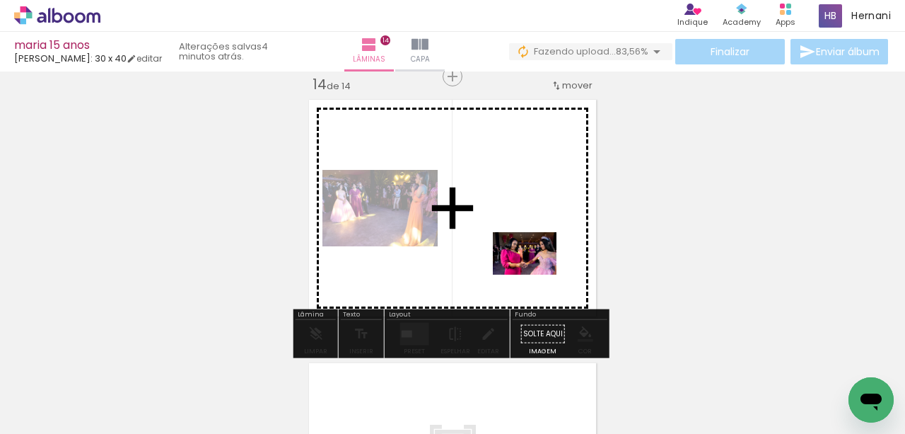
drag, startPoint x: 576, startPoint y: 384, endPoint x: 536, endPoint y: 274, distance: 116.8
click at [536, 274] on quentale-workspace at bounding box center [452, 217] width 905 height 434
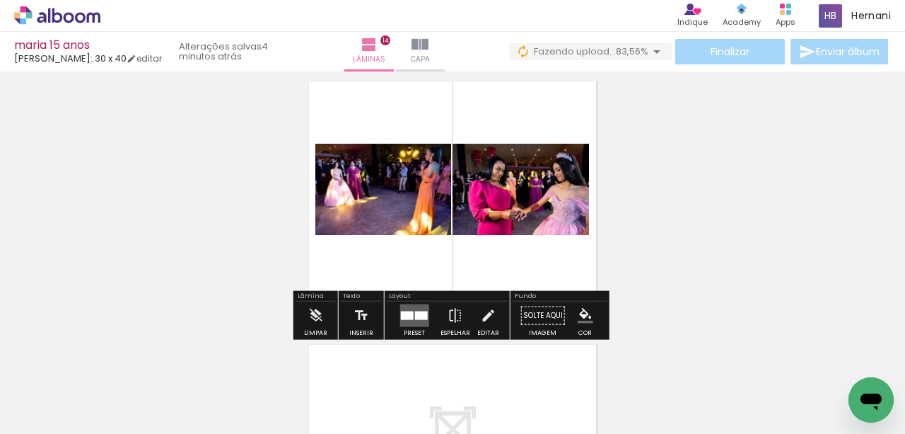
scroll to position [3486, 0]
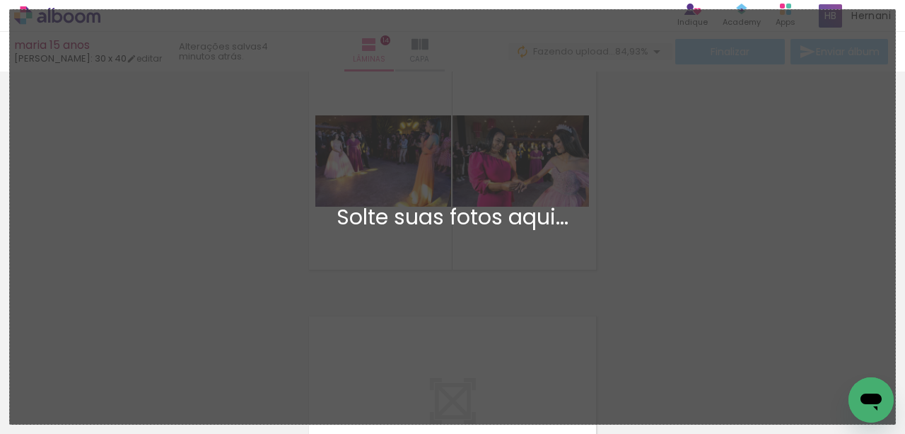
scroll to position [0, 4998]
click at [680, 263] on div "Adicionar Fotos Solte suas fotos aqui..." at bounding box center [453, 217] width 886 height 414
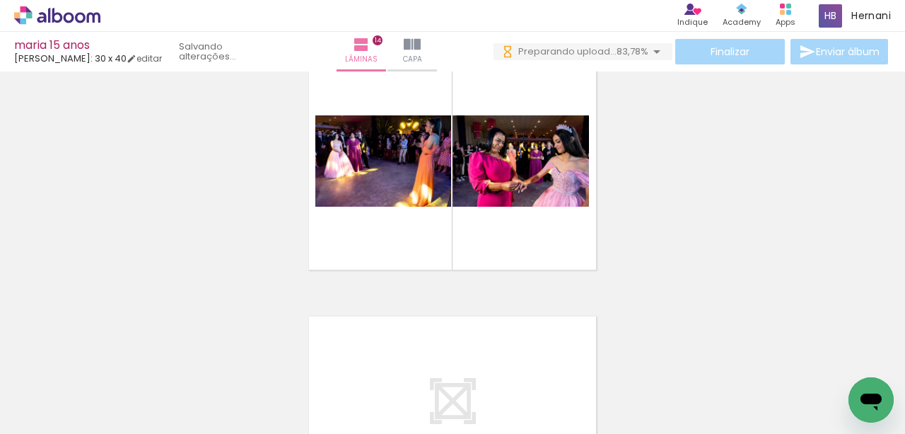
scroll to position [0, 5078]
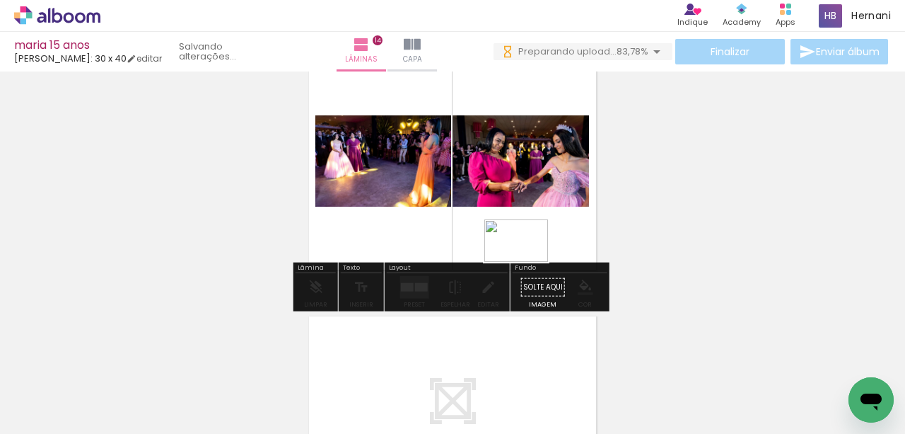
drag, startPoint x: 841, startPoint y: 382, endPoint x: 516, endPoint y: 259, distance: 347.9
click at [516, 259] on quentale-workspace at bounding box center [452, 217] width 905 height 434
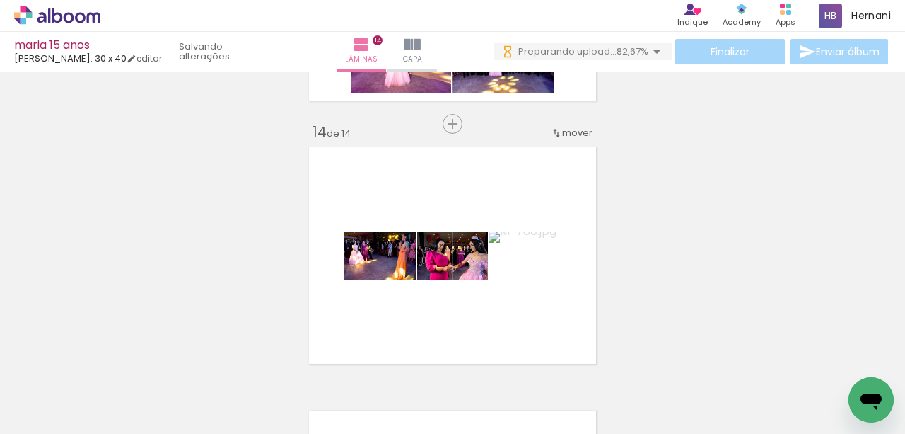
scroll to position [0, 5157]
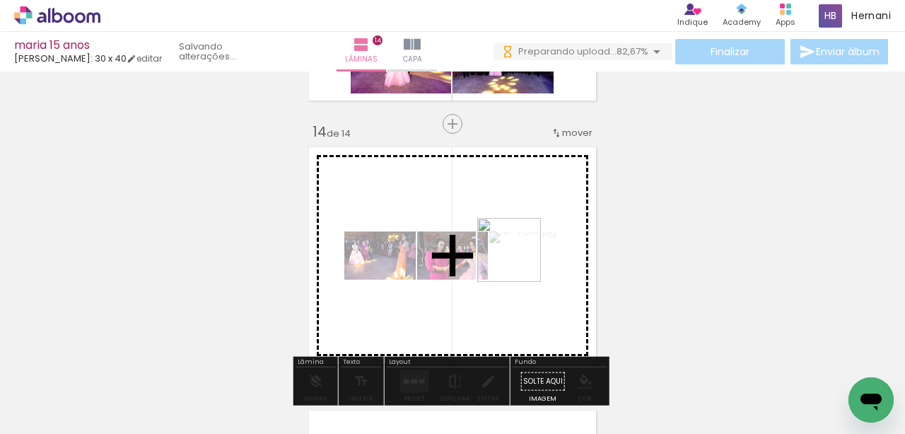
drag, startPoint x: 832, startPoint y: 381, endPoint x: 513, endPoint y: 259, distance: 341.5
click at [513, 259] on quentale-workspace at bounding box center [452, 217] width 905 height 434
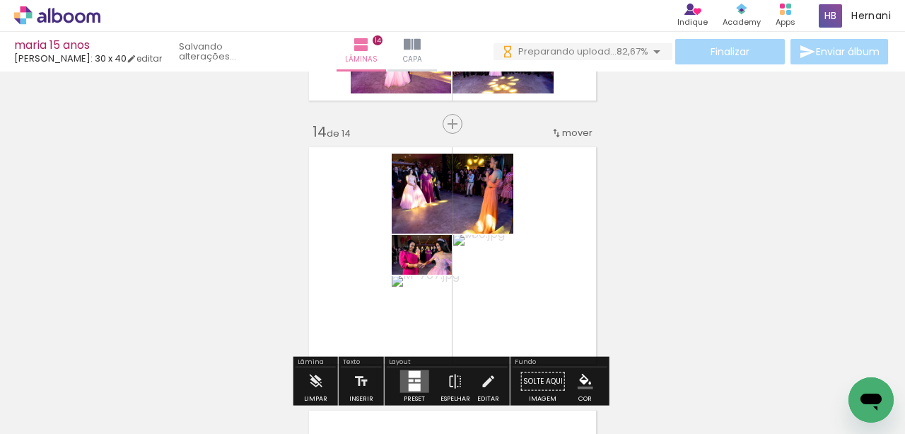
scroll to position [3439, 0]
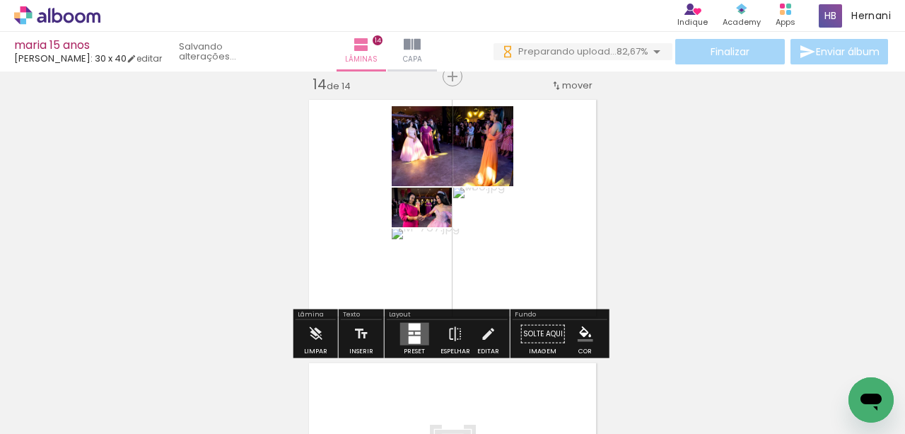
click at [417, 330] on quentale-layouter at bounding box center [414, 334] width 29 height 23
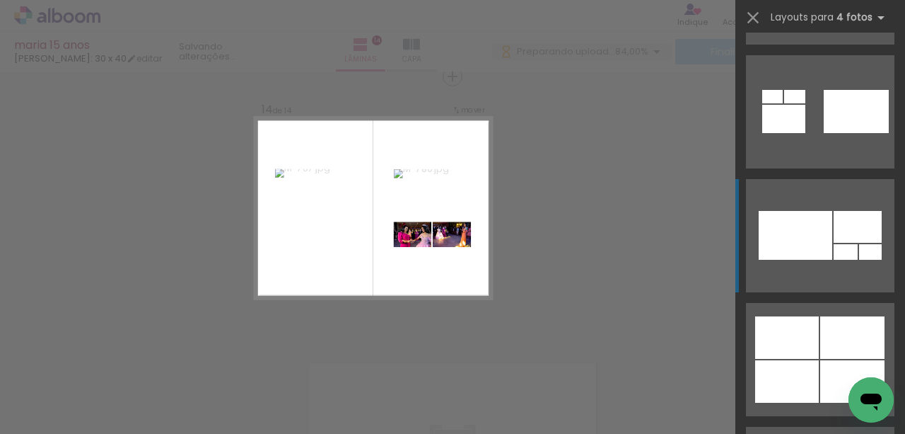
scroll to position [1367, 0]
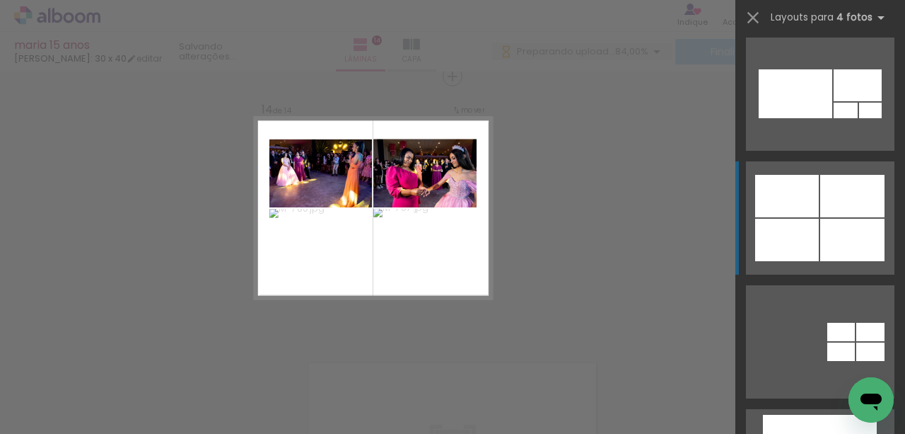
click at [789, 226] on div at bounding box center [788, 240] width 64 height 42
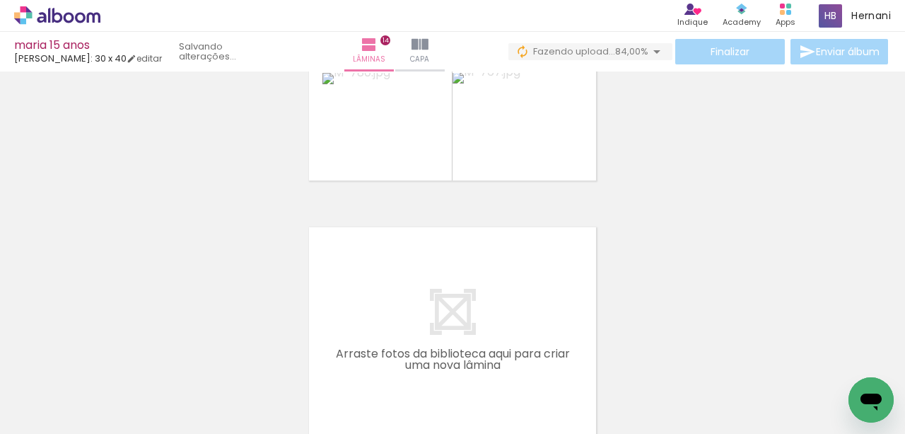
scroll to position [3581, 0]
drag, startPoint x: 467, startPoint y: 389, endPoint x: 465, endPoint y: 327, distance: 62.3
click at [465, 327] on quentale-workspace at bounding box center [452, 217] width 905 height 434
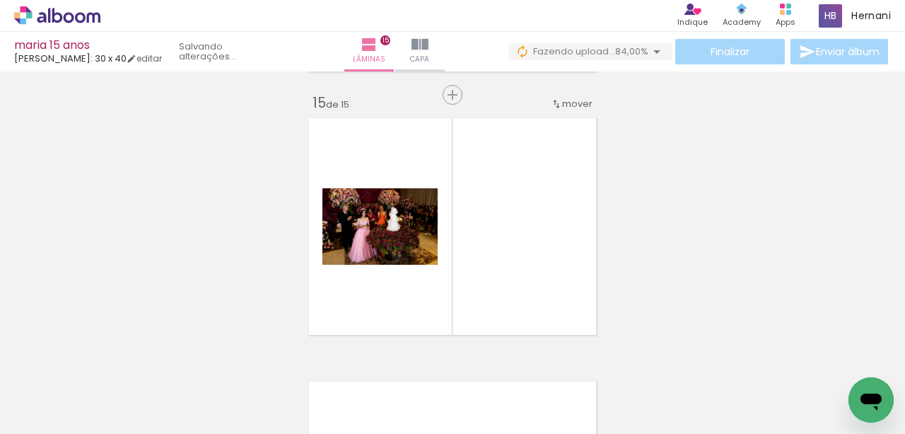
scroll to position [3703, 0]
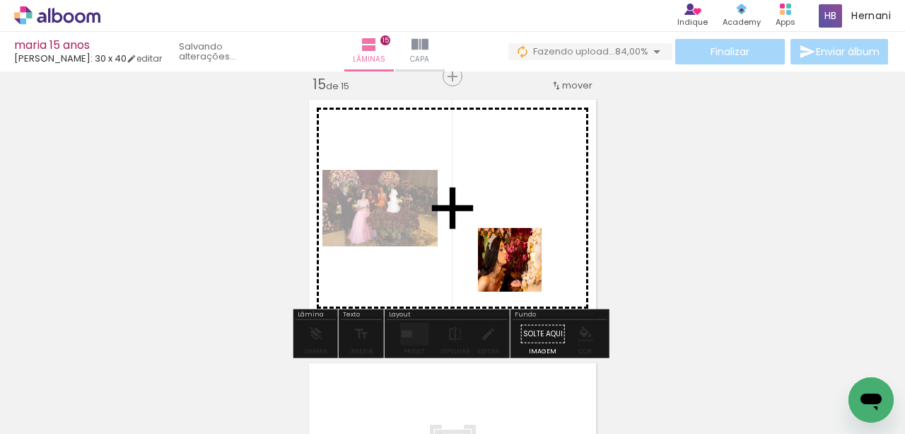
drag, startPoint x: 539, startPoint y: 382, endPoint x: 521, endPoint y: 270, distance: 113.3
click at [521, 270] on quentale-workspace at bounding box center [452, 217] width 905 height 434
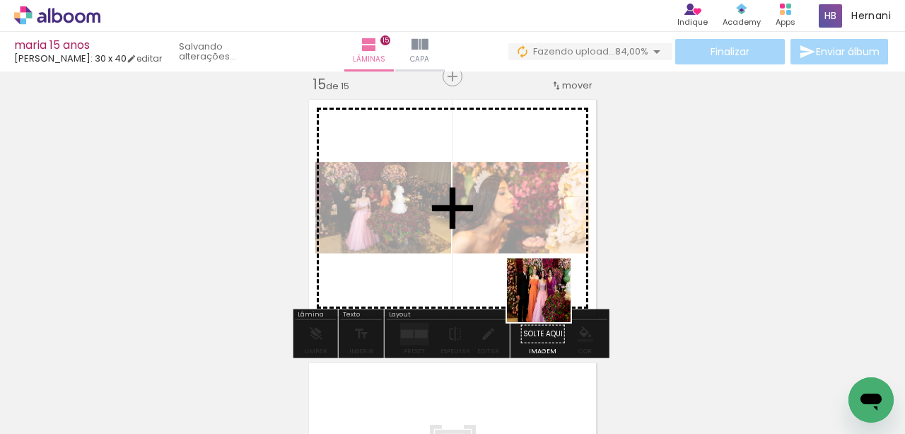
drag, startPoint x: 600, startPoint y: 361, endPoint x: 504, endPoint y: 265, distance: 135.1
click at [504, 265] on quentale-workspace at bounding box center [452, 217] width 905 height 434
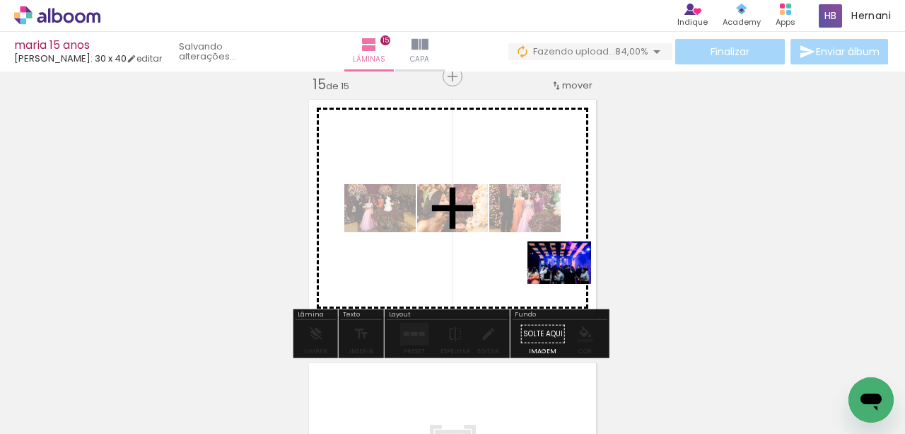
drag, startPoint x: 694, startPoint y: 395, endPoint x: 552, endPoint y: 277, distance: 184.9
click at [552, 277] on quentale-workspace at bounding box center [452, 217] width 905 height 434
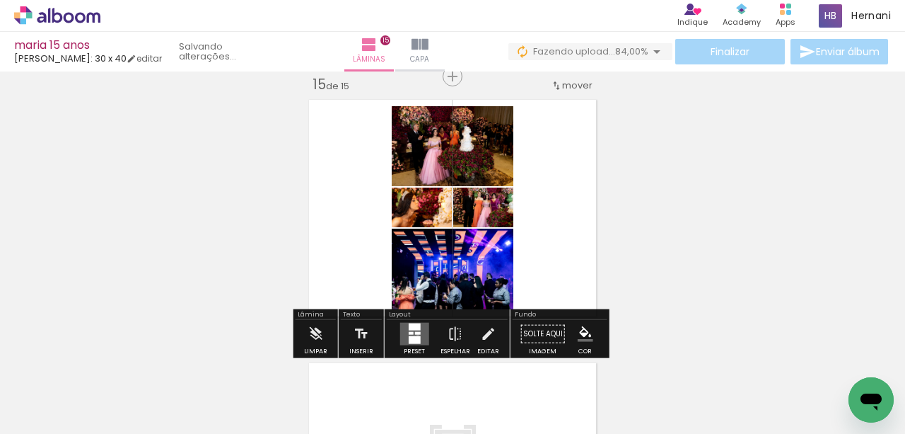
click at [415, 334] on quentale-layouter at bounding box center [414, 334] width 29 height 23
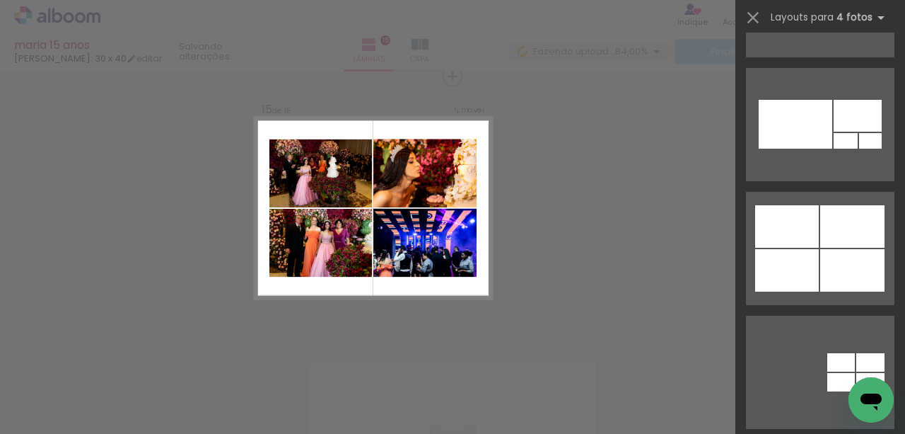
scroll to position [1415, 0]
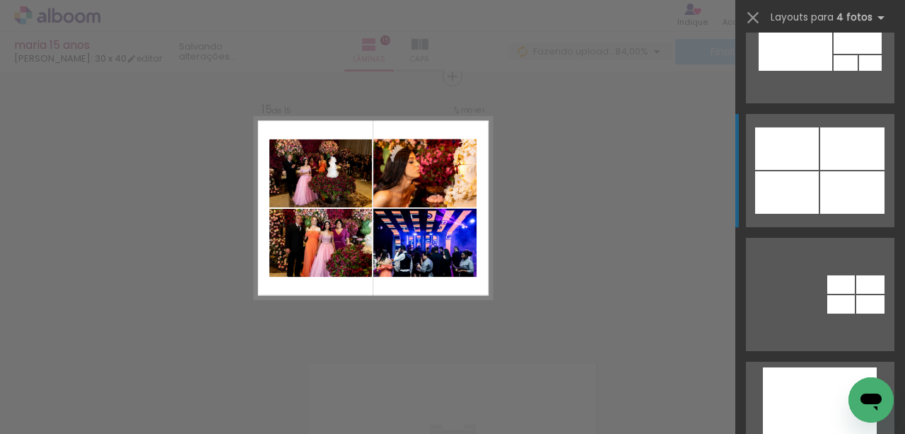
click at [814, 187] on div at bounding box center [788, 192] width 64 height 42
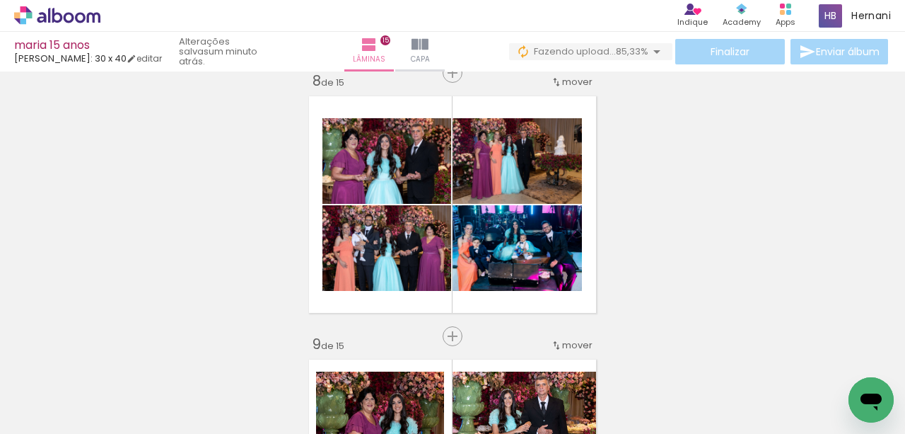
scroll to position [1863, 0]
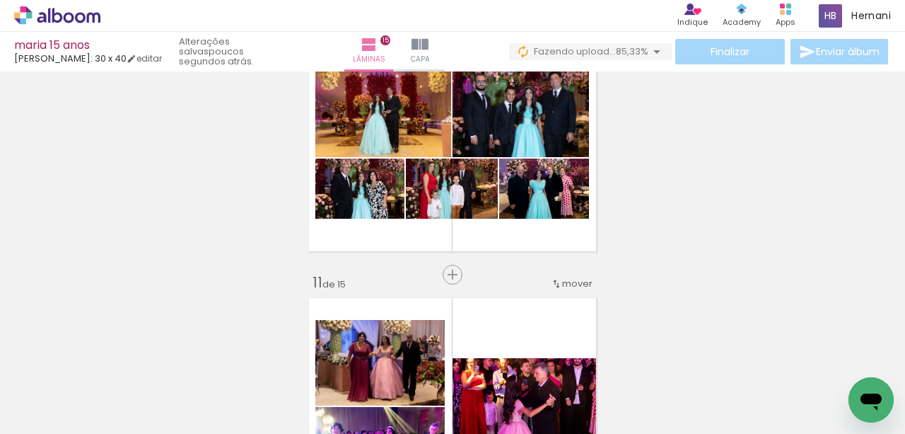
scroll to position [2499, 0]
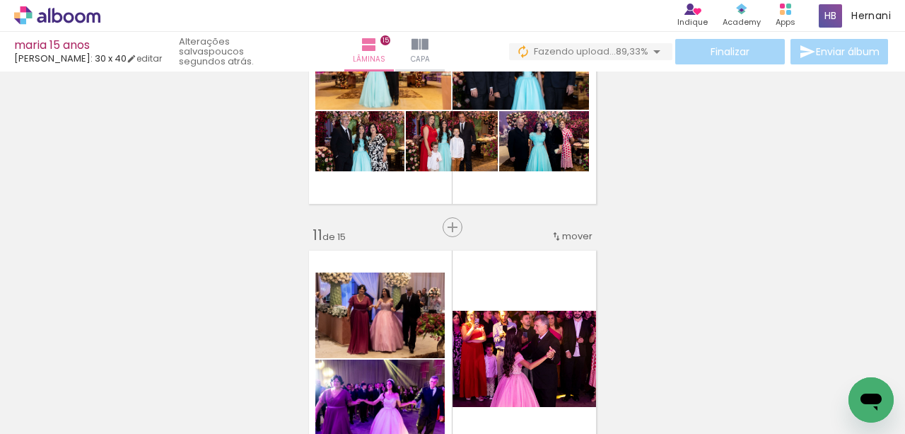
scroll to position [0, 2354]
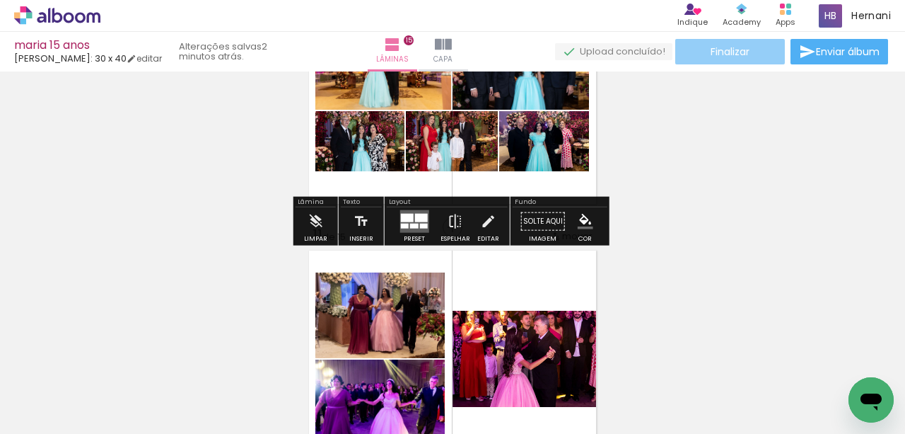
click at [737, 57] on span "Finalizar" at bounding box center [730, 52] width 39 height 10
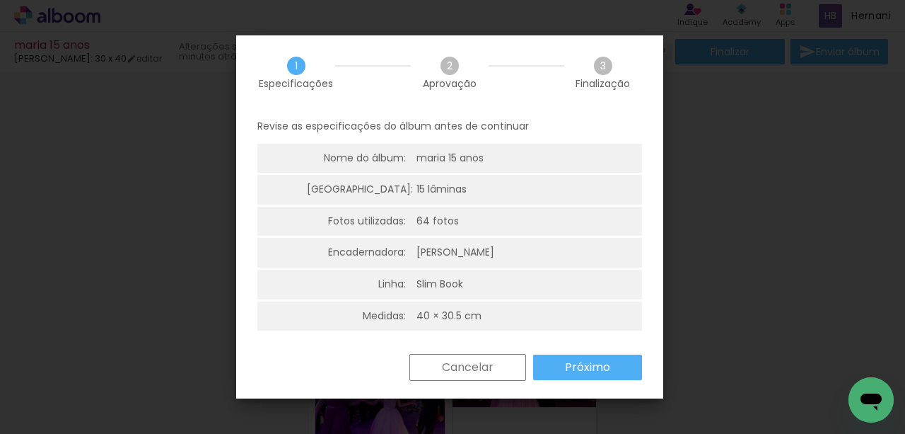
click at [0, 0] on slot "Próximo" at bounding box center [0, 0] width 0 height 0
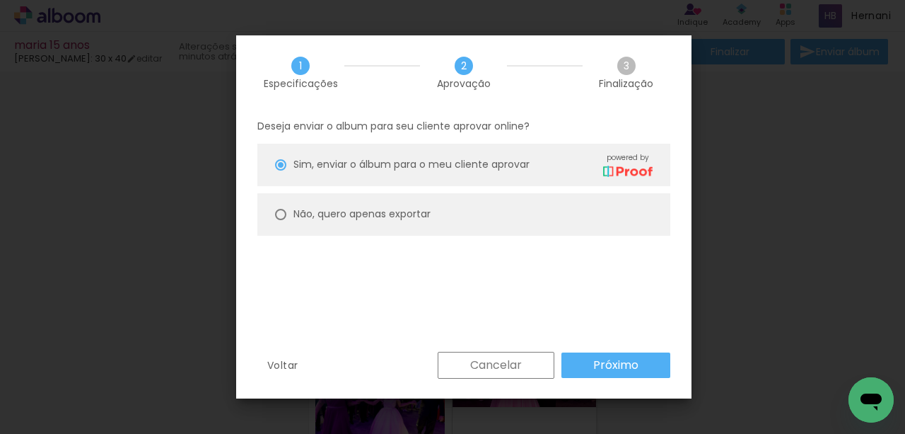
click at [282, 213] on div at bounding box center [280, 214] width 11 height 11
type paper-radio-button "on"
click at [639, 366] on paper-button "Próximo" at bounding box center [616, 364] width 109 height 25
type input "Alta, 300 DPI"
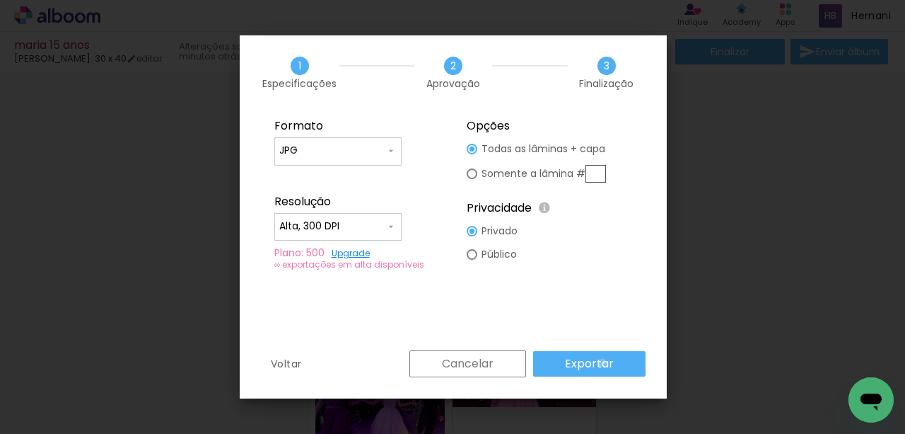
click at [0, 0] on slot "Exportar" at bounding box center [0, 0] width 0 height 0
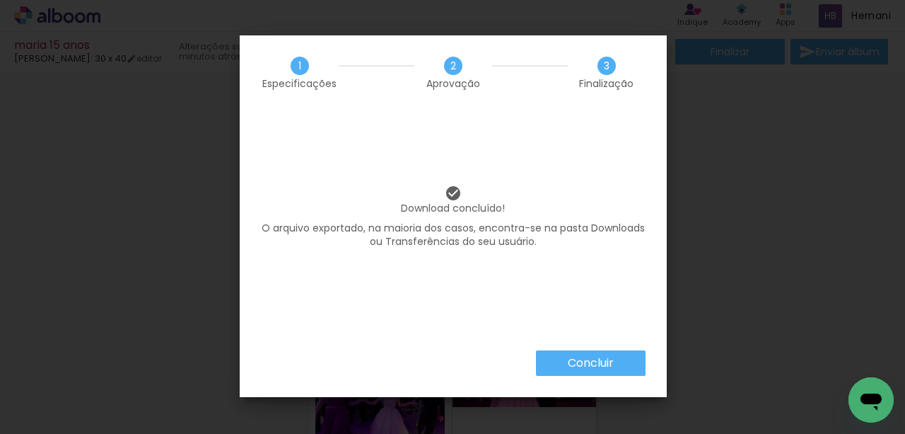
scroll to position [0, 2354]
click at [0, 0] on slot "Concluir" at bounding box center [0, 0] width 0 height 0
